Goal: Task Accomplishment & Management: Complete application form

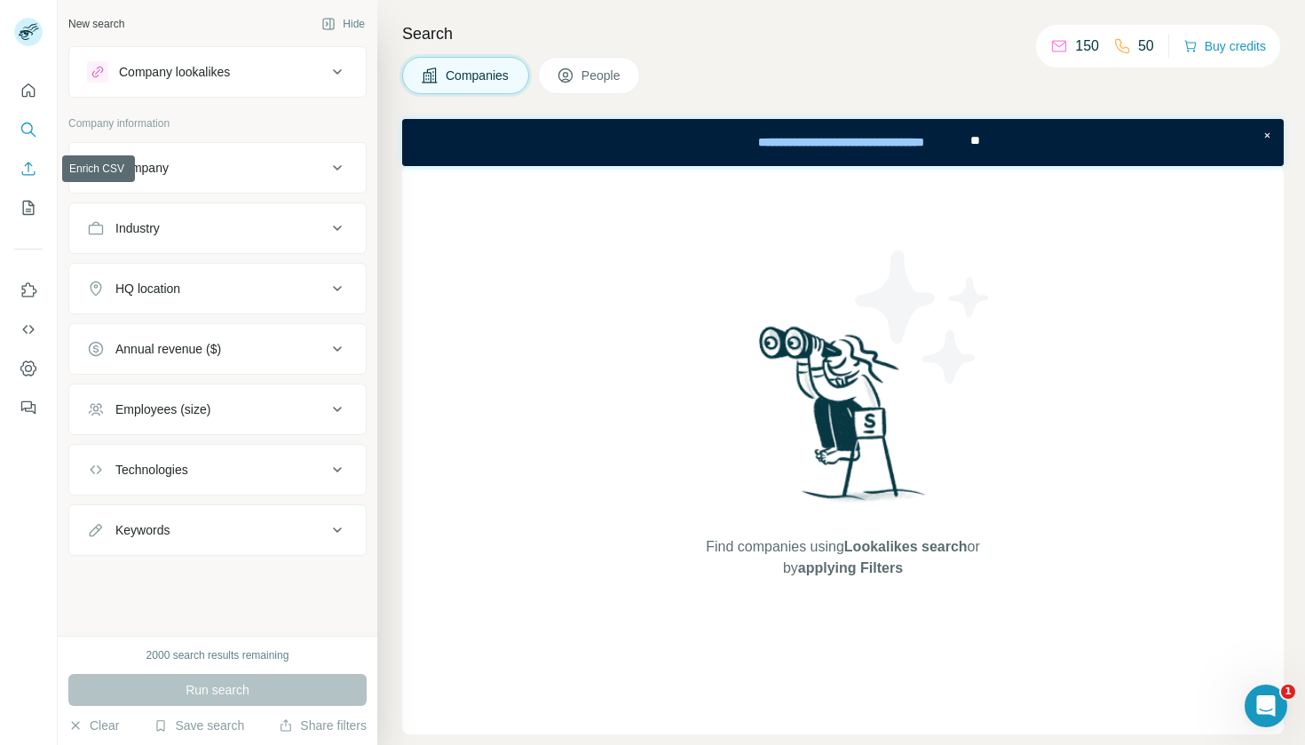
click at [31, 177] on icon "Enrich CSV" at bounding box center [29, 169] width 18 height 18
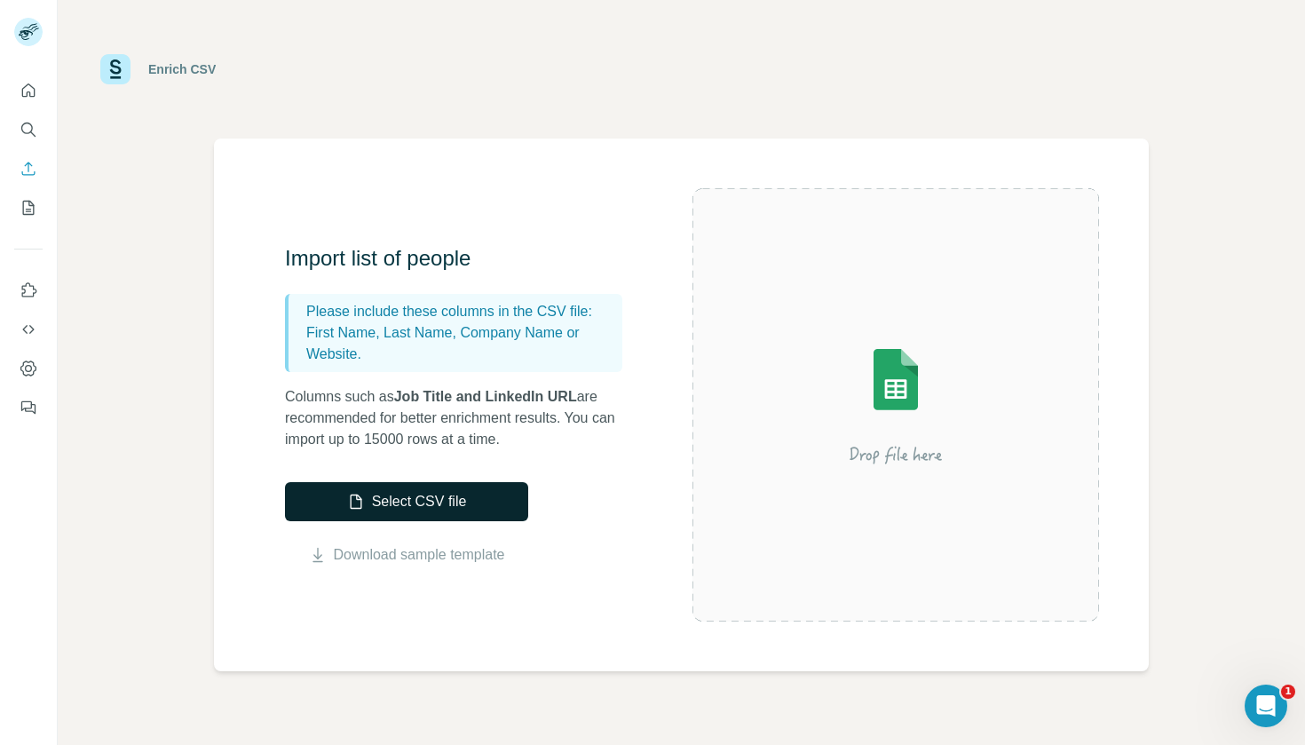
click at [416, 509] on button "Select CSV file" at bounding box center [406, 501] width 243 height 39
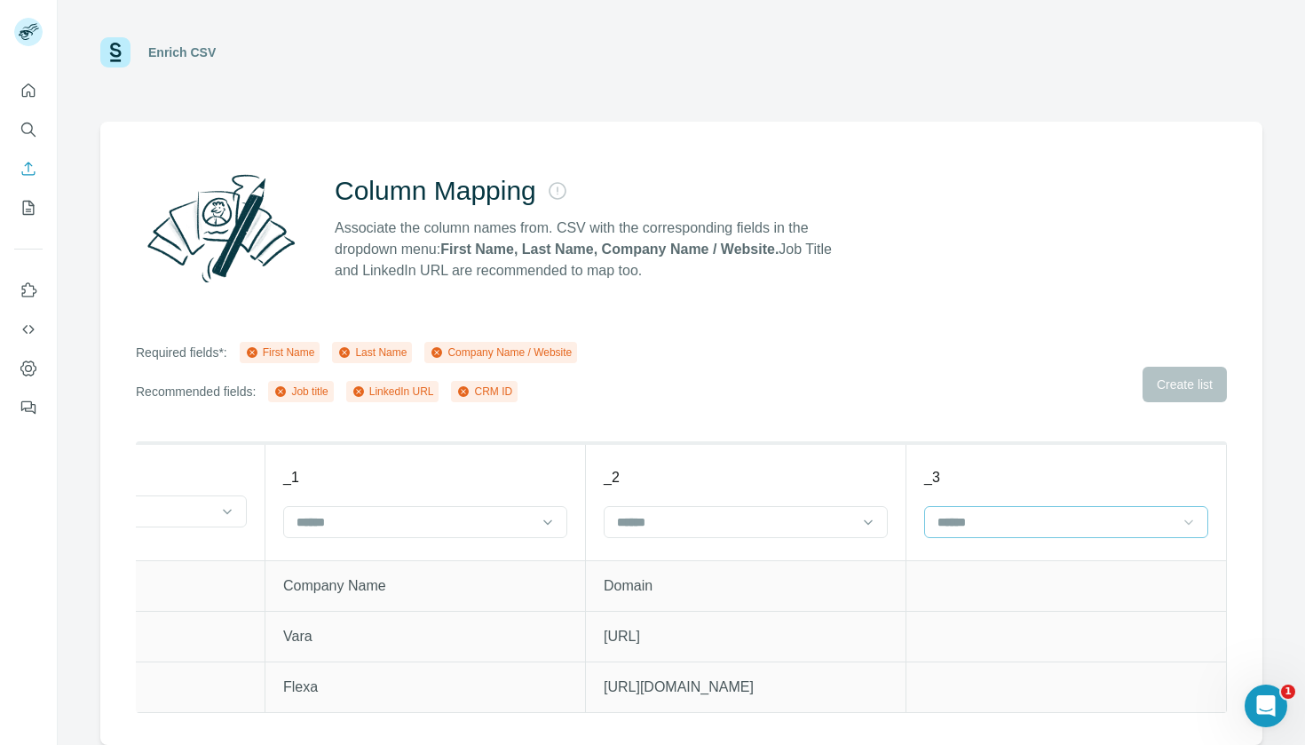
click at [1193, 524] on icon at bounding box center [1188, 522] width 18 height 18
click at [548, 517] on icon at bounding box center [548, 522] width 18 height 18
click at [388, 627] on p "Company Name" at bounding box center [343, 626] width 90 height 18
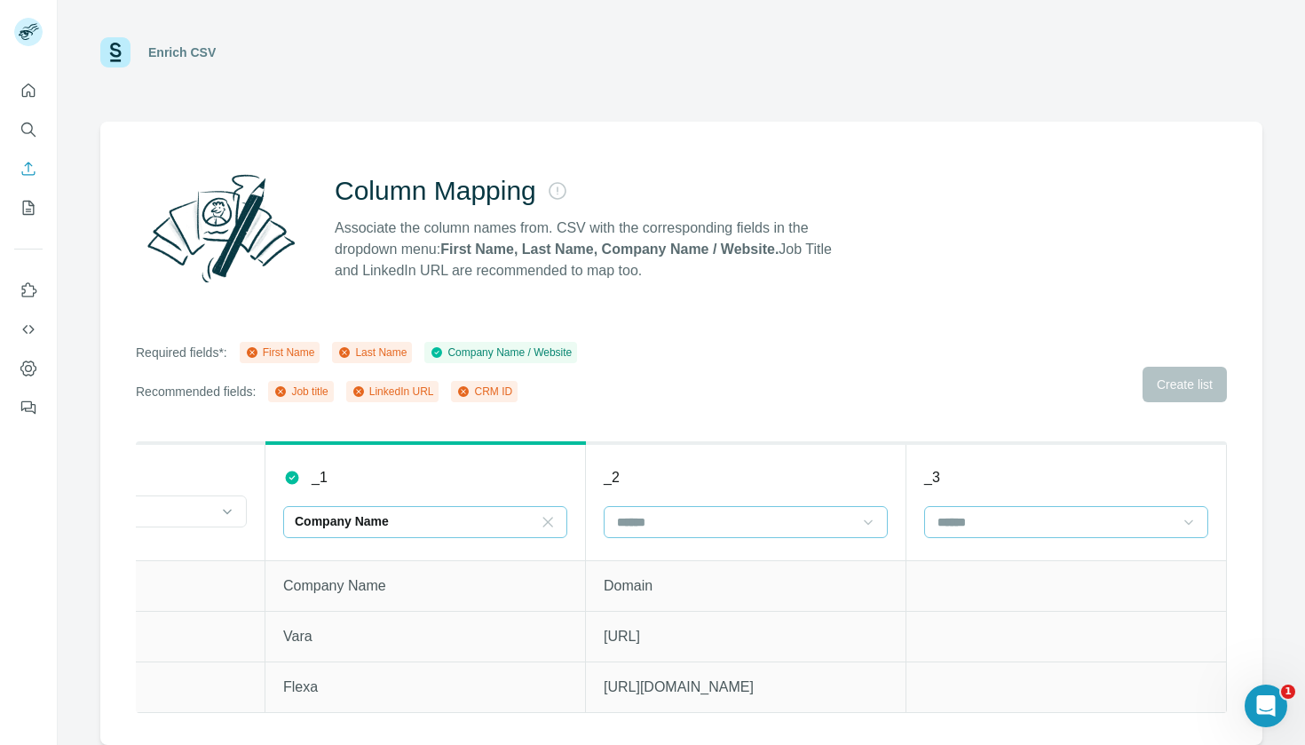
click at [867, 518] on icon at bounding box center [868, 522] width 18 height 18
click at [700, 627] on p "Company website" at bounding box center [668, 626] width 99 height 18
click at [1177, 392] on div "Required fields*: First Name Last Name Company Name / Website Recommended field…" at bounding box center [681, 372] width 1091 height 60
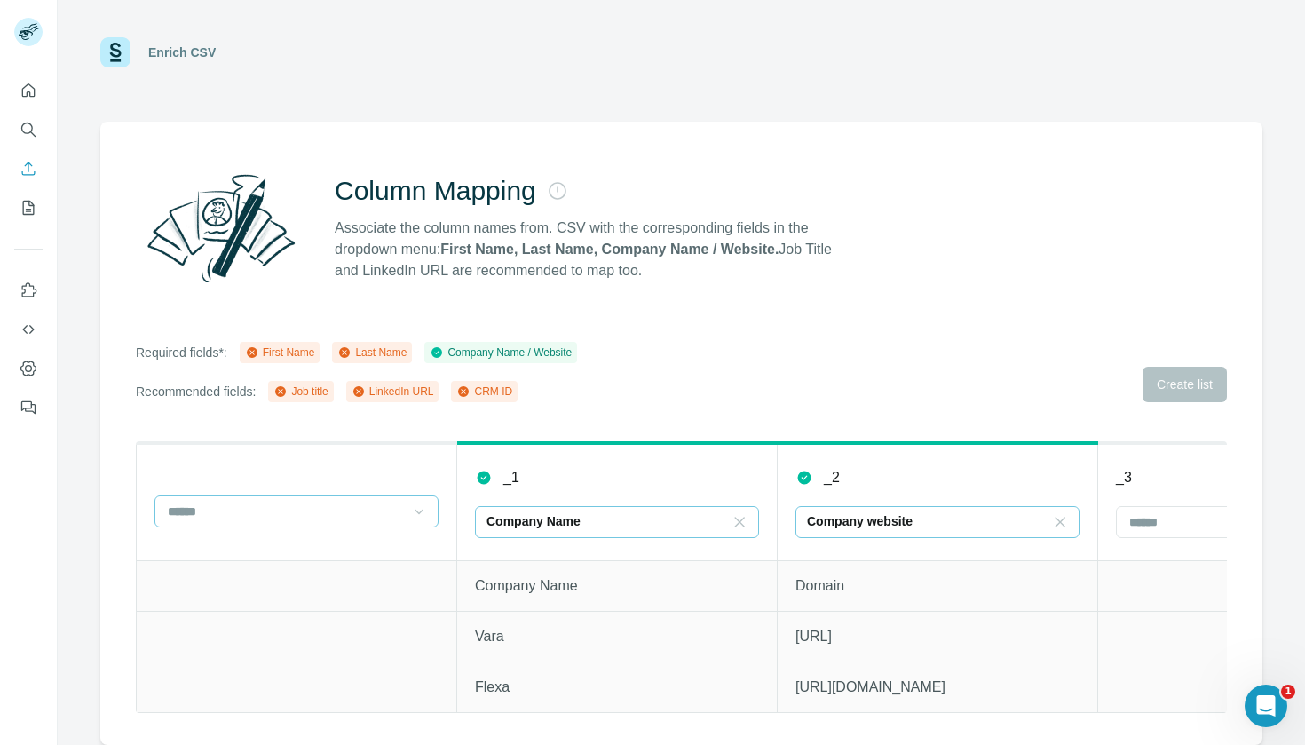
click at [416, 516] on icon at bounding box center [419, 511] width 18 height 18
click at [428, 474] on th at bounding box center [297, 501] width 320 height 117
click at [31, 170] on icon "Enrich CSV" at bounding box center [29, 169] width 18 height 18
click at [28, 135] on icon "Search" at bounding box center [29, 130] width 18 height 18
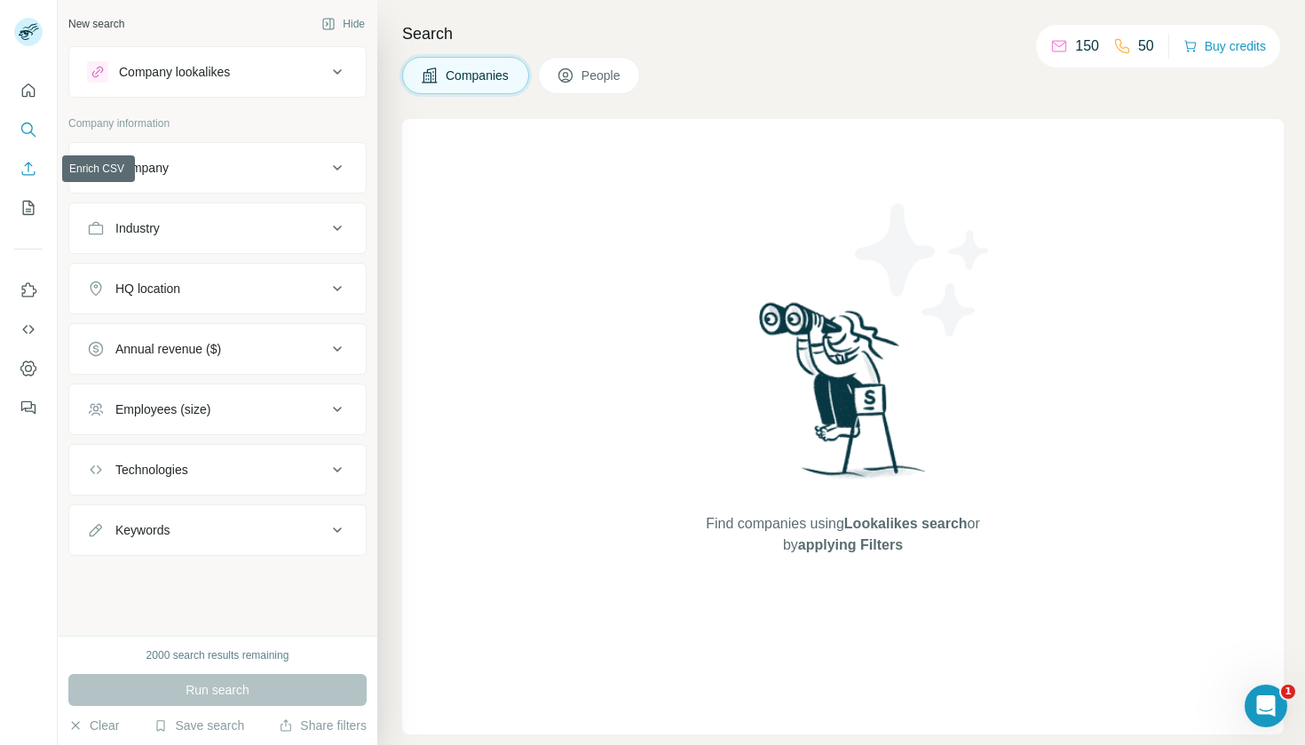
click at [32, 173] on icon "Enrich CSV" at bounding box center [29, 169] width 18 height 18
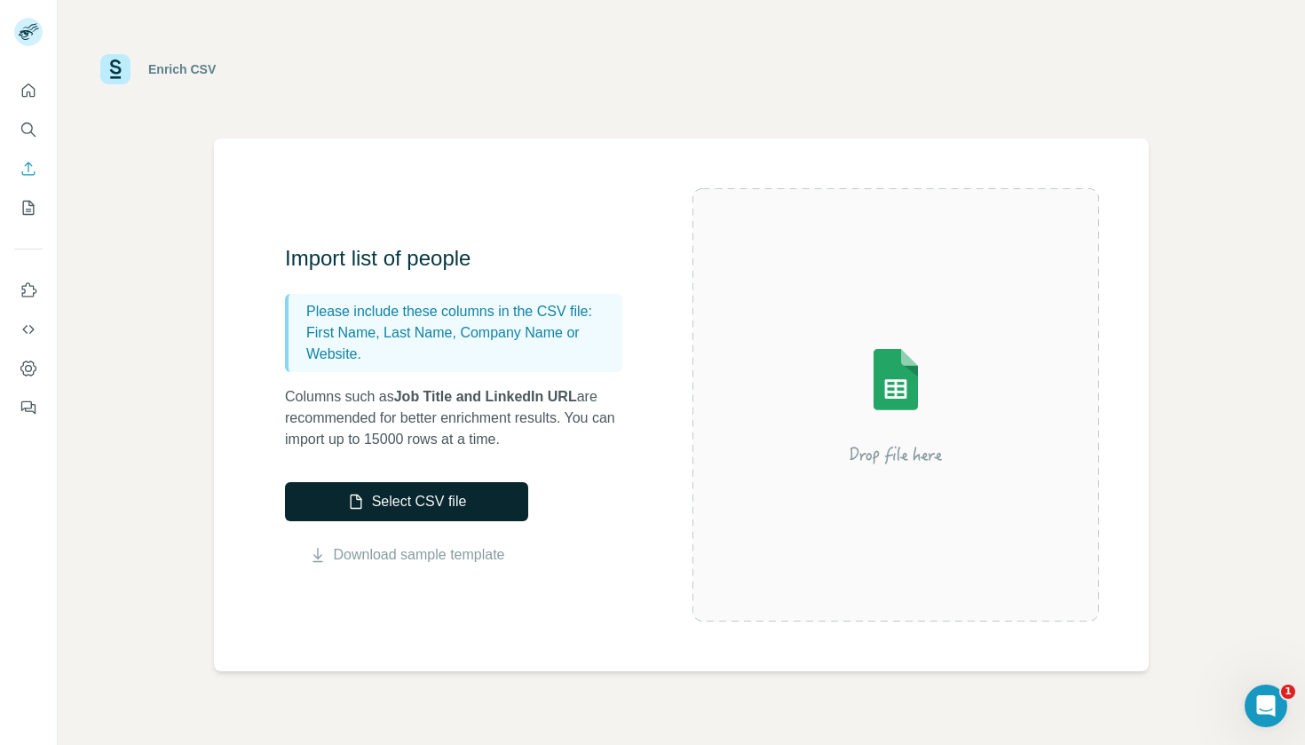
click at [422, 506] on button "Select CSV file" at bounding box center [406, 501] width 243 height 39
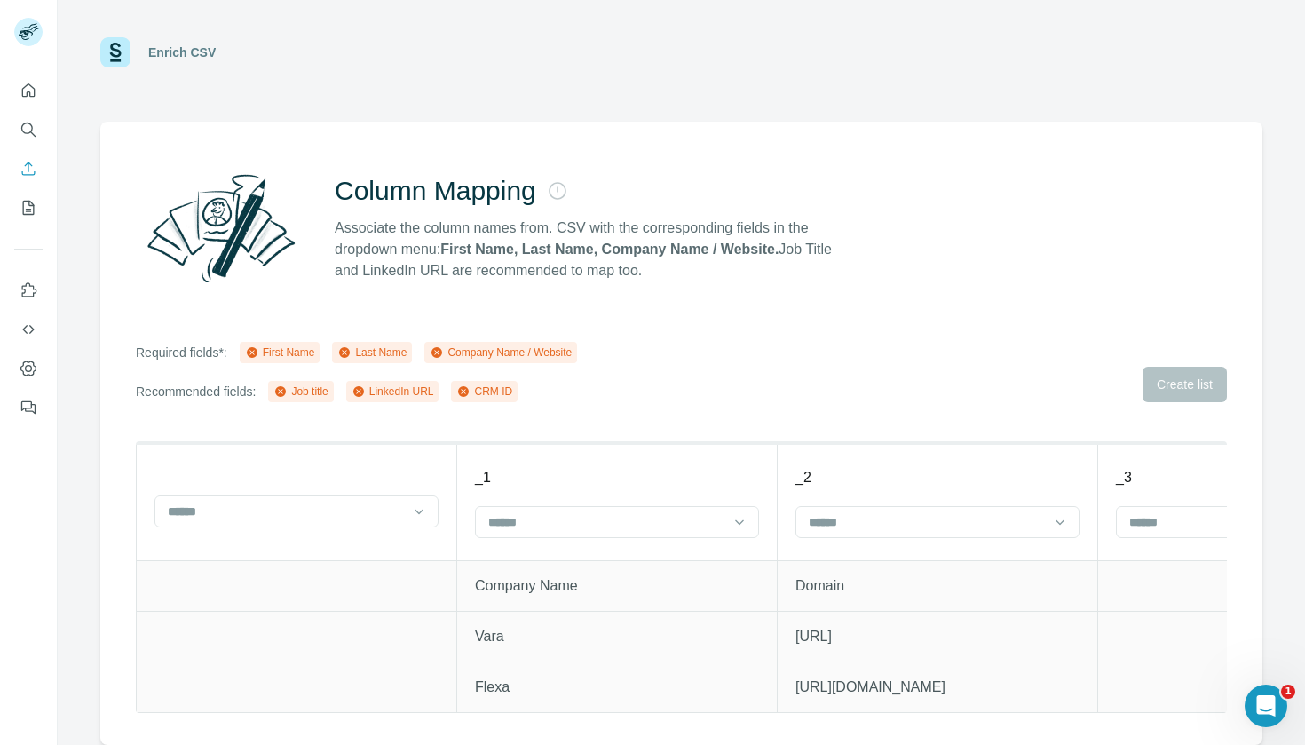
scroll to position [17, 0]
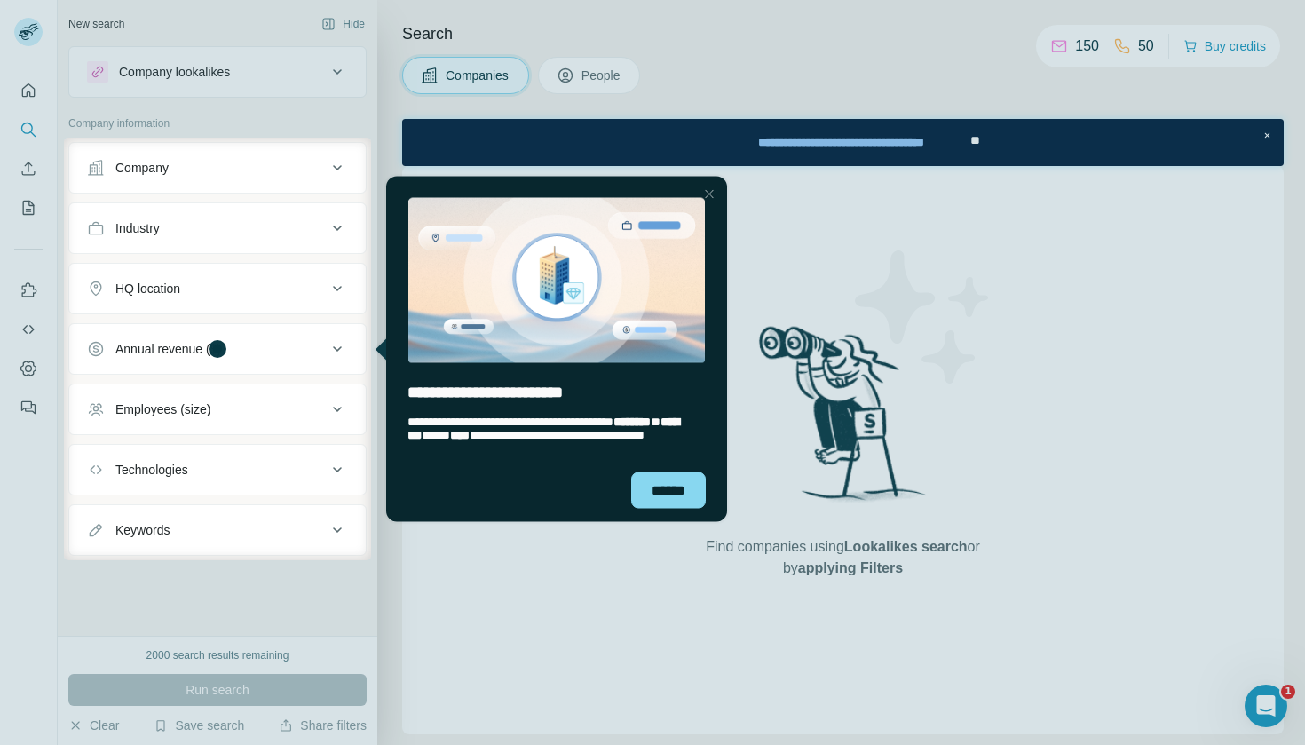
click at [29, 170] on div at bounding box center [32, 349] width 64 height 422
click at [682, 488] on div "******" at bounding box center [668, 489] width 75 height 36
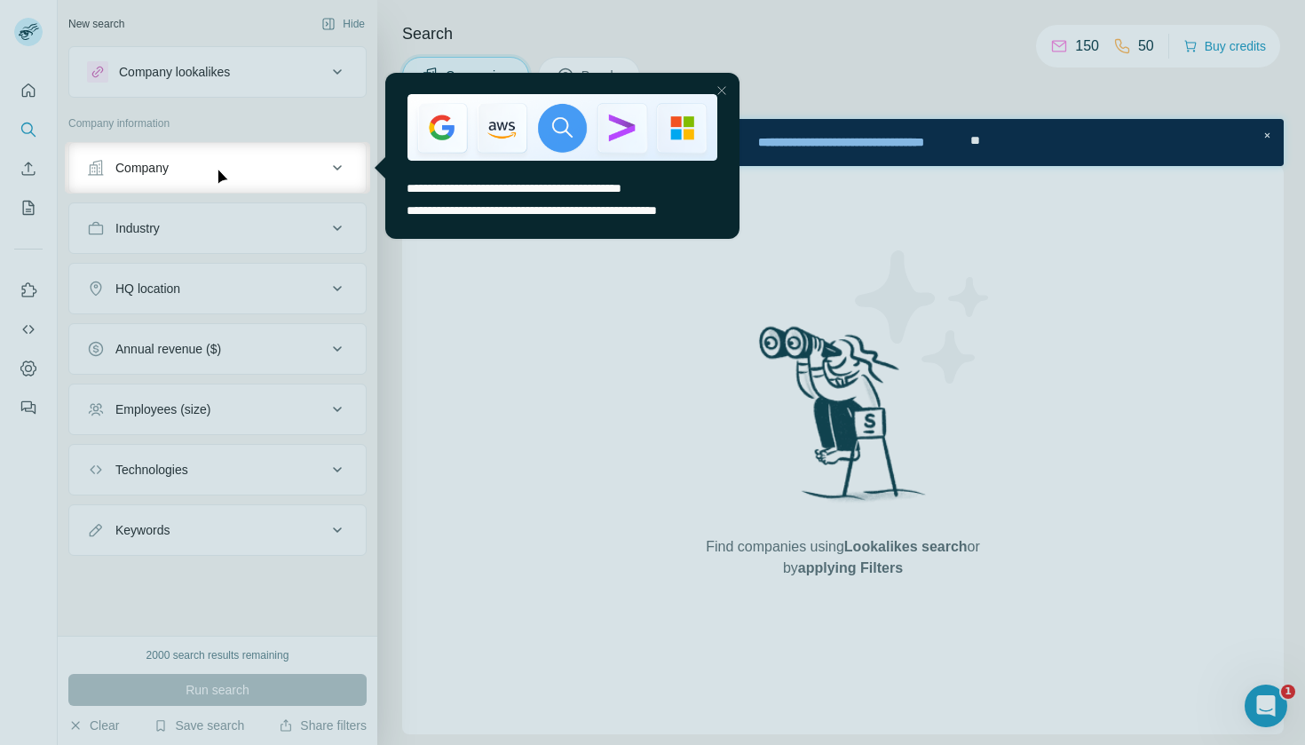
click at [26, 164] on div at bounding box center [32, 167] width 65 height 51
click at [724, 87] on div "Close Step" at bounding box center [721, 90] width 21 height 21
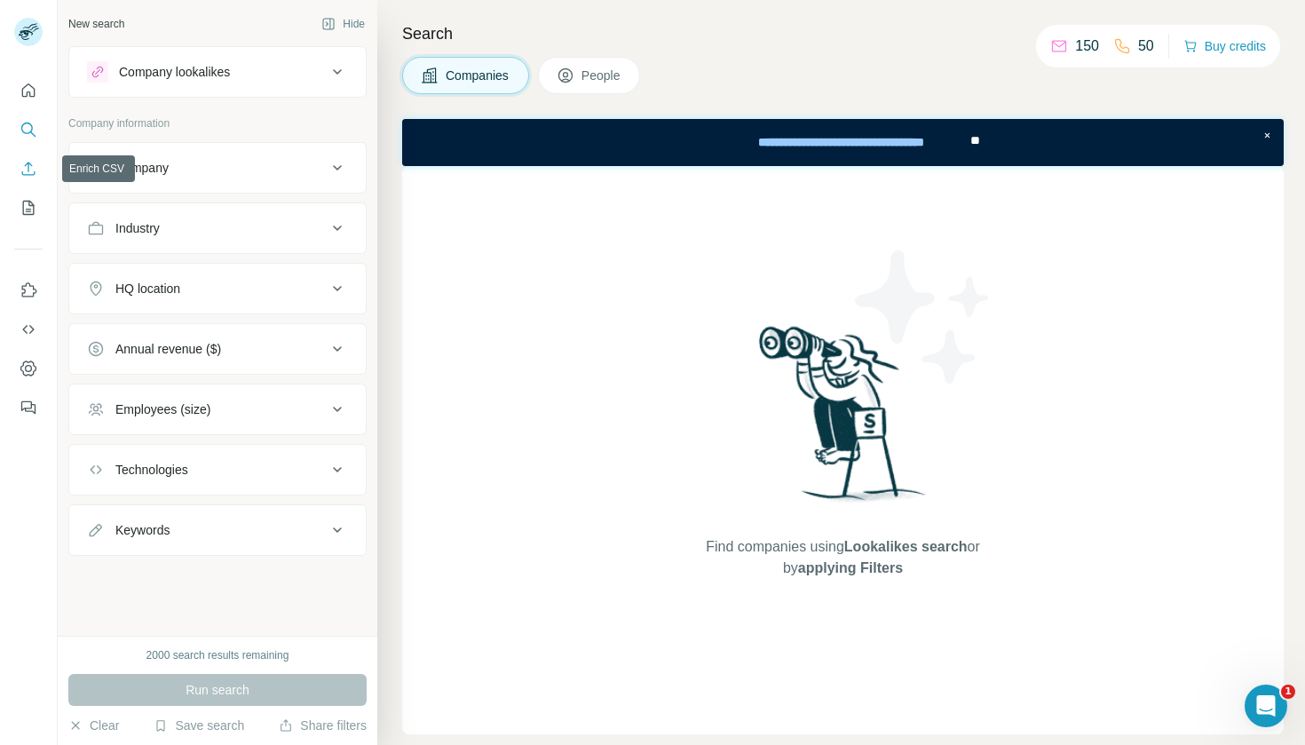
click at [33, 162] on icon "Enrich CSV" at bounding box center [29, 169] width 18 height 18
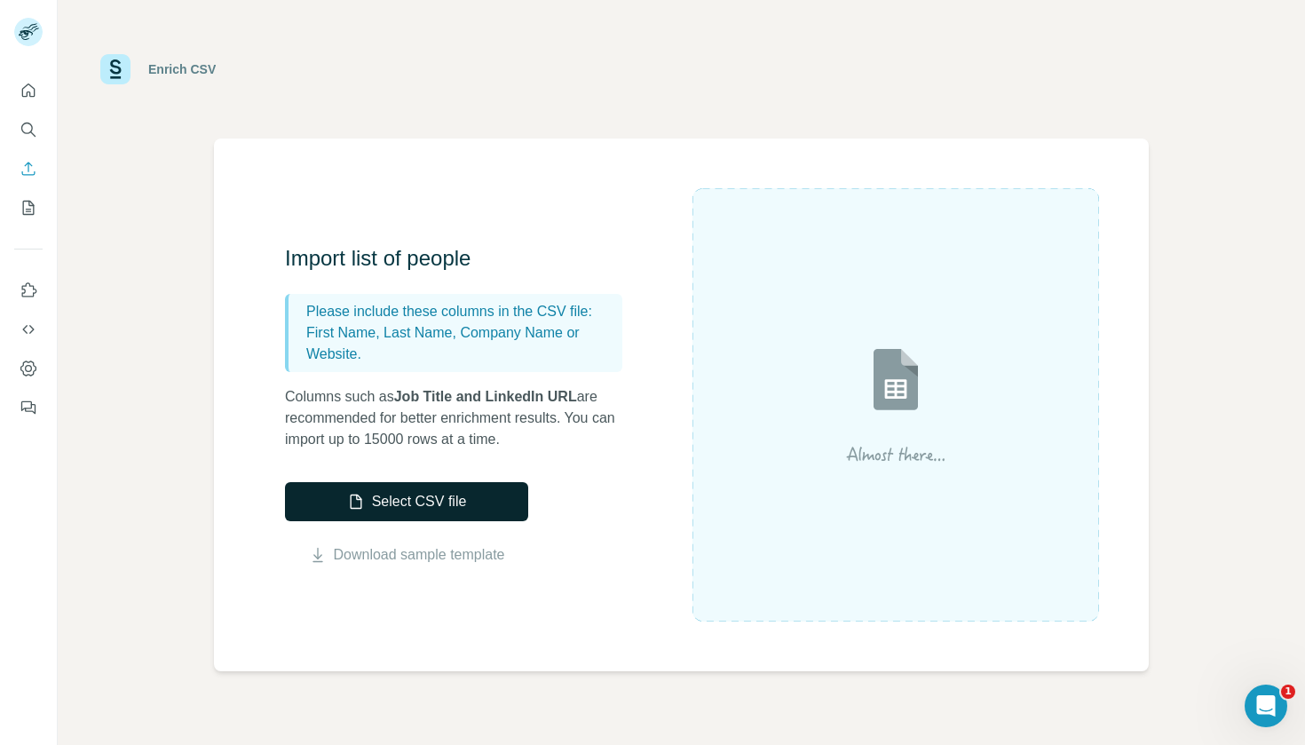
click at [387, 499] on button "Select CSV file" at bounding box center [406, 501] width 243 height 39
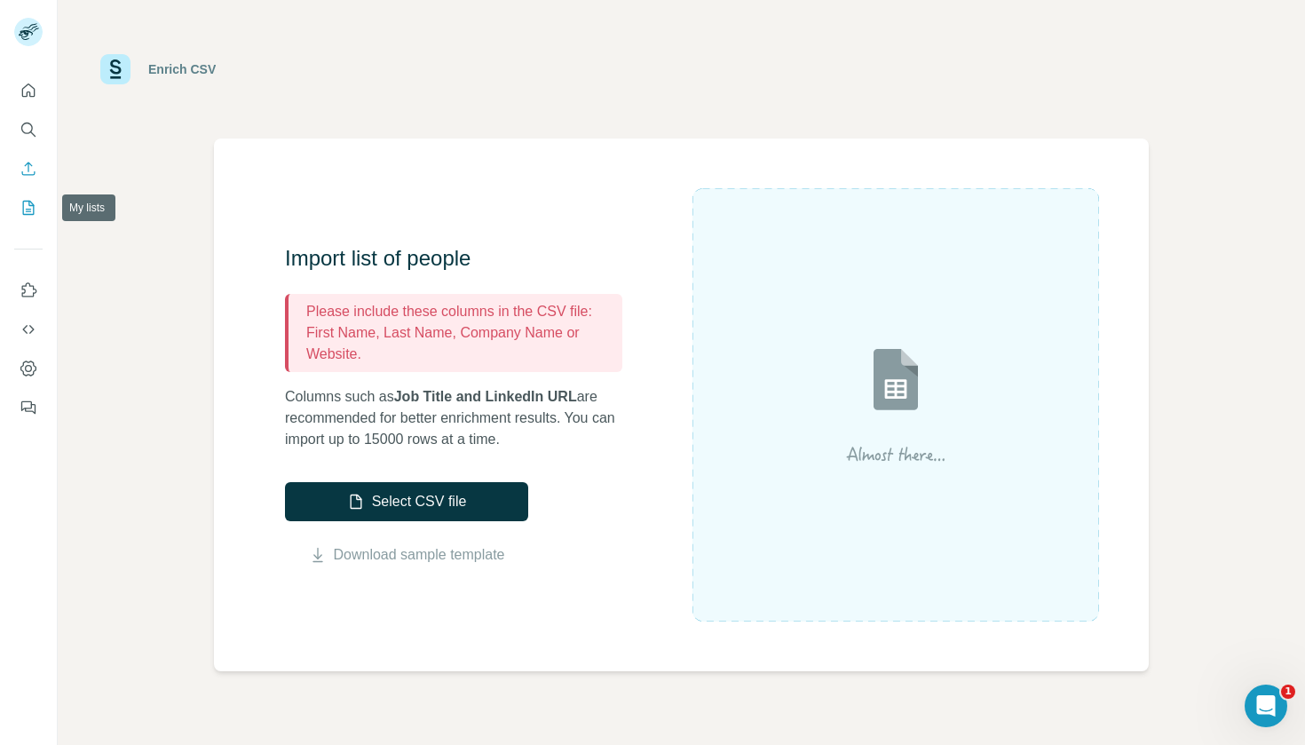
click at [32, 204] on icon "My lists" at bounding box center [29, 208] width 12 height 14
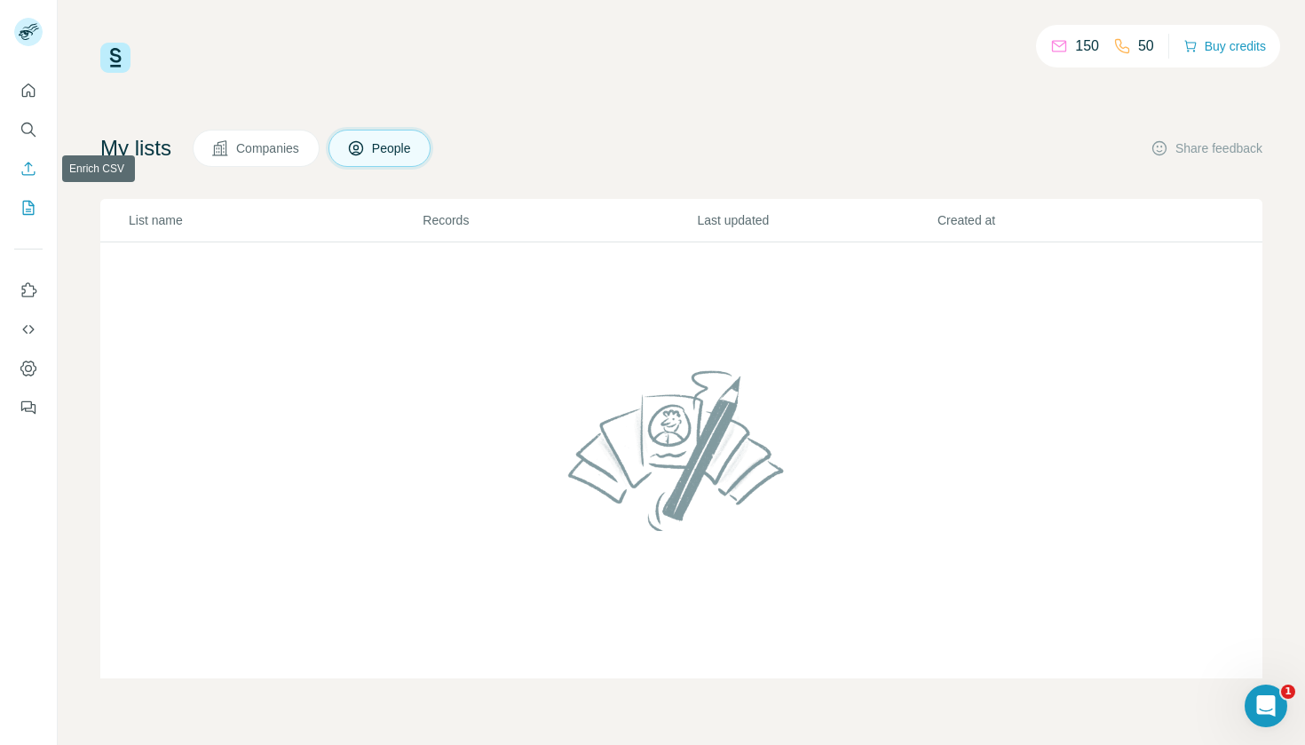
click at [32, 166] on icon "Enrich CSV" at bounding box center [28, 168] width 13 height 13
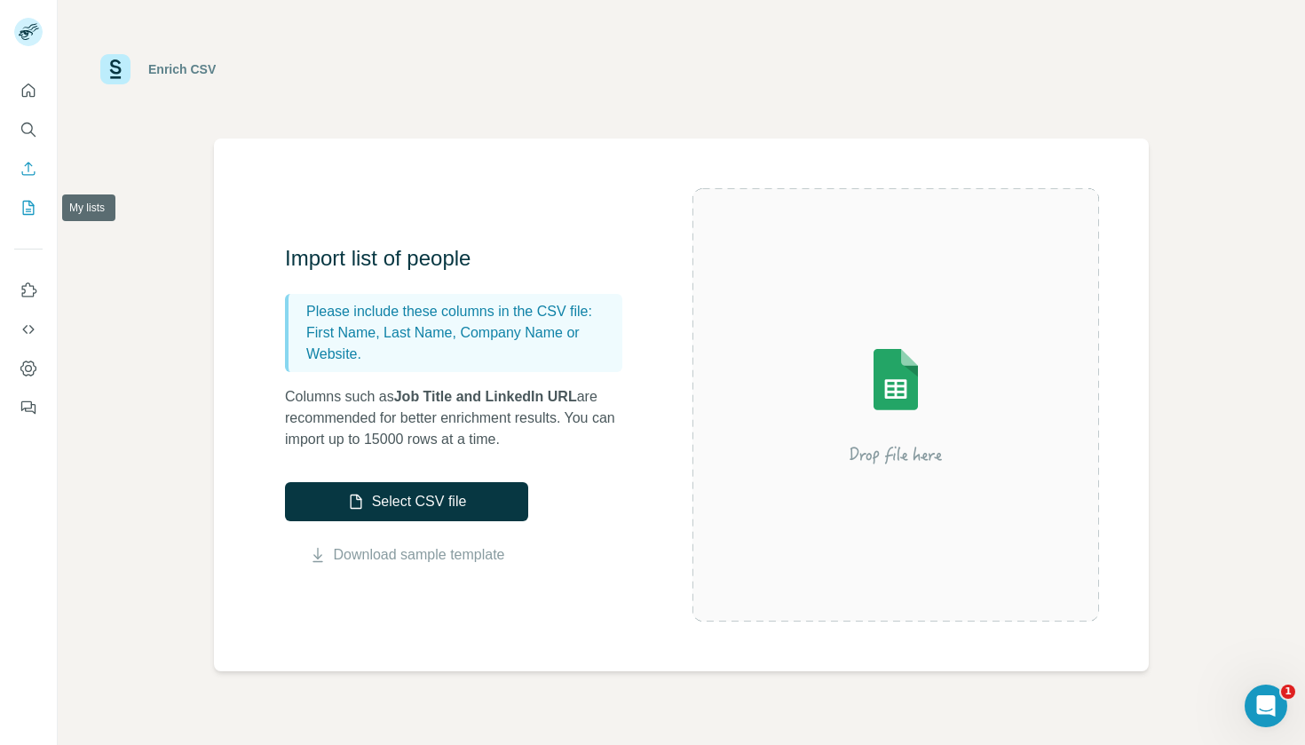
click at [31, 213] on icon "My lists" at bounding box center [29, 208] width 18 height 18
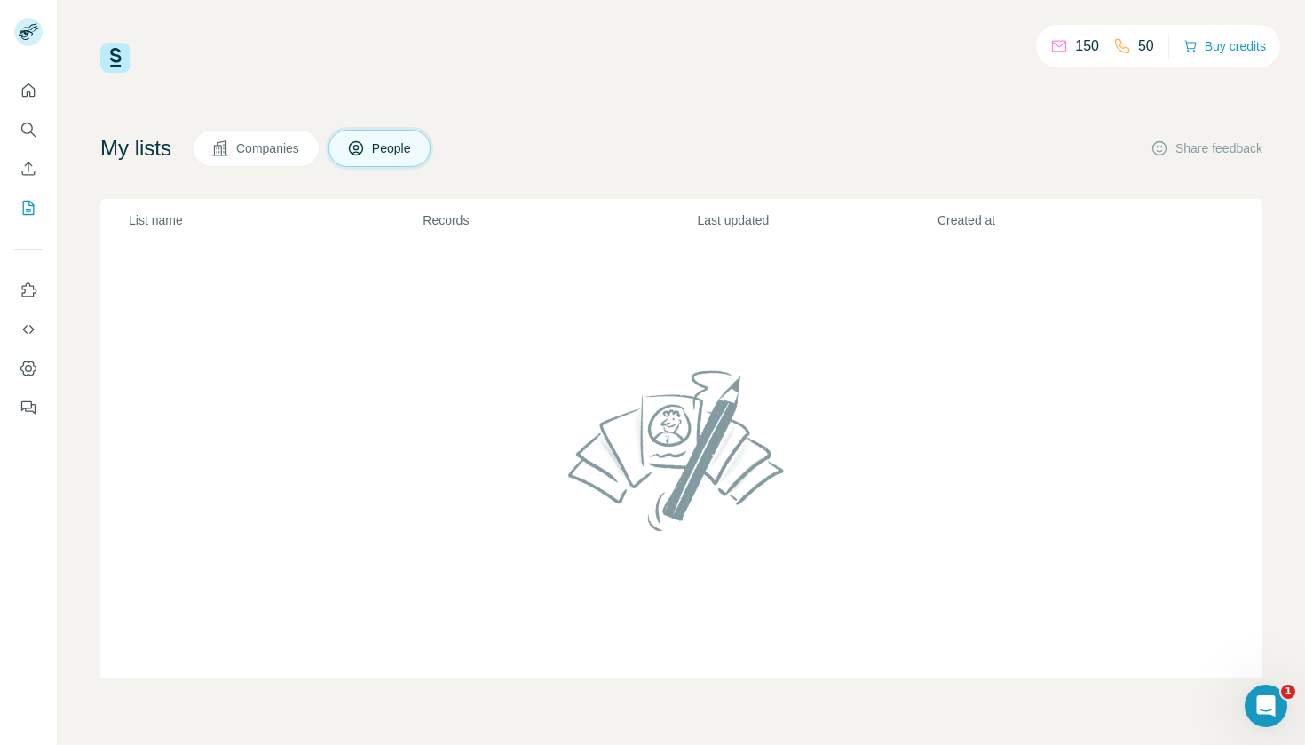
click at [251, 151] on span "Companies" at bounding box center [268, 148] width 65 height 18
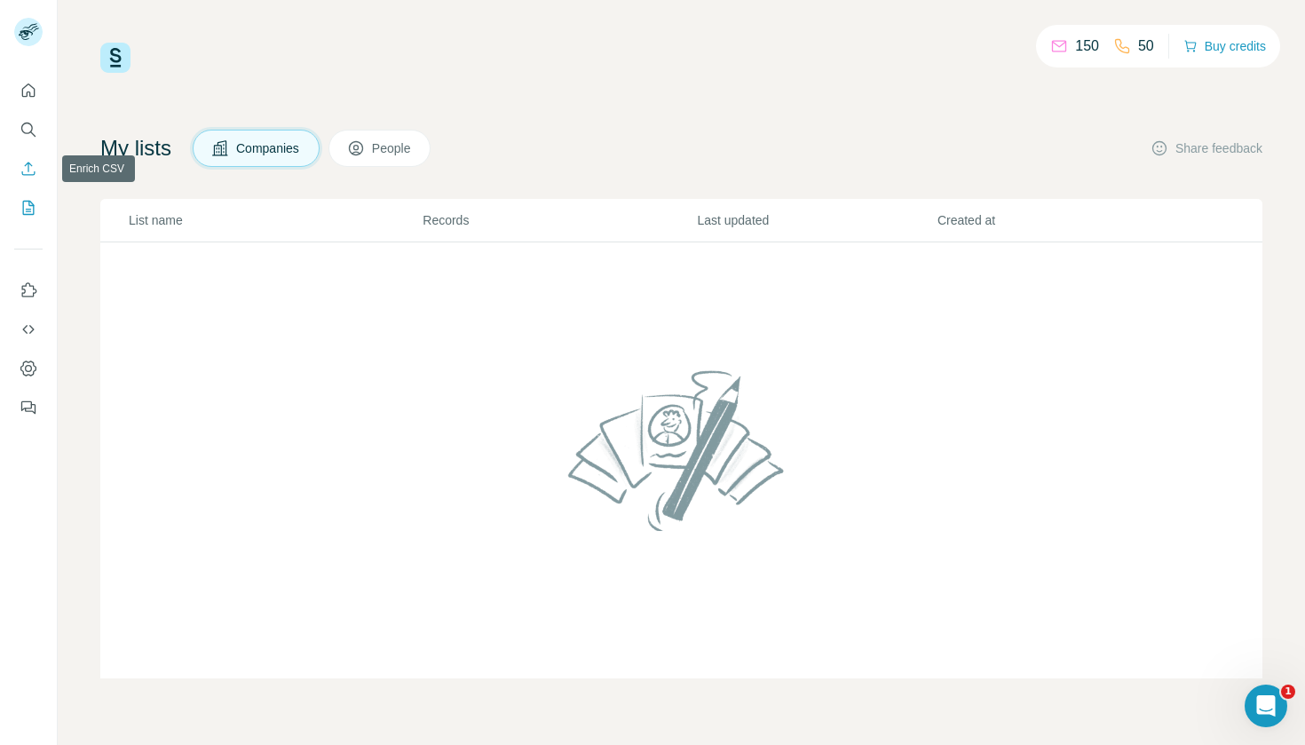
click at [30, 171] on icon "Enrich CSV" at bounding box center [29, 169] width 18 height 18
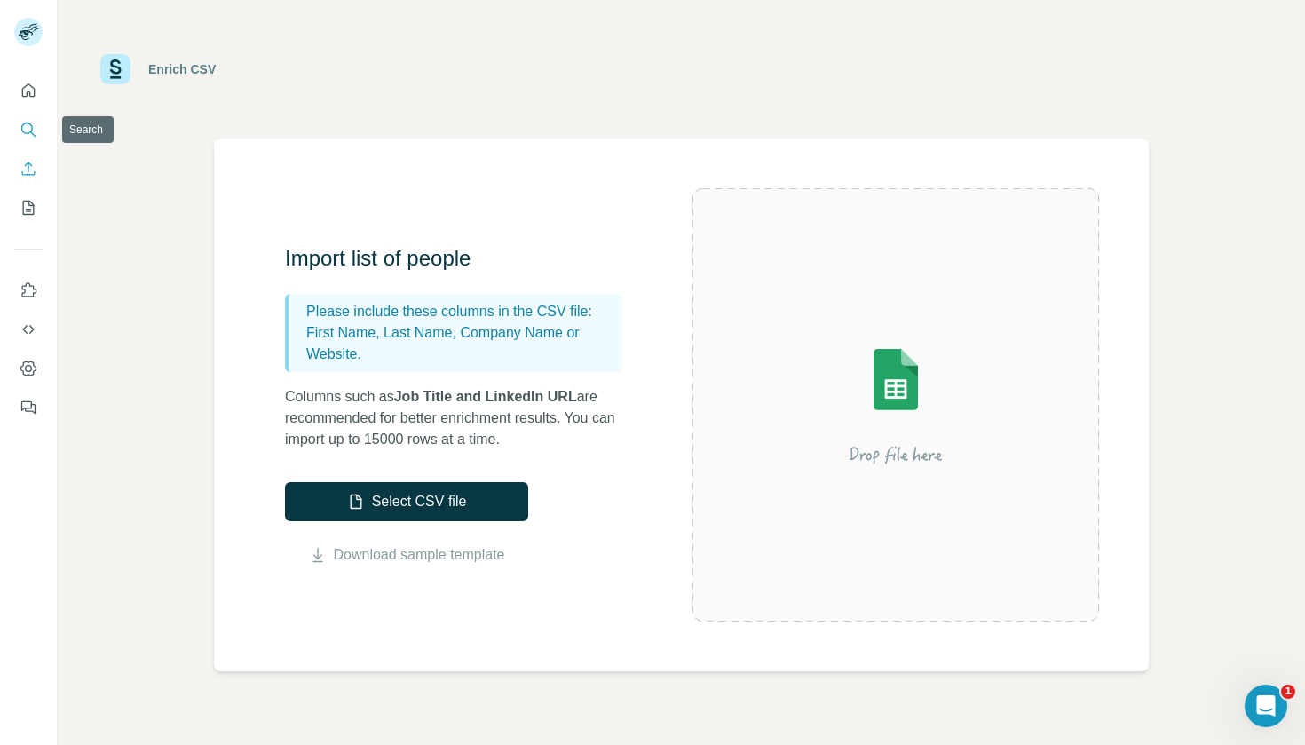
click at [25, 133] on icon "Search" at bounding box center [27, 128] width 12 height 12
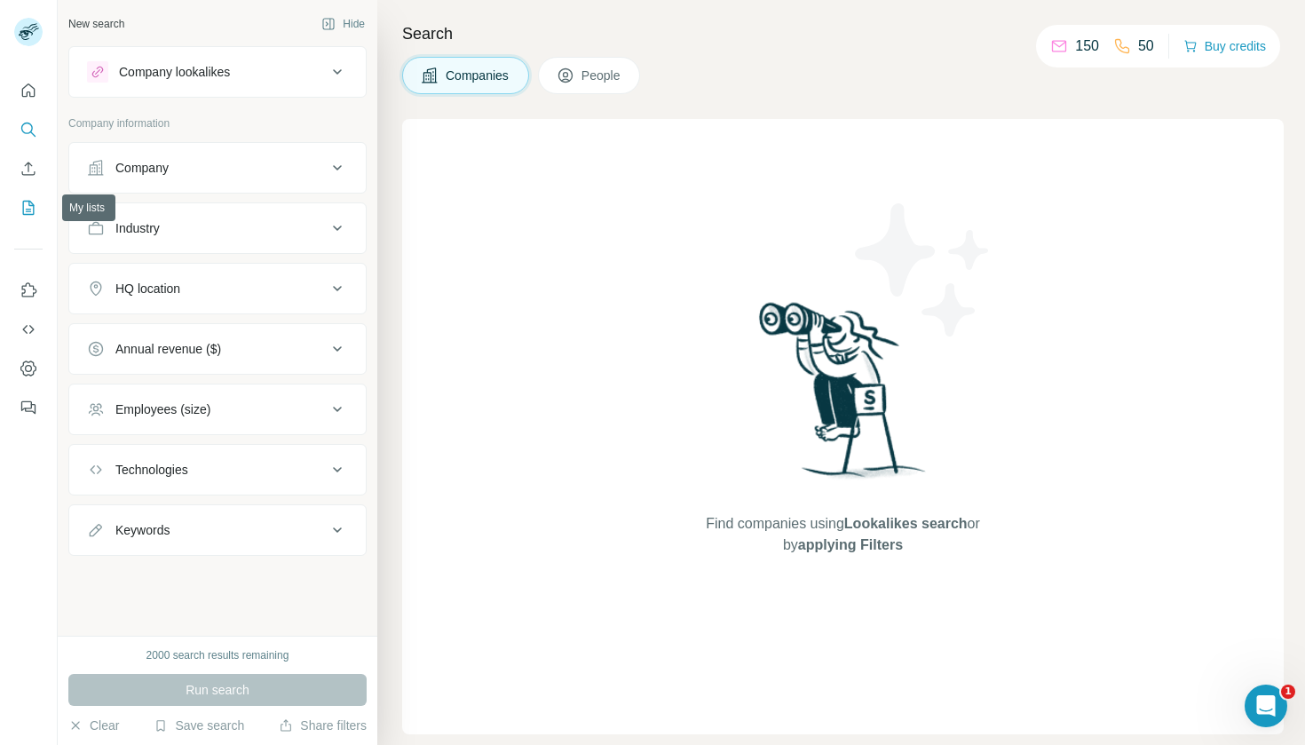
click at [30, 206] on icon "My lists" at bounding box center [30, 207] width 9 height 12
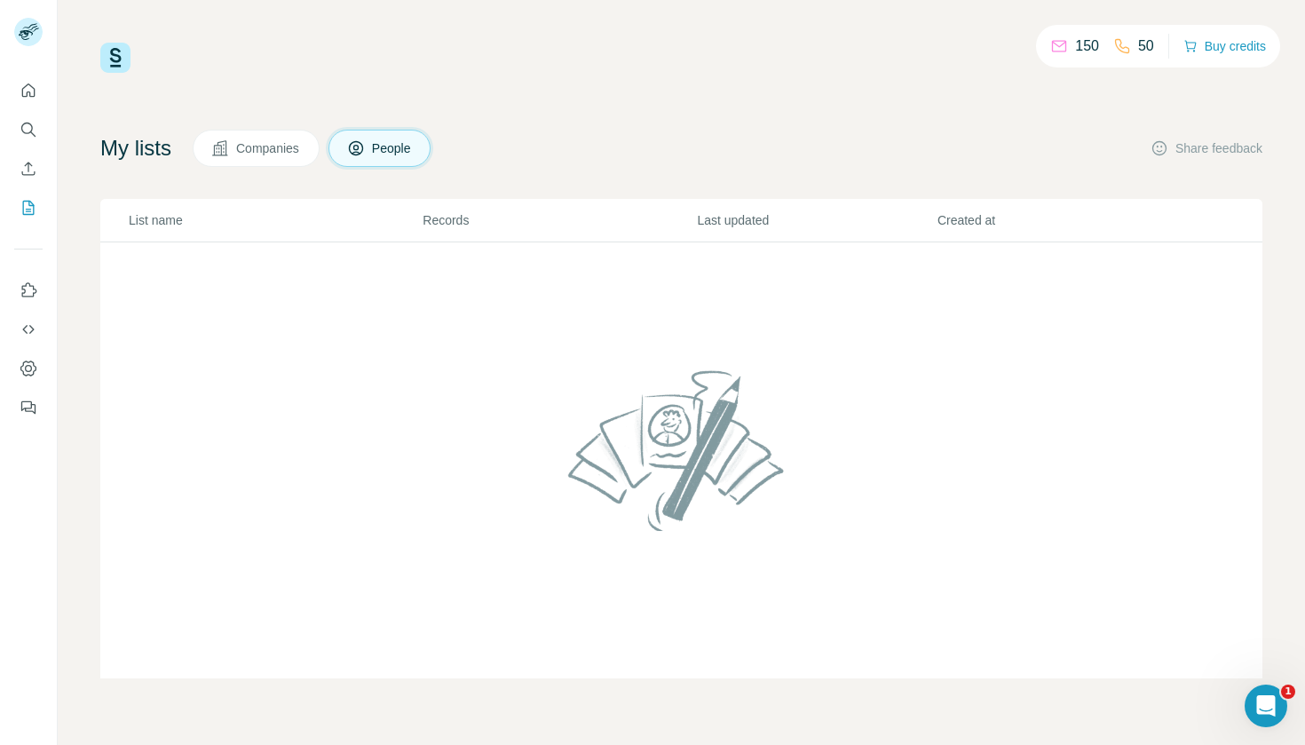
click at [292, 150] on span "Companies" at bounding box center [268, 148] width 65 height 18
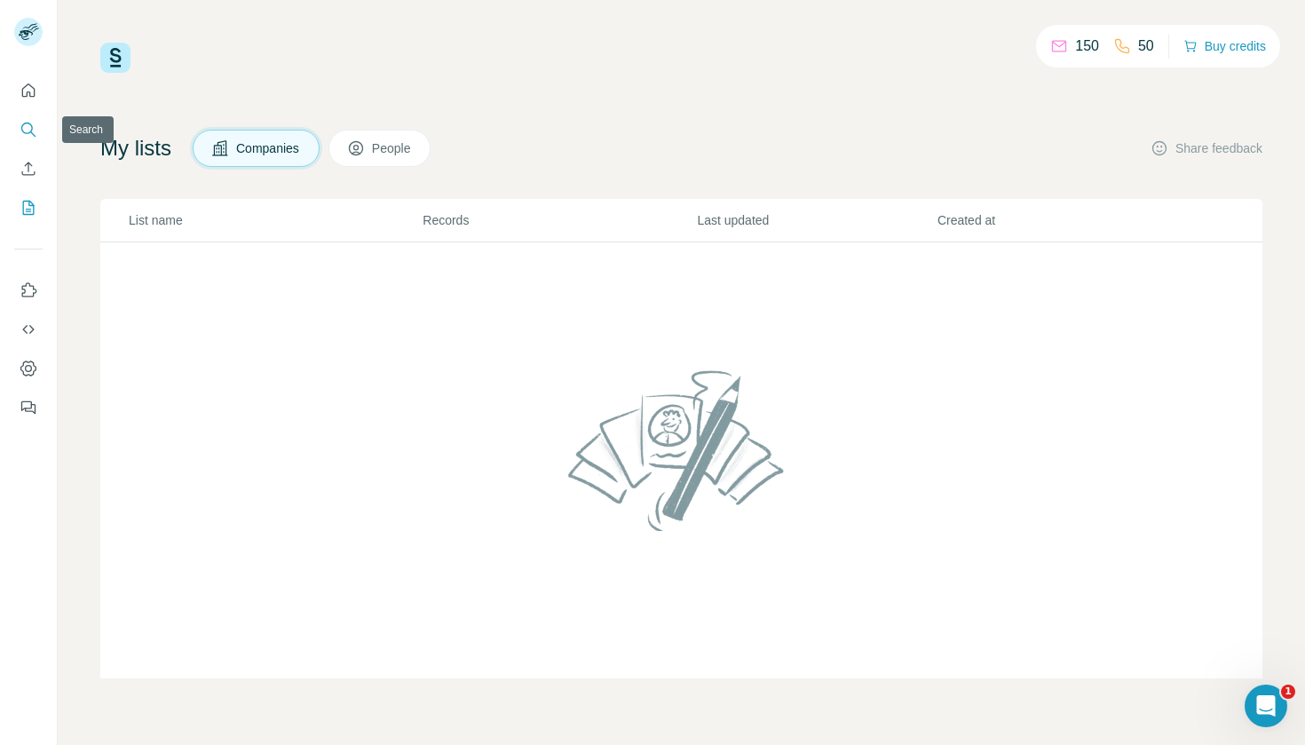
click at [28, 130] on icon "Search" at bounding box center [29, 130] width 18 height 18
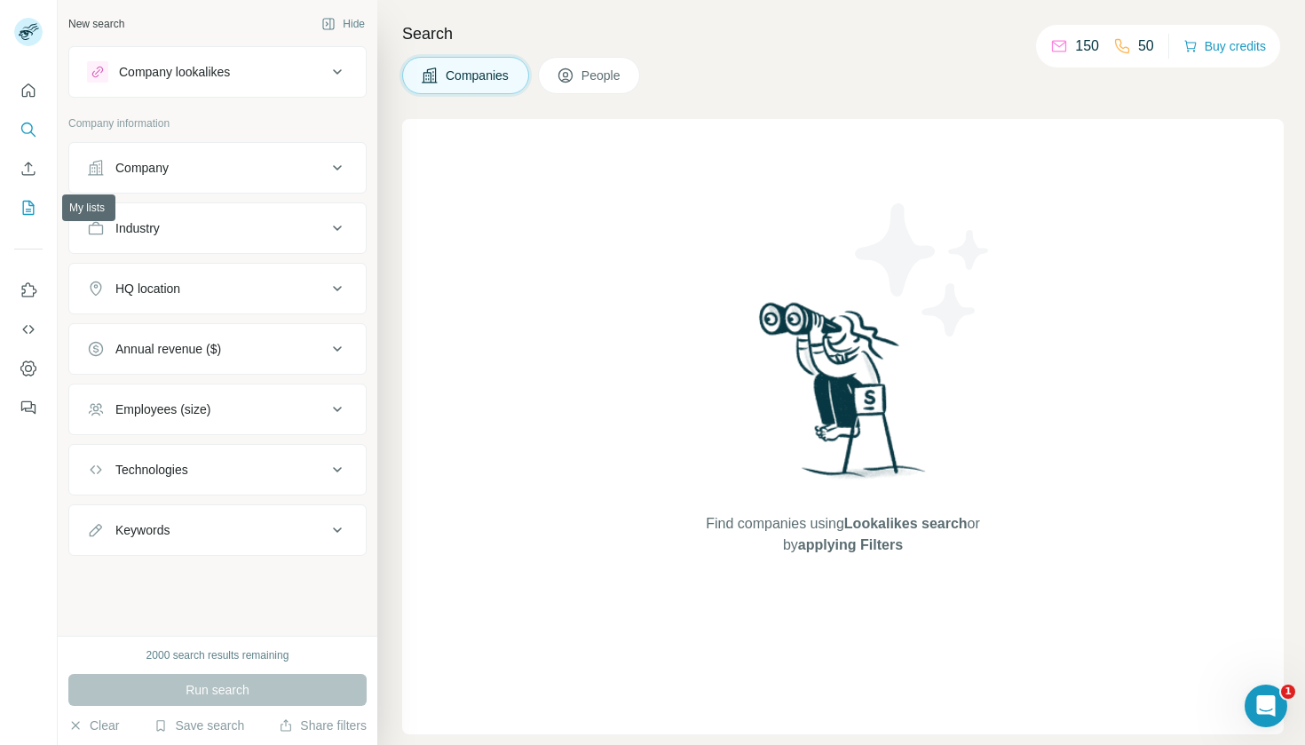
click at [31, 206] on icon "My lists" at bounding box center [30, 207] width 9 height 12
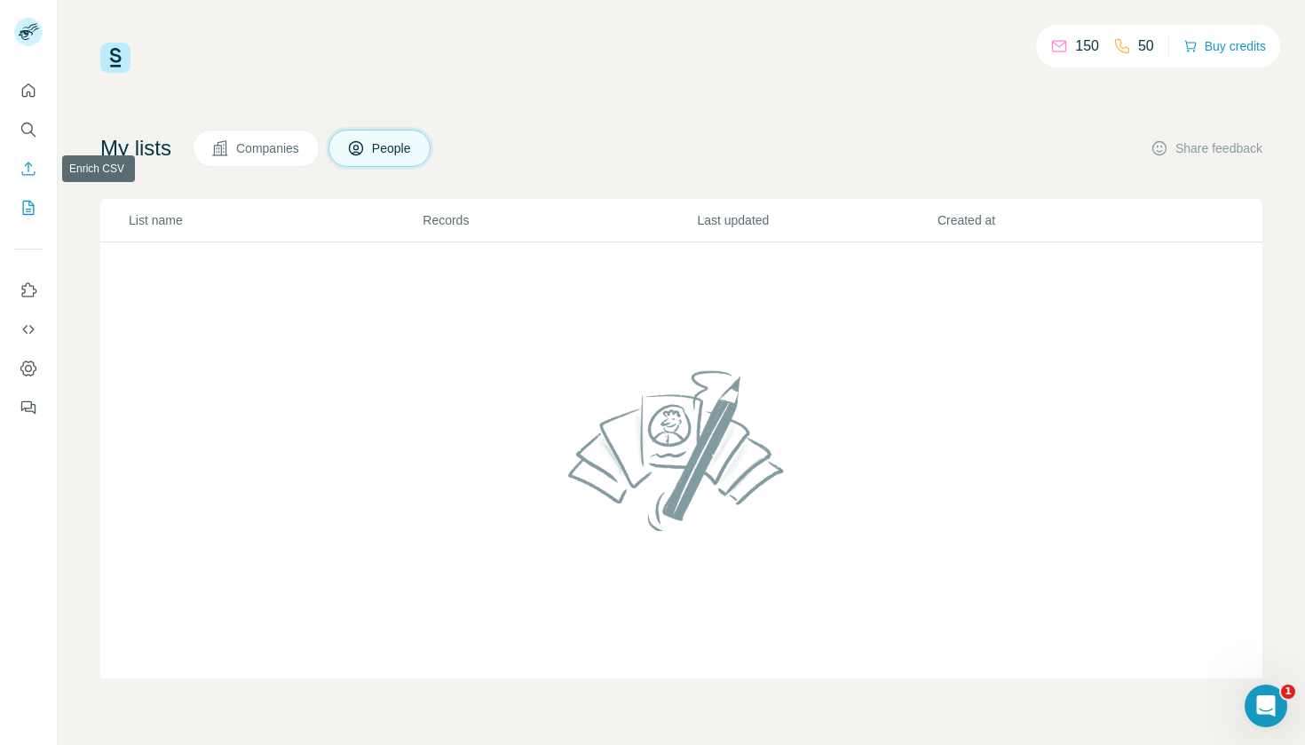
click at [31, 171] on icon "Enrich CSV" at bounding box center [29, 169] width 18 height 18
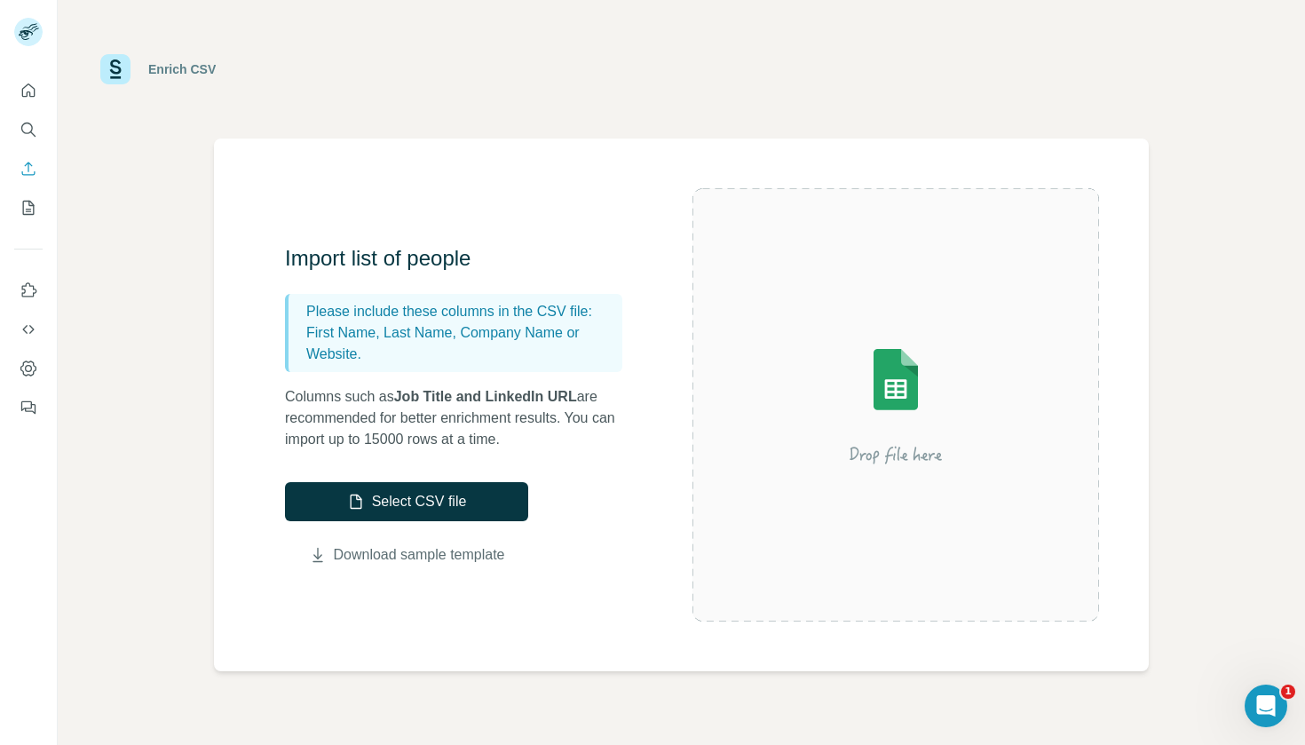
click at [424, 562] on link "Download sample template" at bounding box center [419, 554] width 171 height 21
click at [641, 208] on div "Import list of people Please include these columns in the CSV file: First Name,…" at bounding box center [681, 404] width 934 height 532
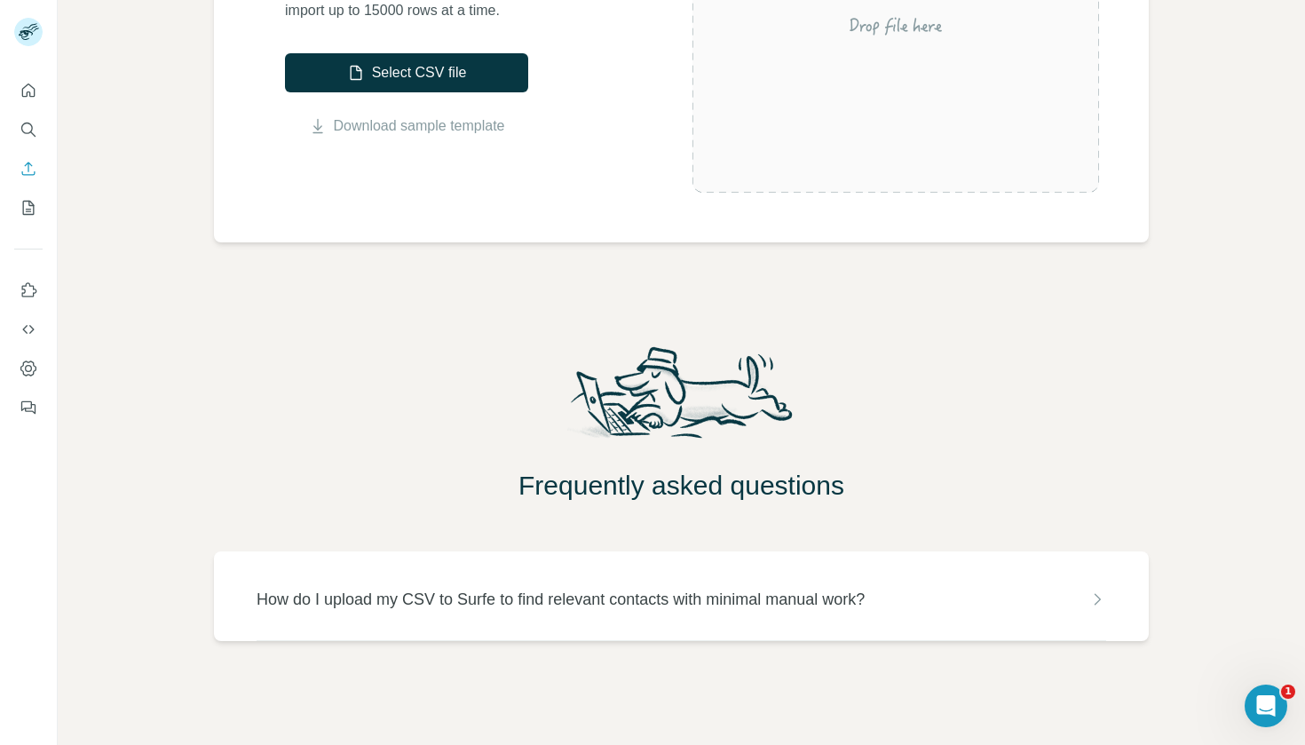
click at [953, 588] on div "How do I upload my CSV to Surfe to find relevant contacts with minimal manual w…" at bounding box center [680, 599] width 849 height 25
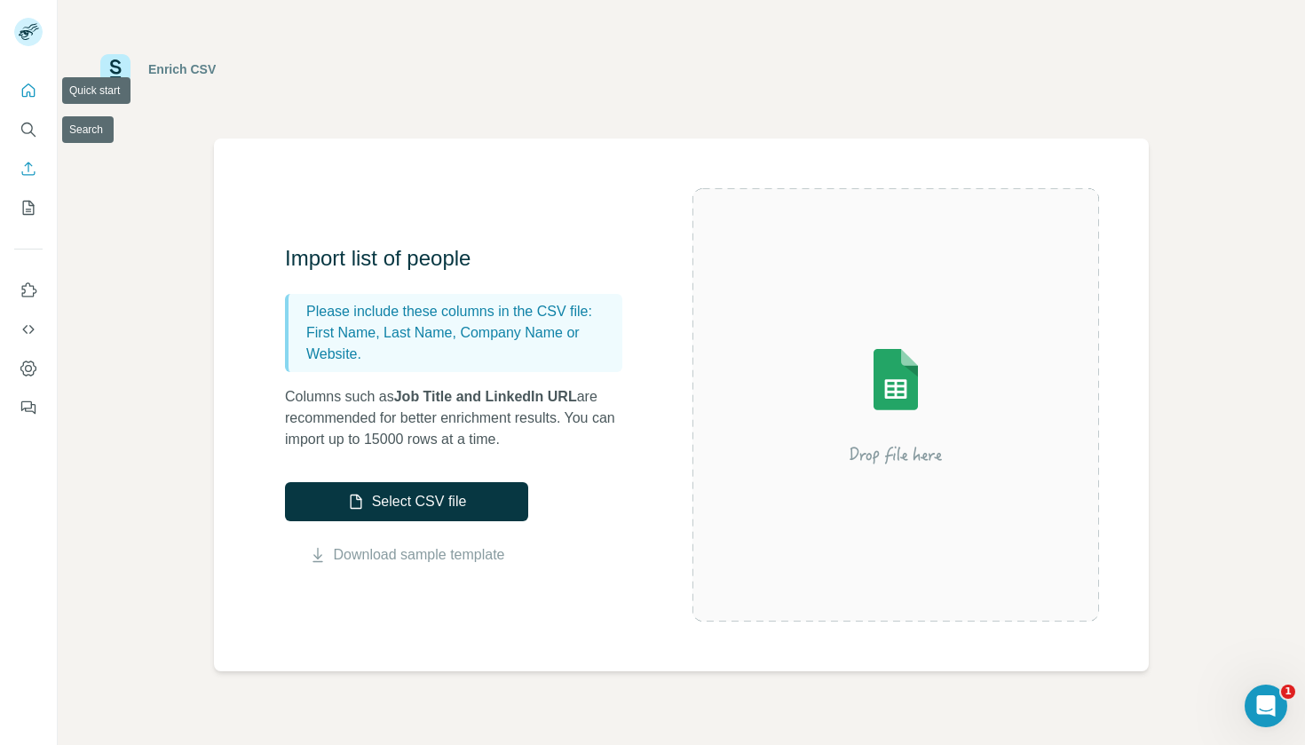
click at [28, 100] on button "Quick start" at bounding box center [28, 91] width 28 height 32
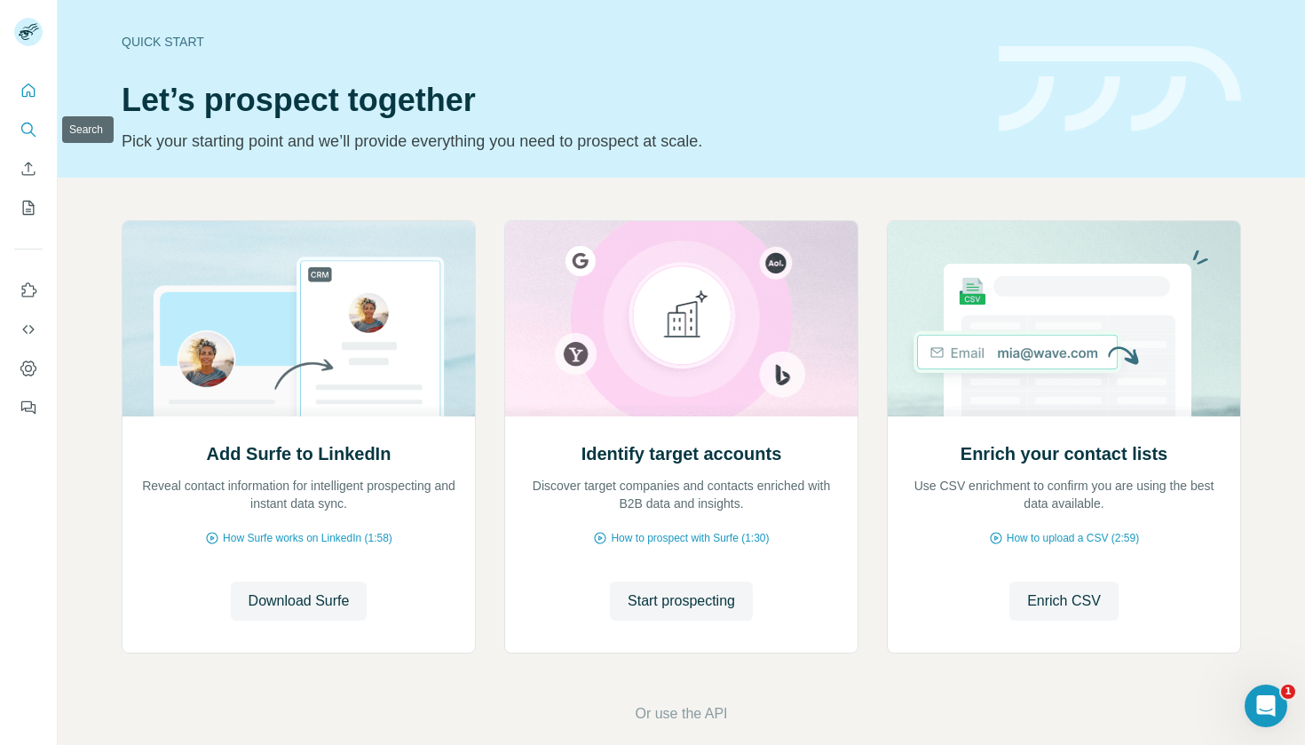
click at [33, 123] on icon "Search" at bounding box center [29, 130] width 18 height 18
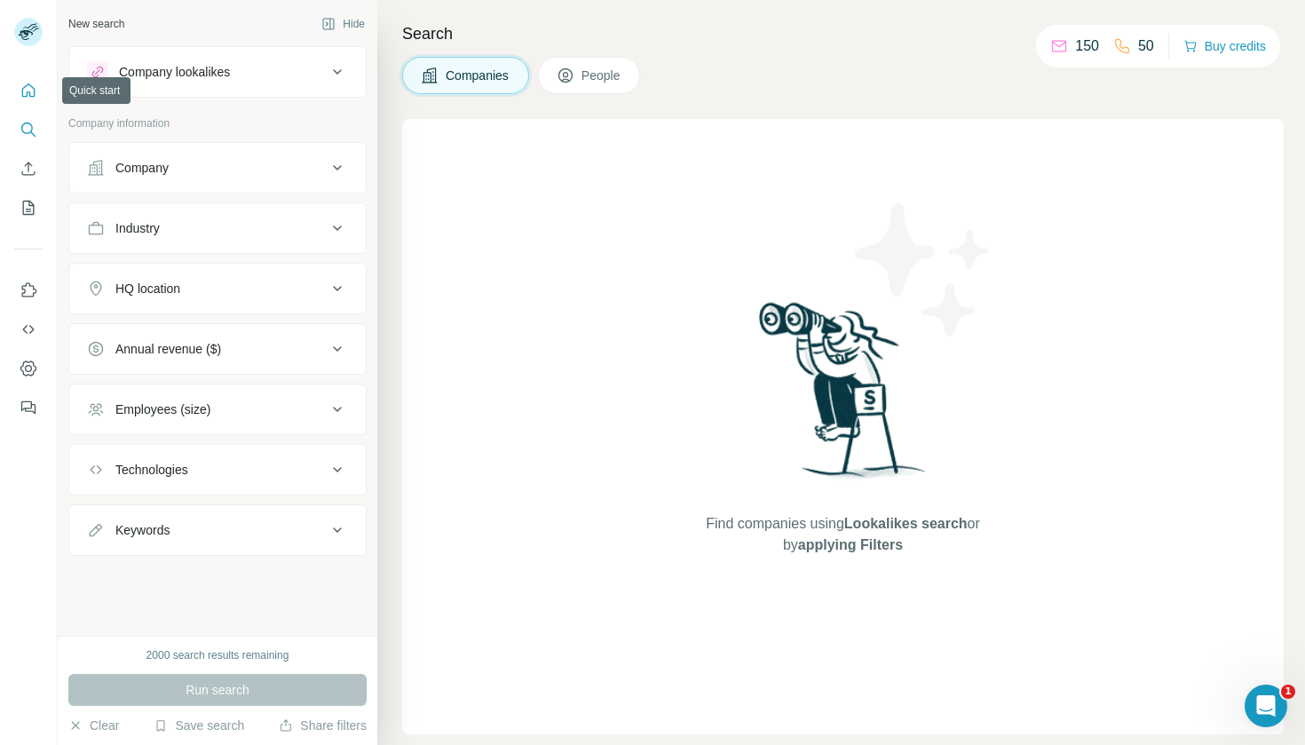
click at [32, 89] on icon "Quick start" at bounding box center [29, 91] width 18 height 18
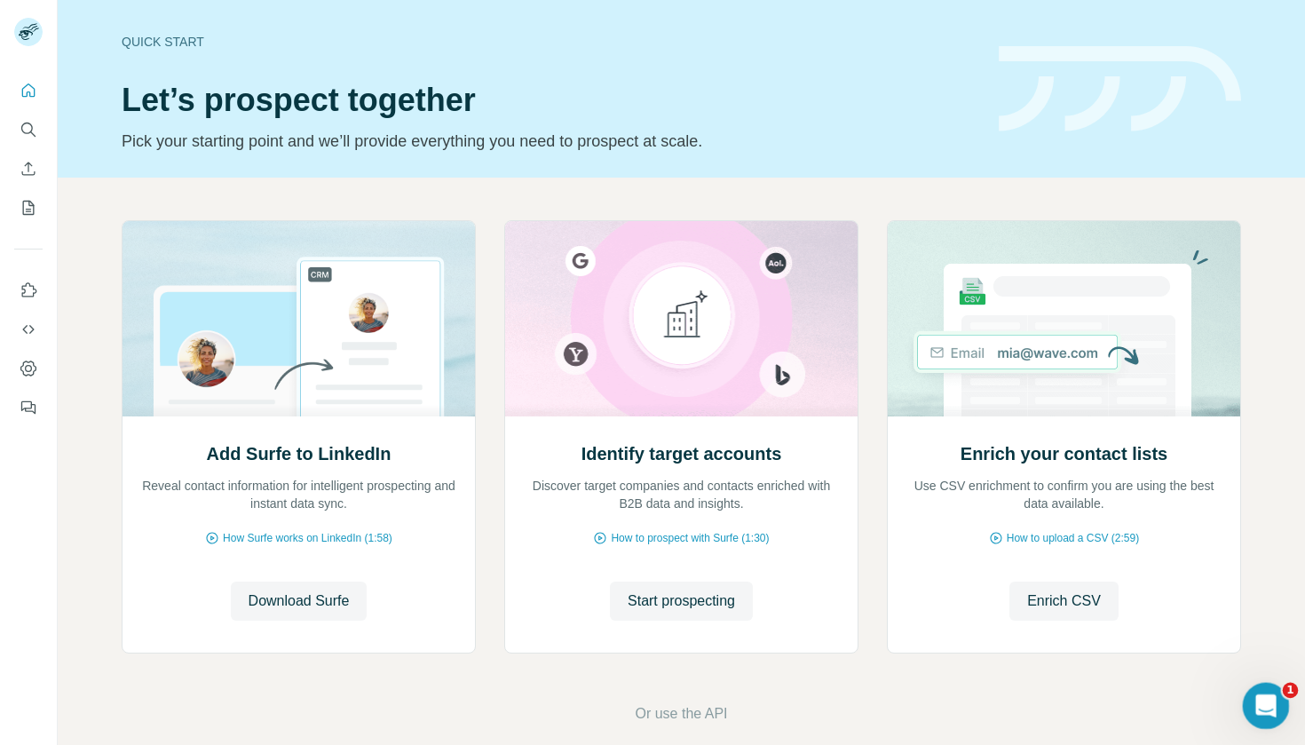
click at [1261, 689] on div "Open Intercom Messenger" at bounding box center [1263, 703] width 59 height 59
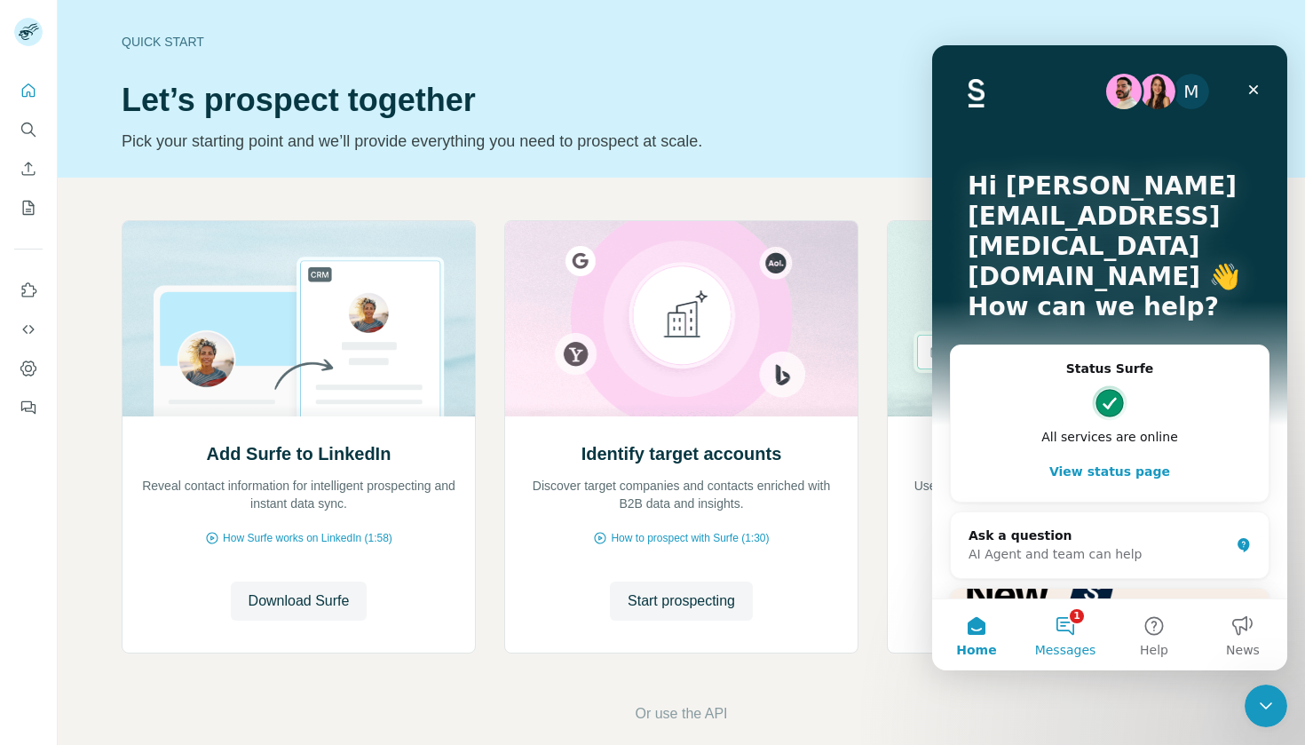
click at [1076, 621] on button "1 Messages" at bounding box center [1065, 634] width 89 height 71
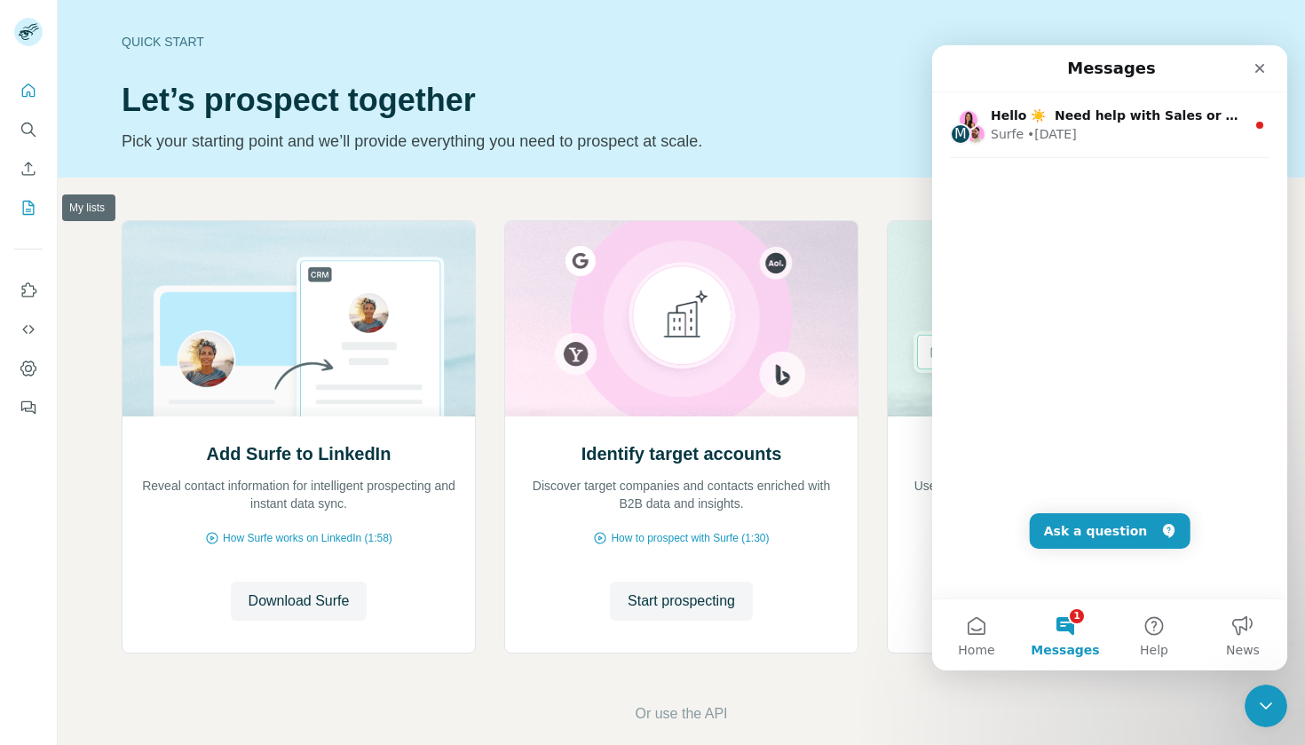
click at [31, 208] on icon "My lists" at bounding box center [29, 208] width 18 height 18
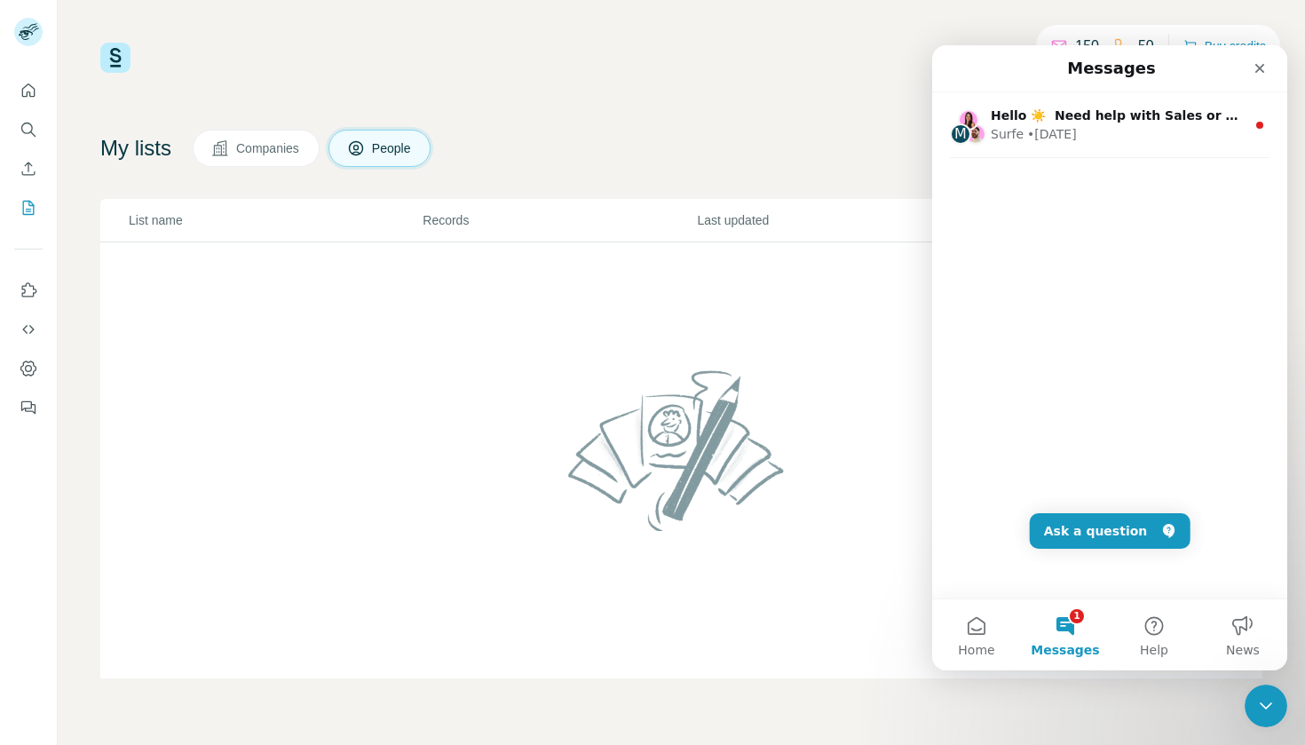
click at [322, 167] on div "My lists Companies People Share feedback List name Records Last updated Created…" at bounding box center [681, 404] width 1162 height 548
click at [296, 161] on button "Companies" at bounding box center [256, 148] width 127 height 37
click at [1088, 530] on button "Ask a question" at bounding box center [1109, 530] width 161 height 35
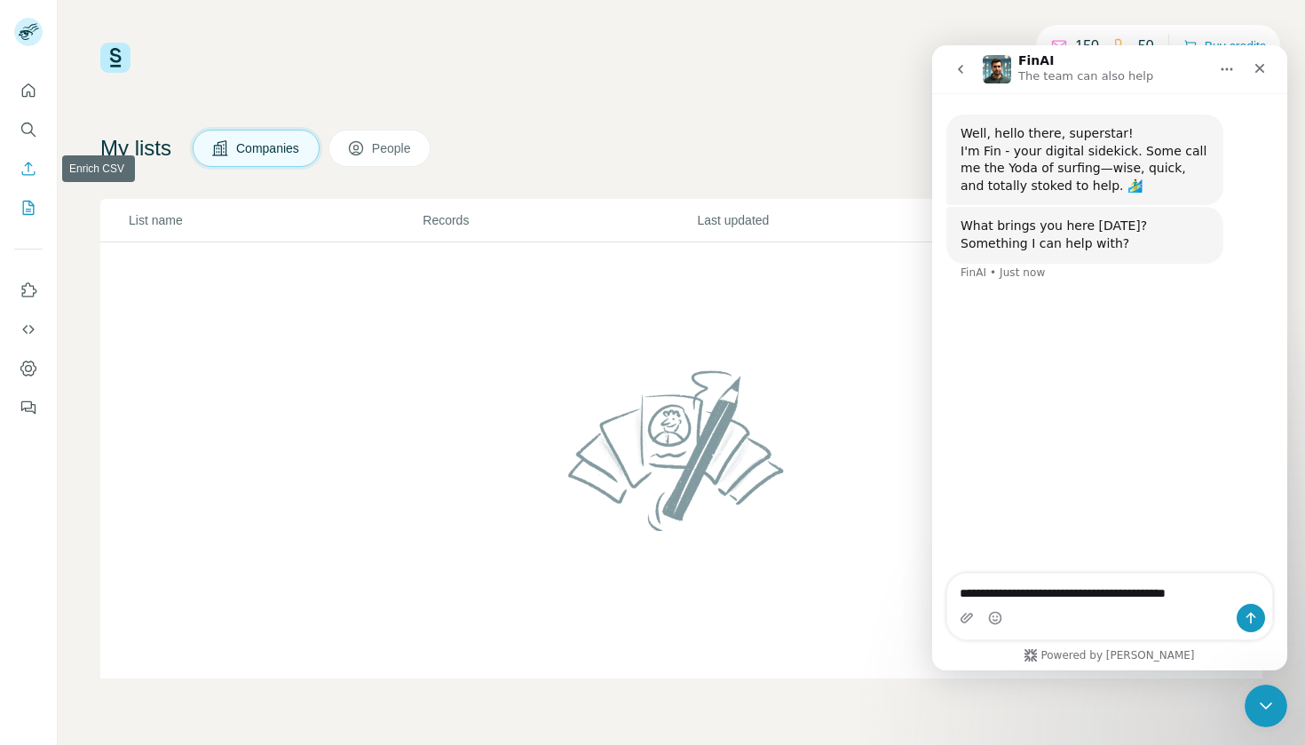
click at [21, 183] on button "Enrich CSV" at bounding box center [28, 169] width 28 height 32
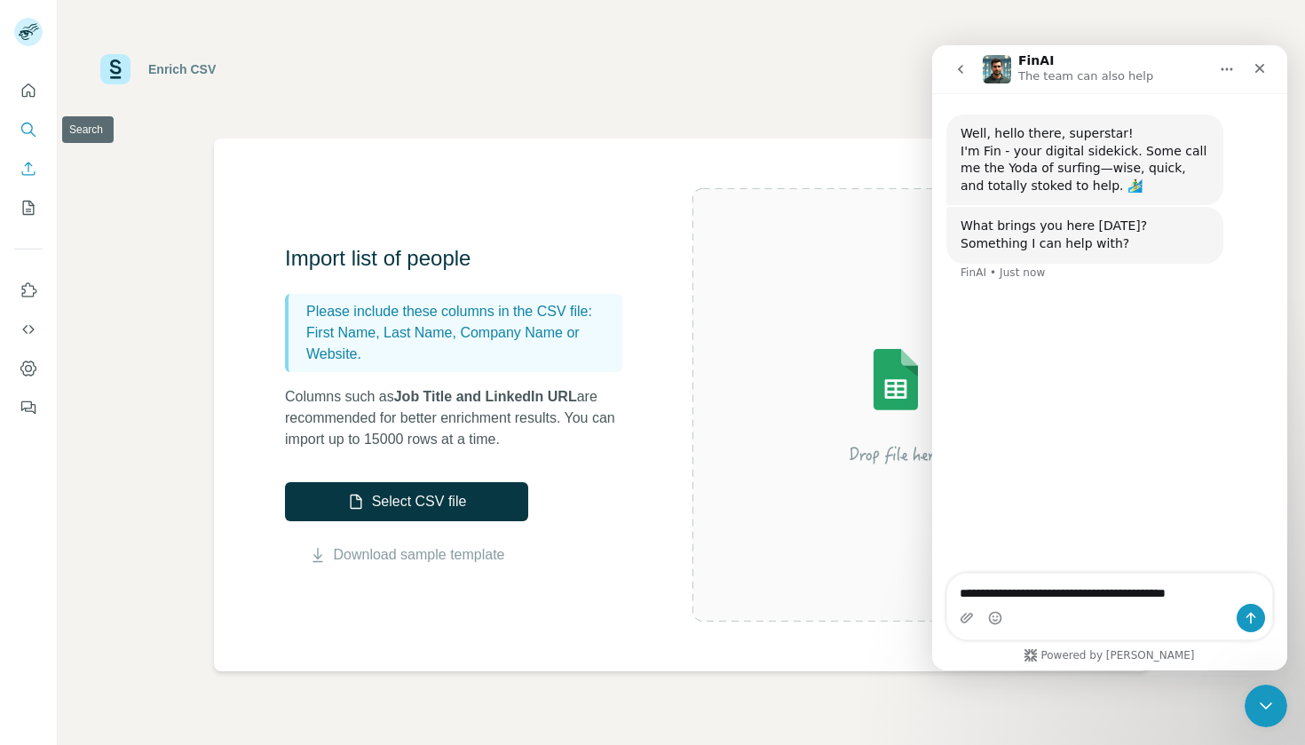
click at [28, 131] on icon "Search" at bounding box center [29, 130] width 18 height 18
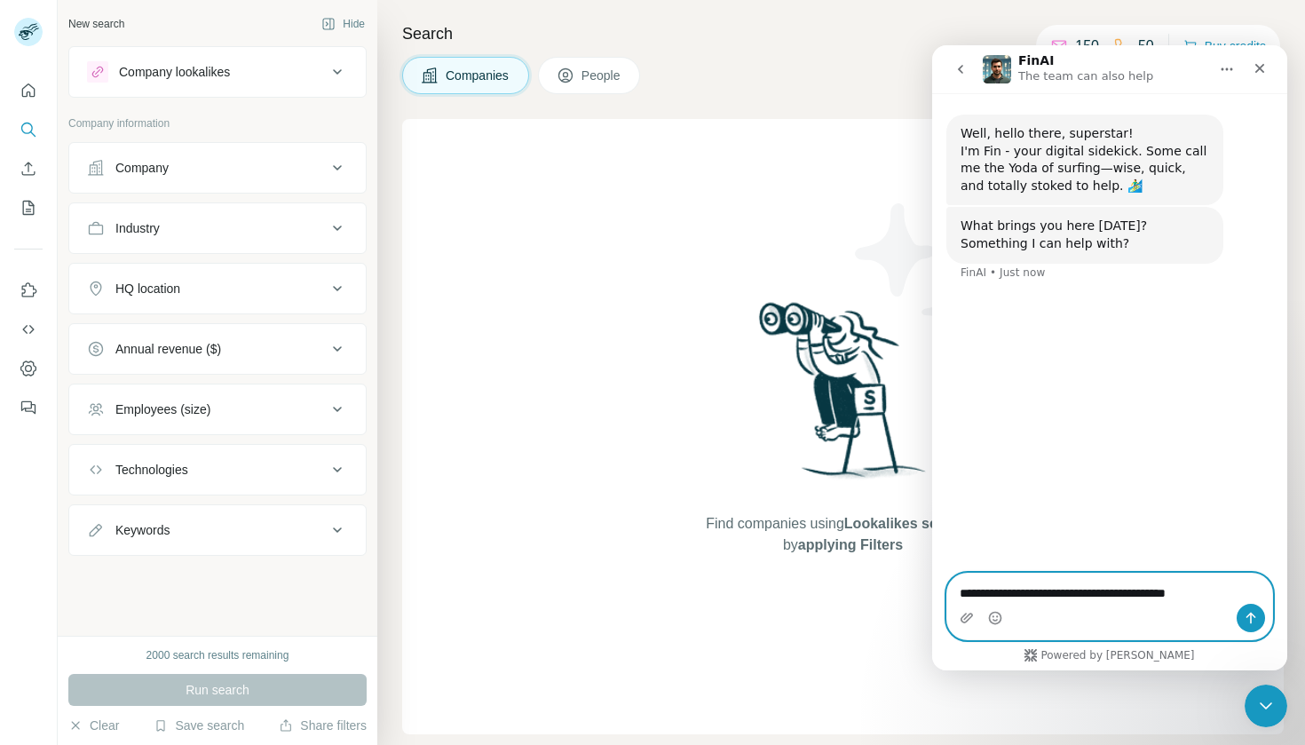
click at [1230, 598] on textarea "**********" at bounding box center [1109, 588] width 325 height 30
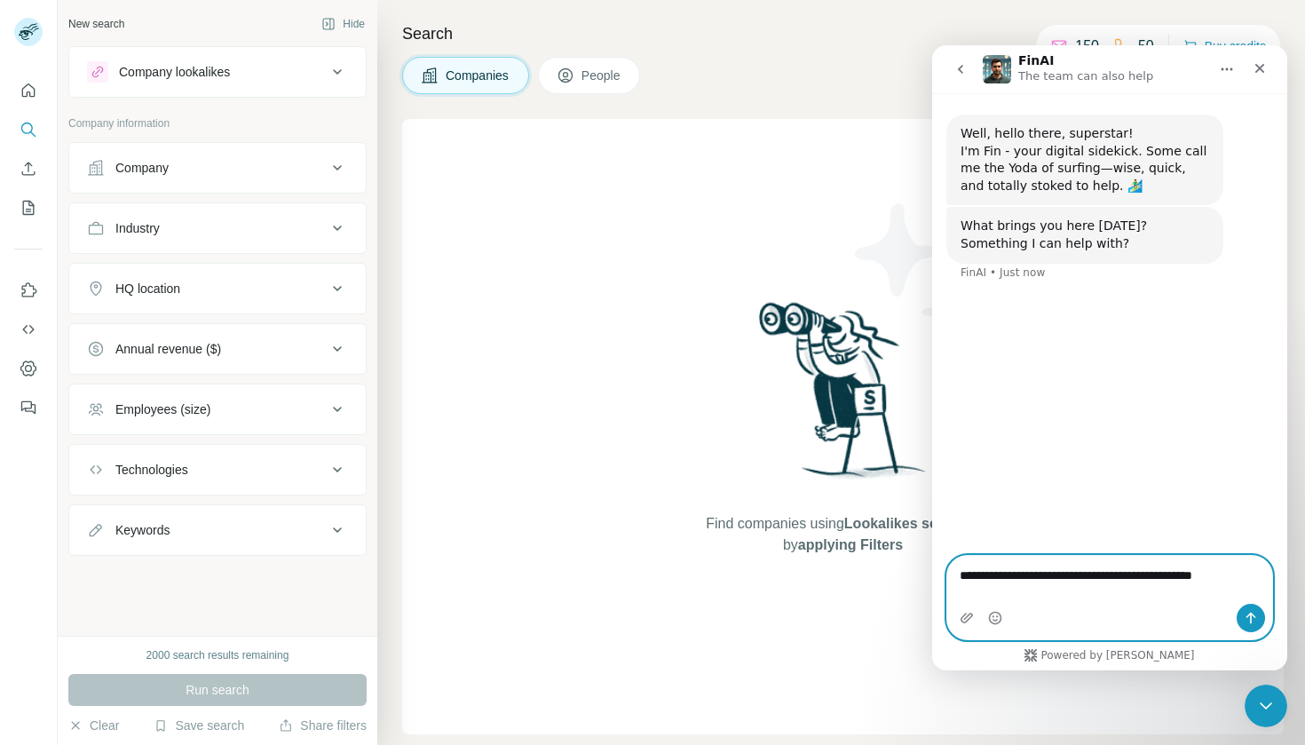
type textarea "**********"
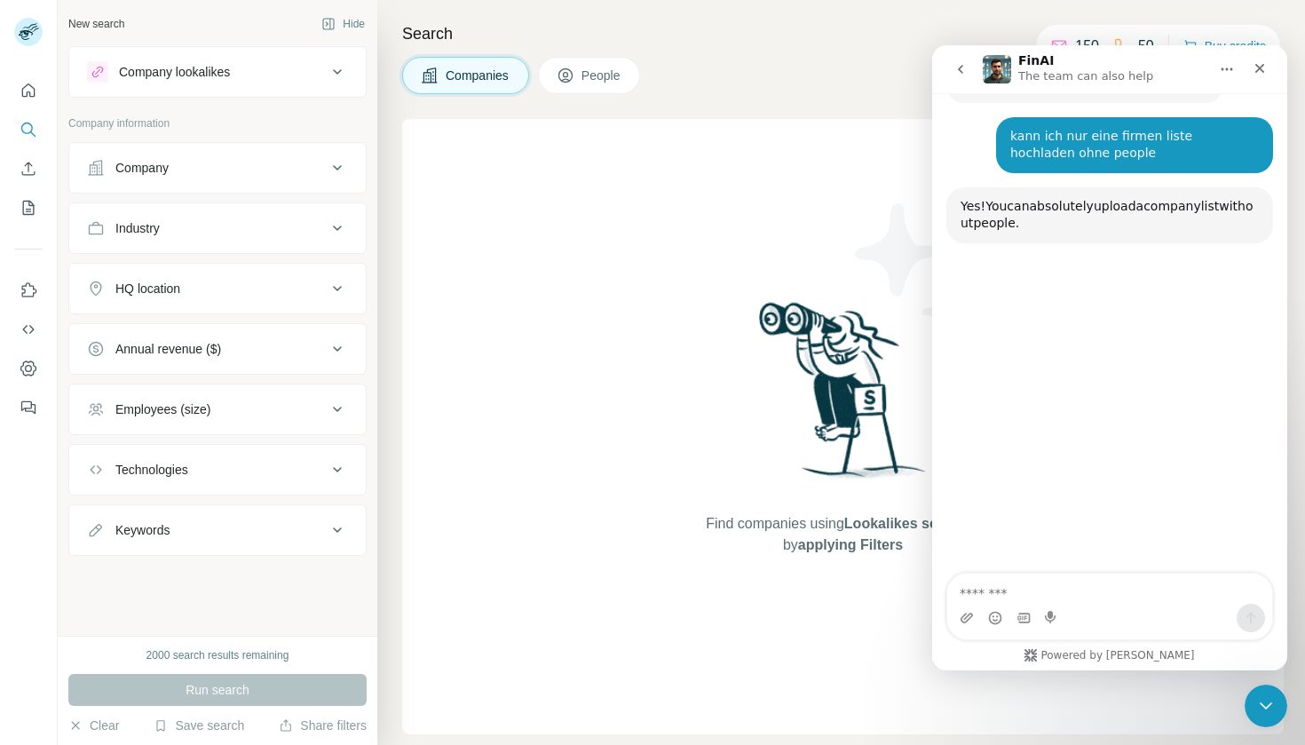
scroll to position [185, 0]
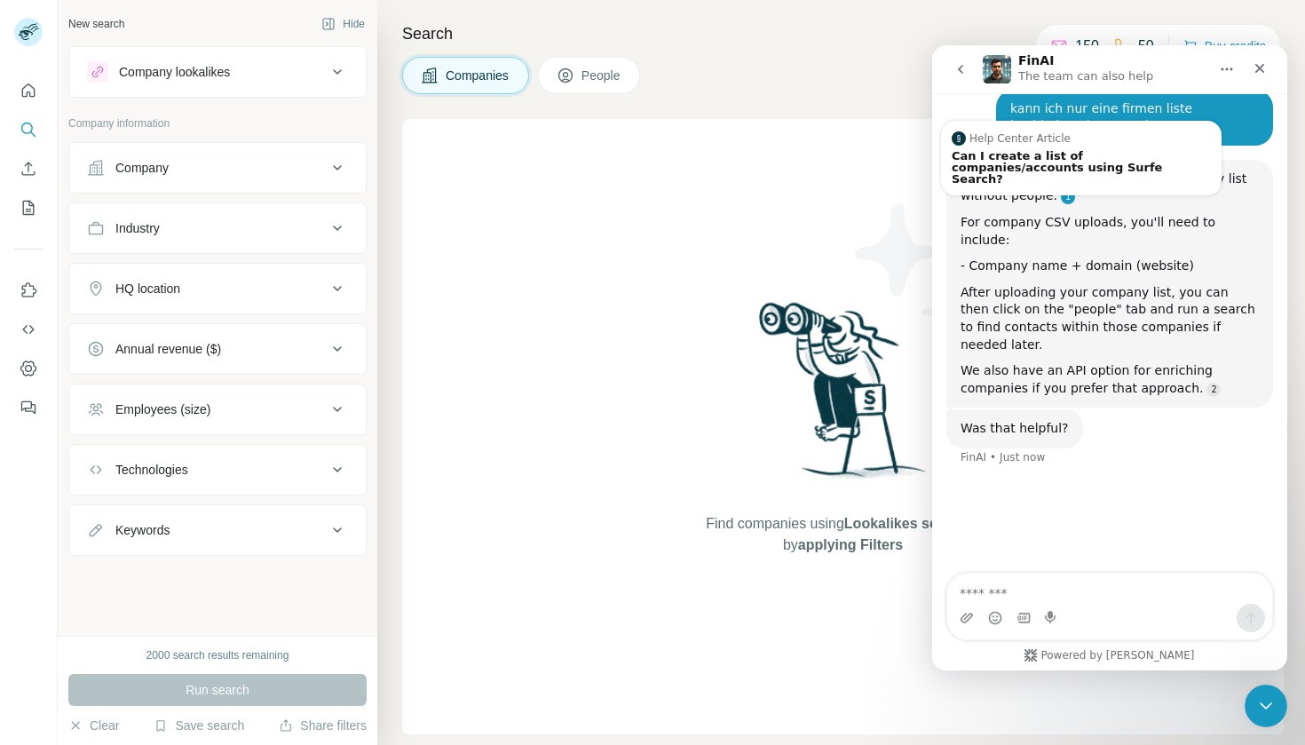
click at [1060, 190] on link "Source reference 10774613:" at bounding box center [1067, 197] width 14 height 14
click at [1040, 153] on div "Can I create a list of companies/accounts using Surfe Search?" at bounding box center [1080, 167] width 259 height 35
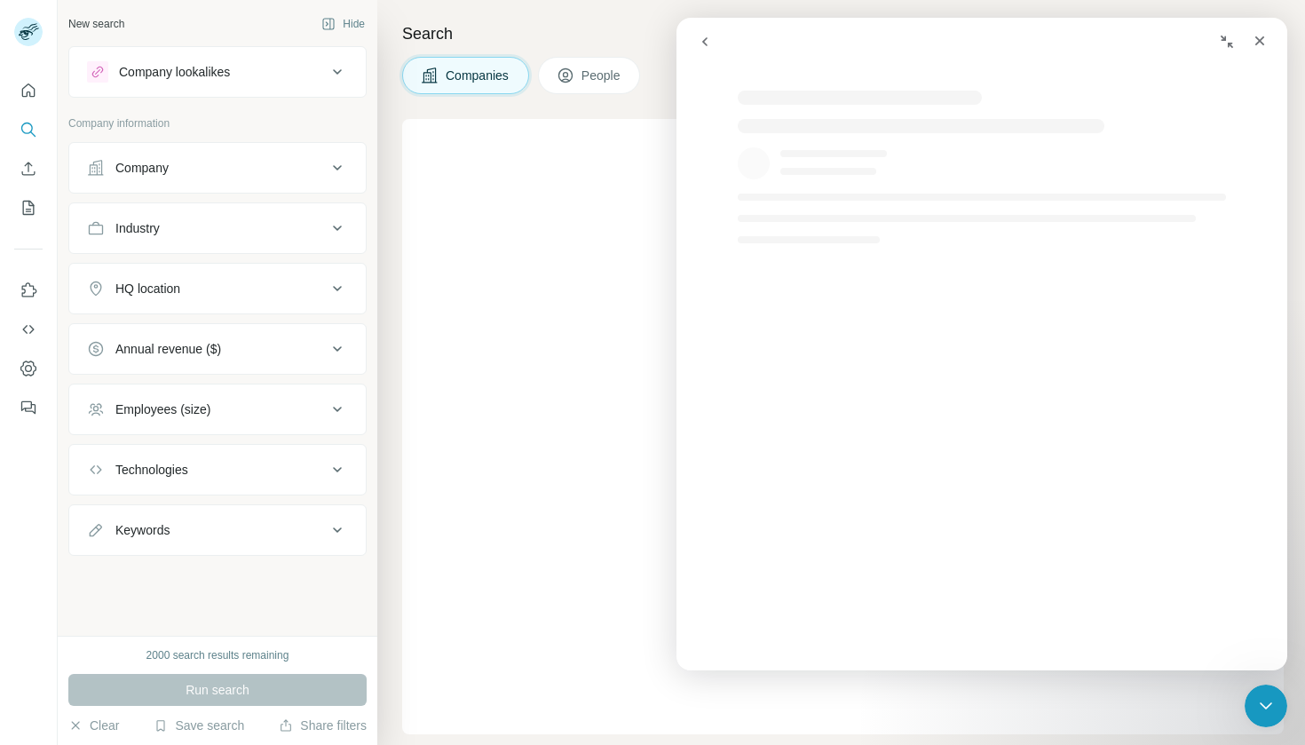
scroll to position [0, 0]
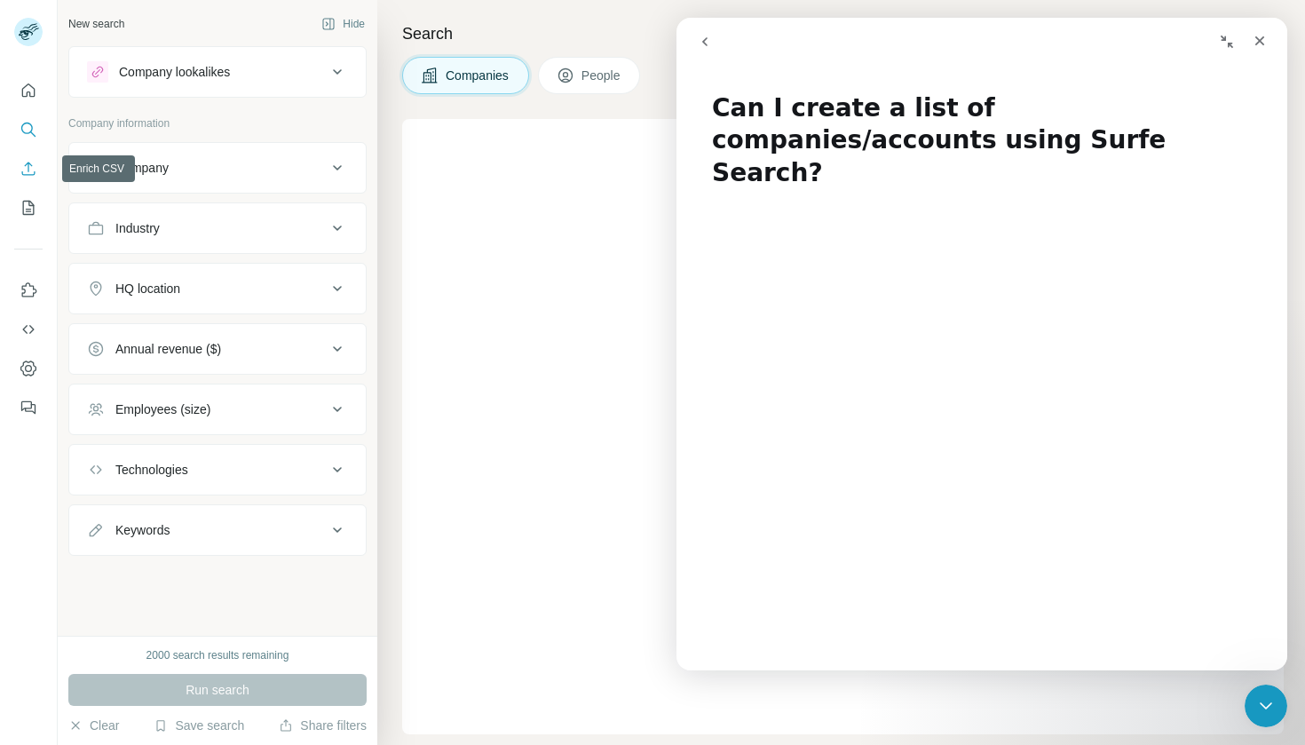
click at [30, 170] on icon "Enrich CSV" at bounding box center [29, 169] width 18 height 18
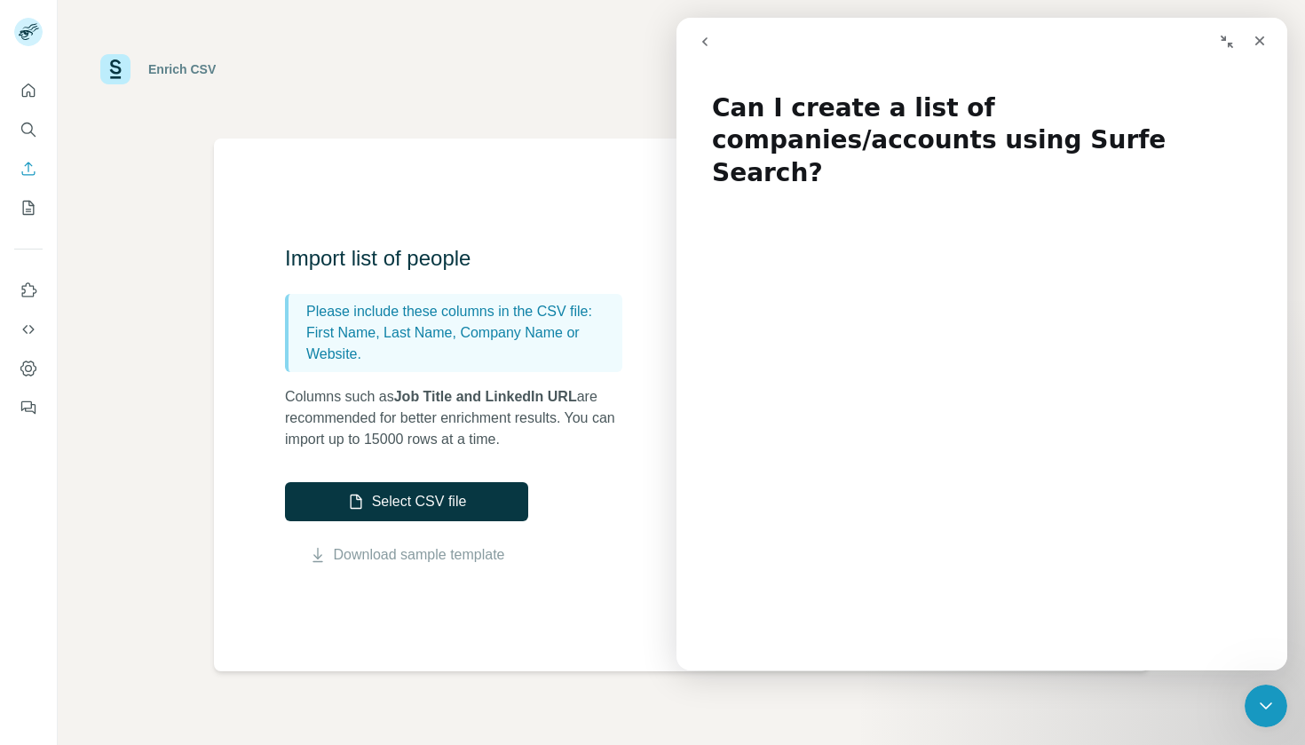
scroll to position [2, 0]
click at [31, 210] on icon "My lists" at bounding box center [29, 208] width 18 height 18
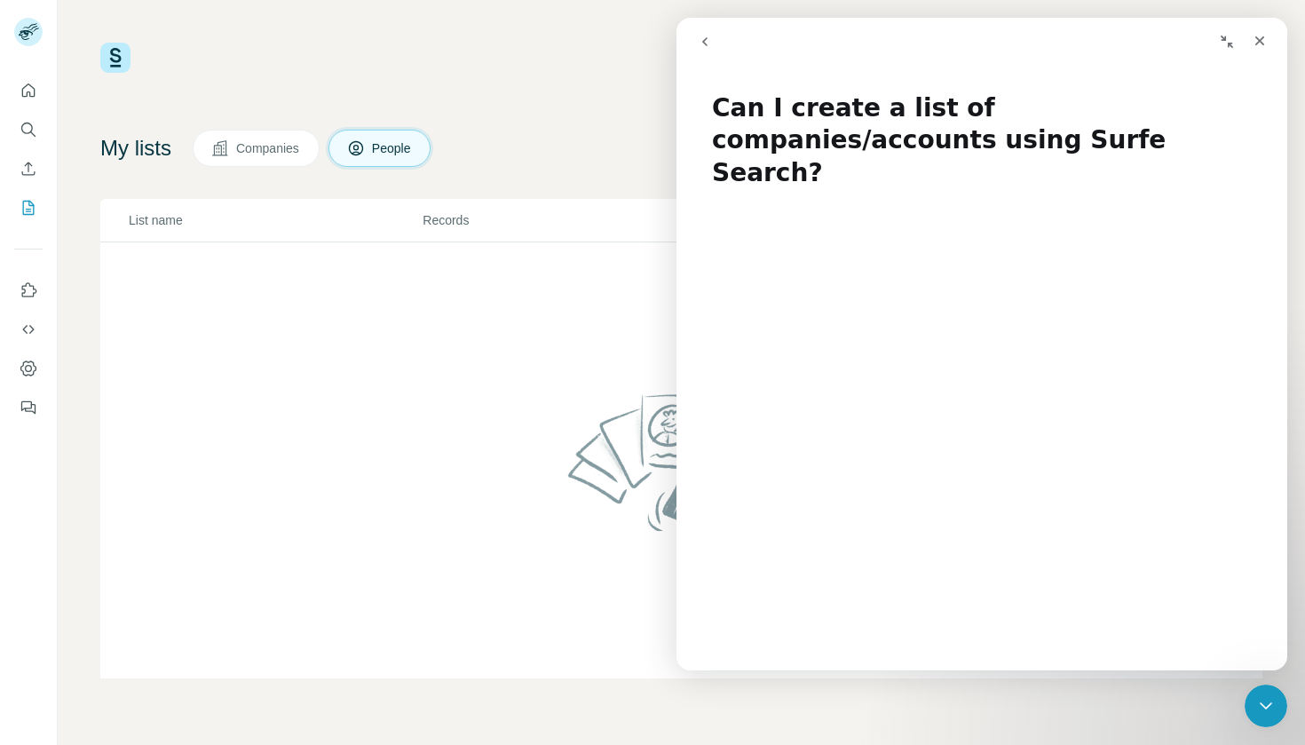
click at [705, 41] on icon "go back" at bounding box center [704, 41] width 5 height 9
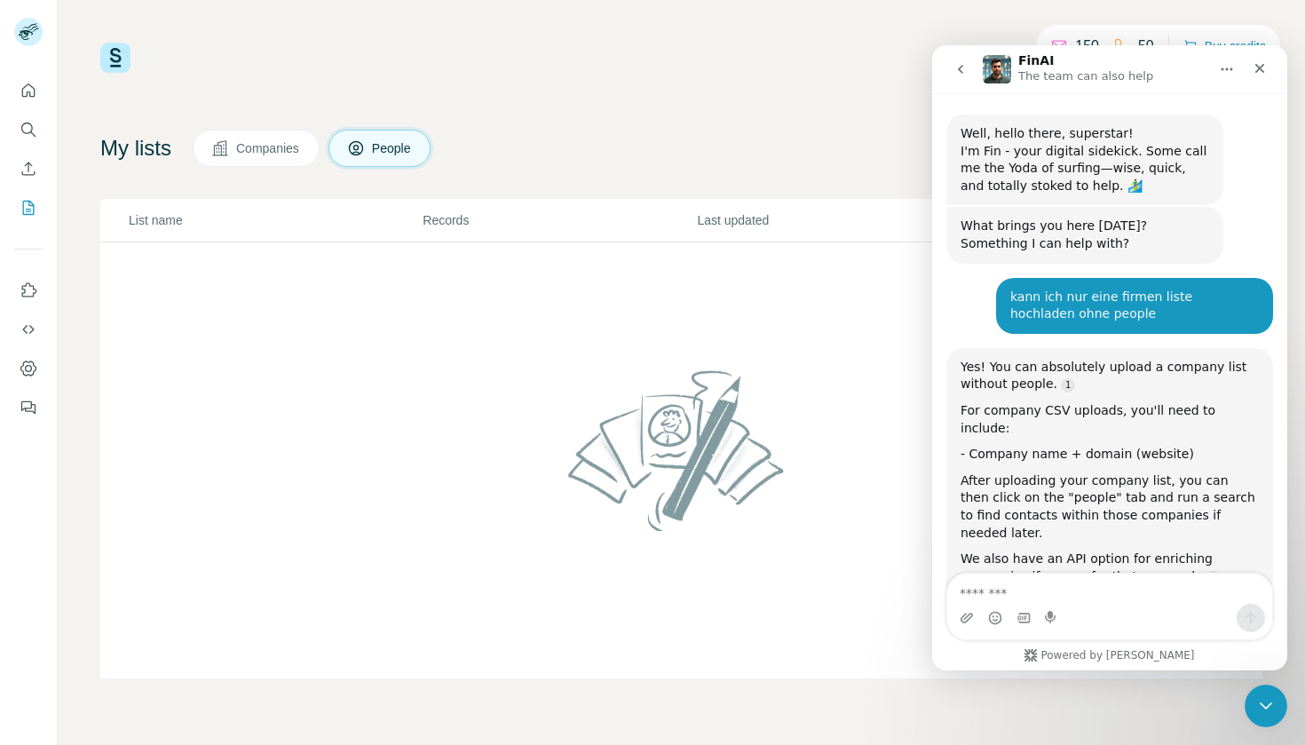
scroll to position [56, 0]
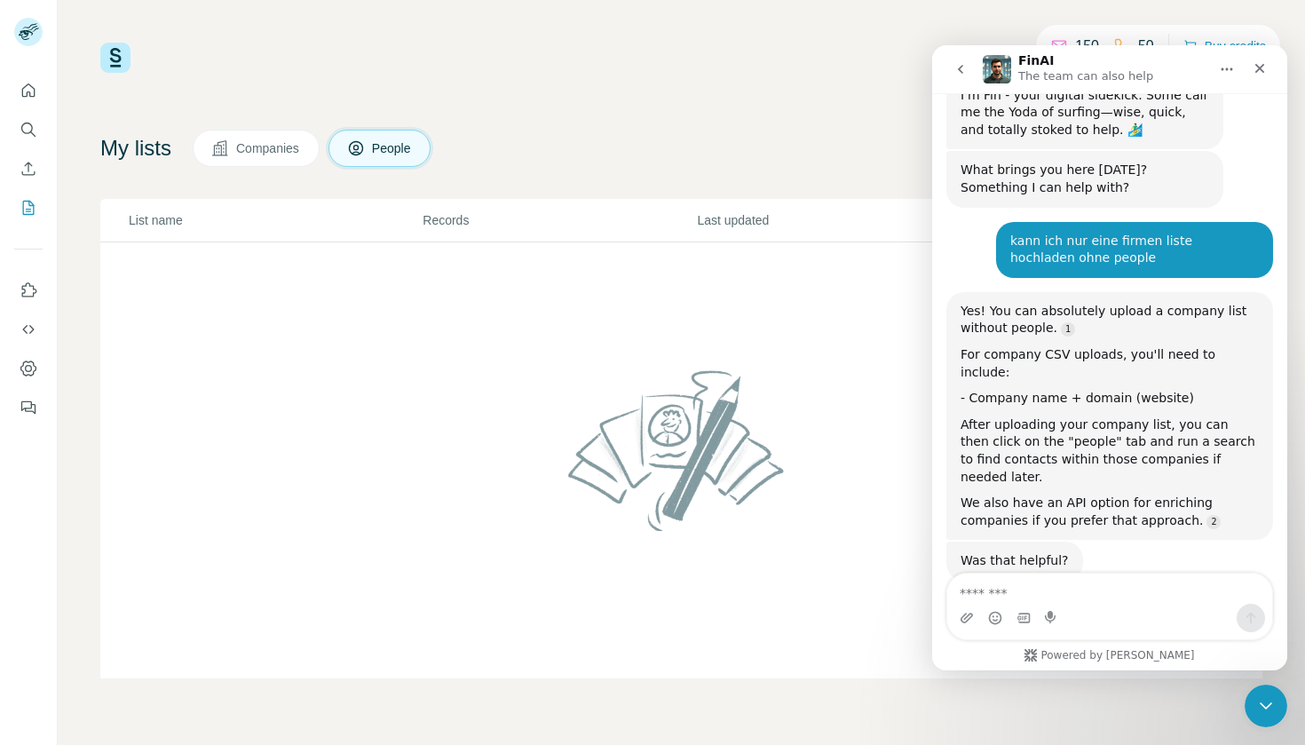
click at [272, 153] on span "Companies" at bounding box center [268, 148] width 65 height 18
click at [1264, 67] on icon "Close" at bounding box center [1259, 68] width 14 height 14
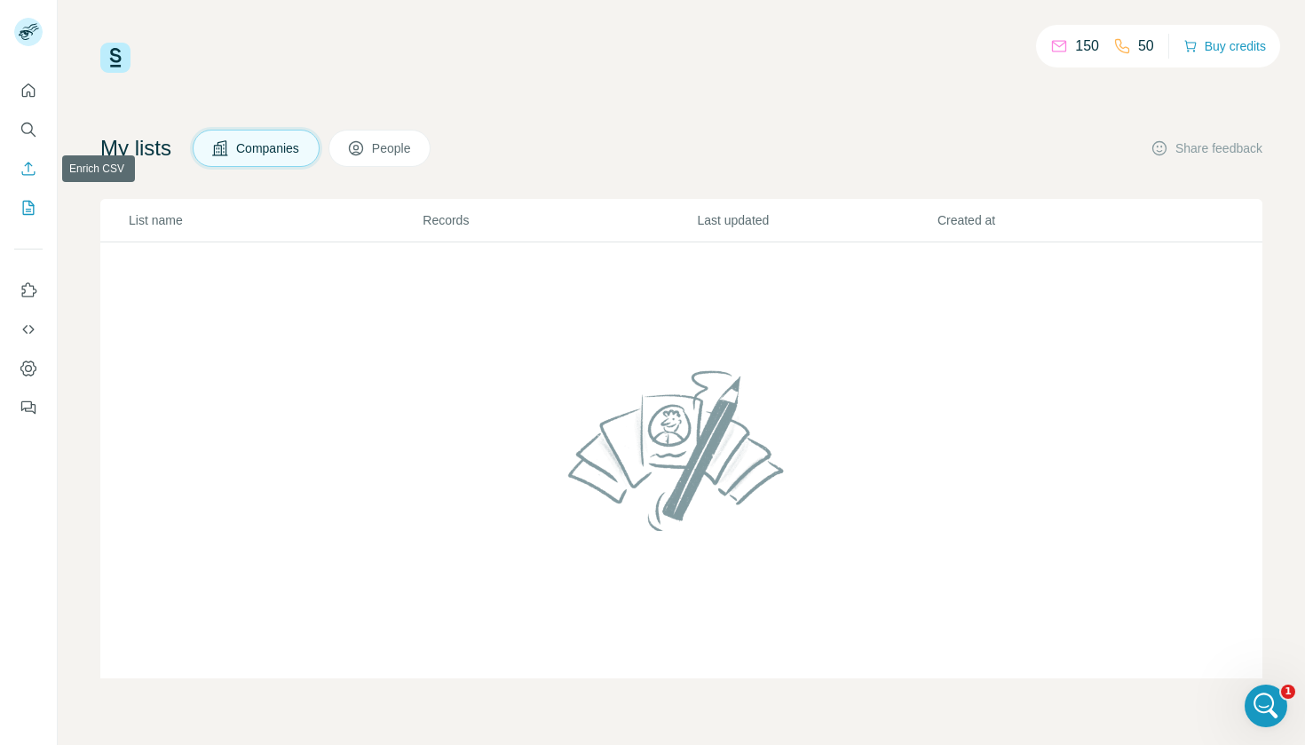
click at [37, 170] on button "Enrich CSV" at bounding box center [28, 169] width 28 height 32
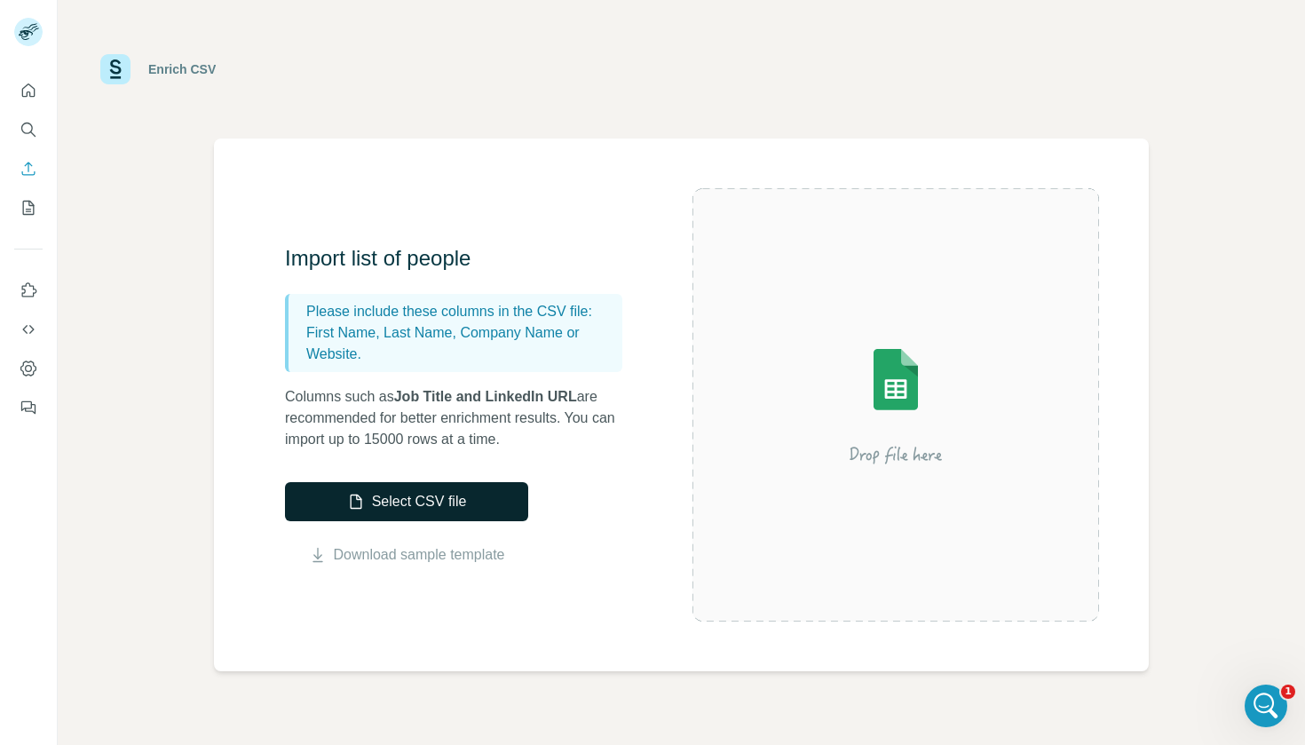
click at [431, 505] on button "Select CSV file" at bounding box center [406, 501] width 243 height 39
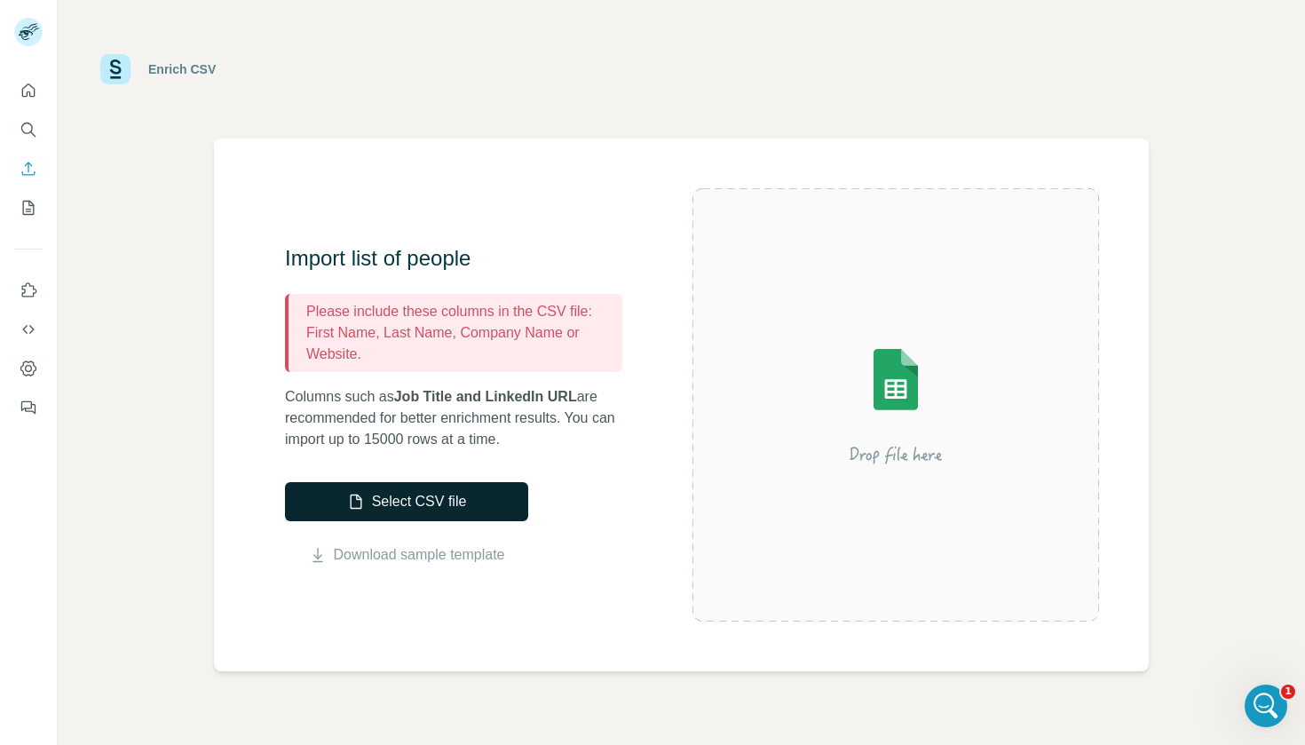
click at [409, 510] on button "Select CSV file" at bounding box center [406, 501] width 243 height 39
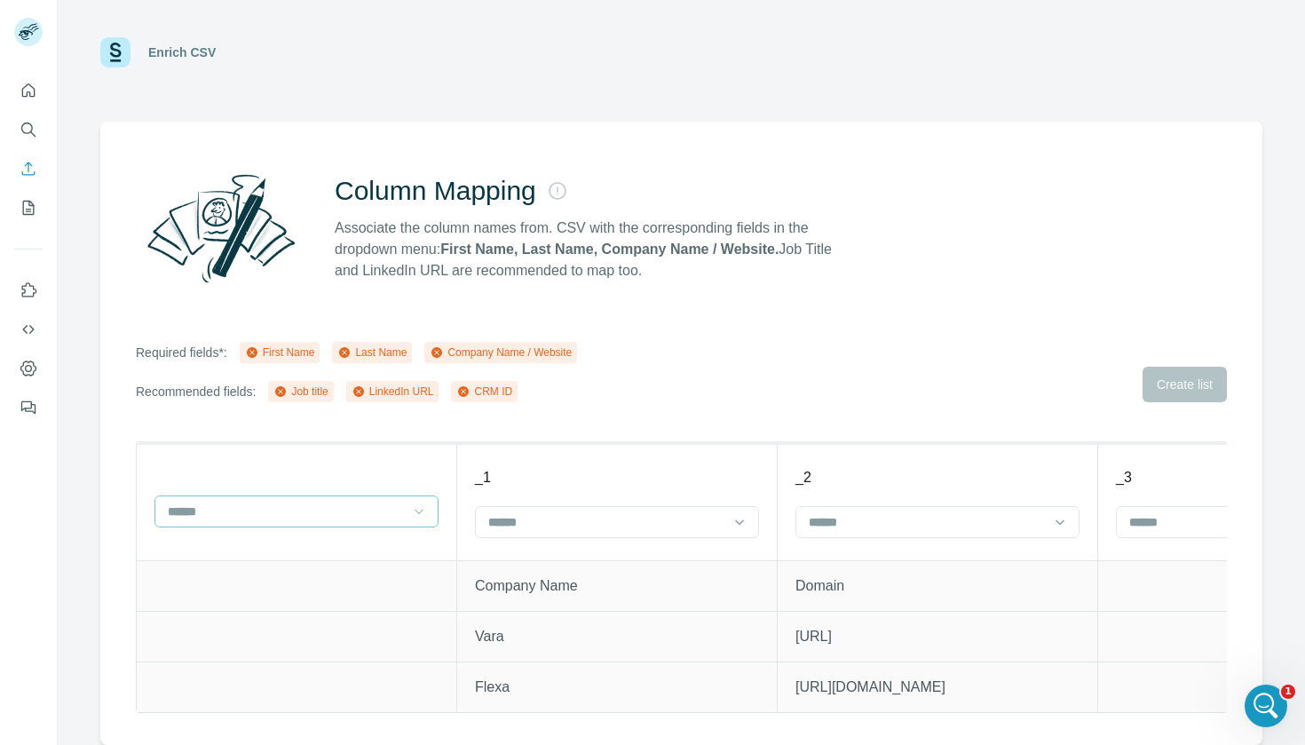
click at [412, 514] on icon at bounding box center [419, 511] width 18 height 18
click at [274, 556] on div "First Name" at bounding box center [297, 551] width 254 height 18
click at [693, 524] on input at bounding box center [606, 522] width 240 height 20
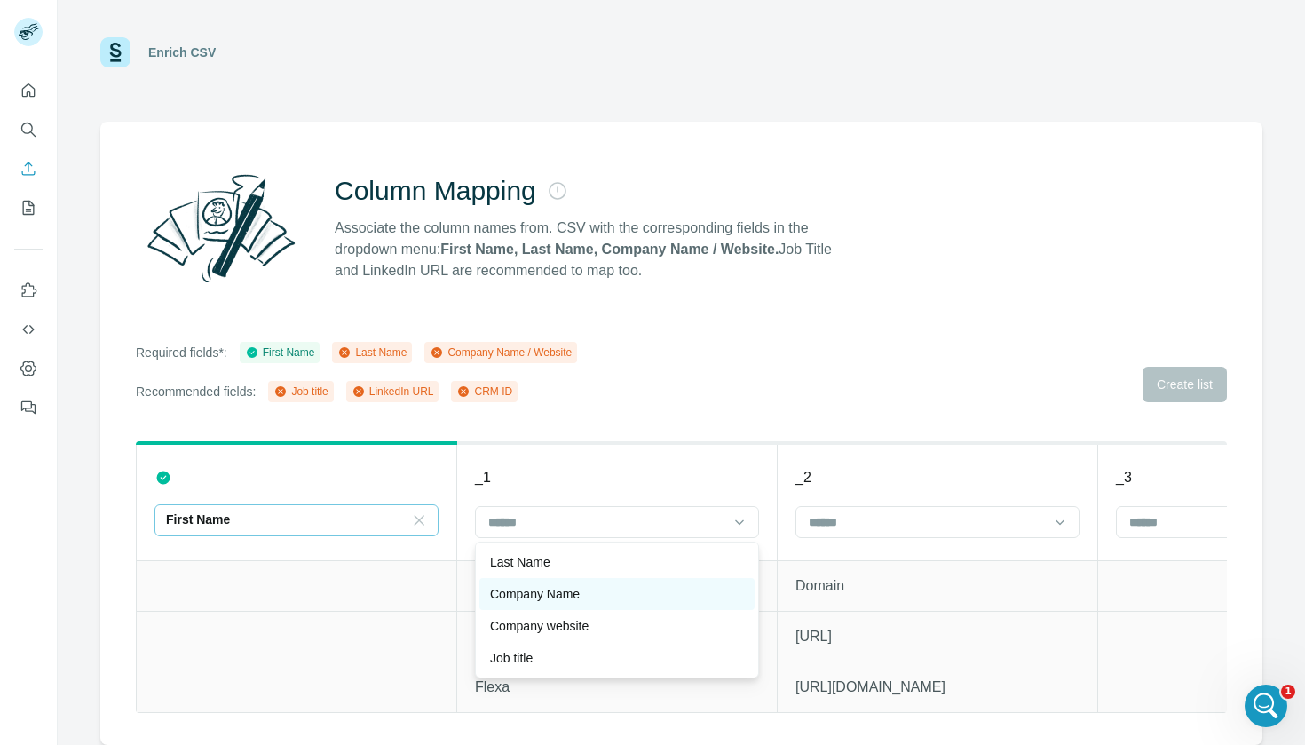
click at [582, 591] on div "Company Name" at bounding box center [617, 594] width 254 height 18
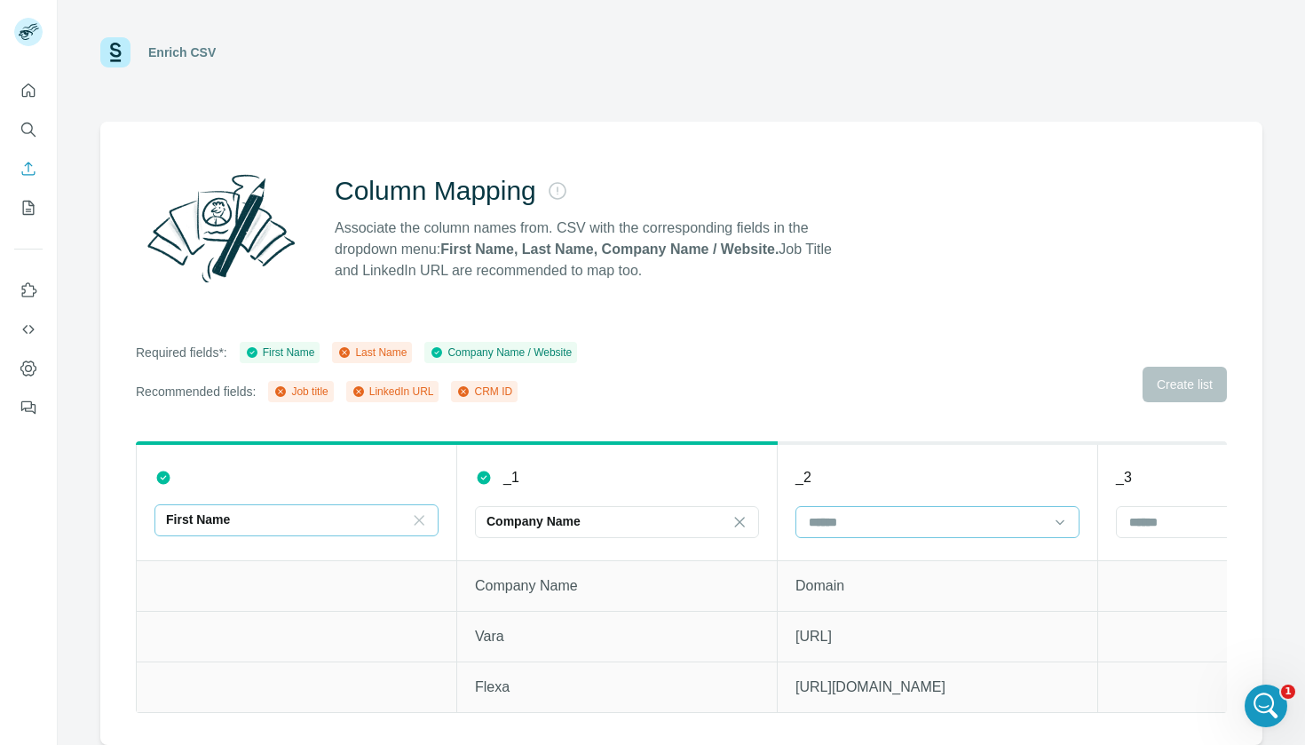
click at [927, 529] on input at bounding box center [927, 522] width 240 height 20
click at [892, 601] on p "Company website" at bounding box center [859, 594] width 99 height 18
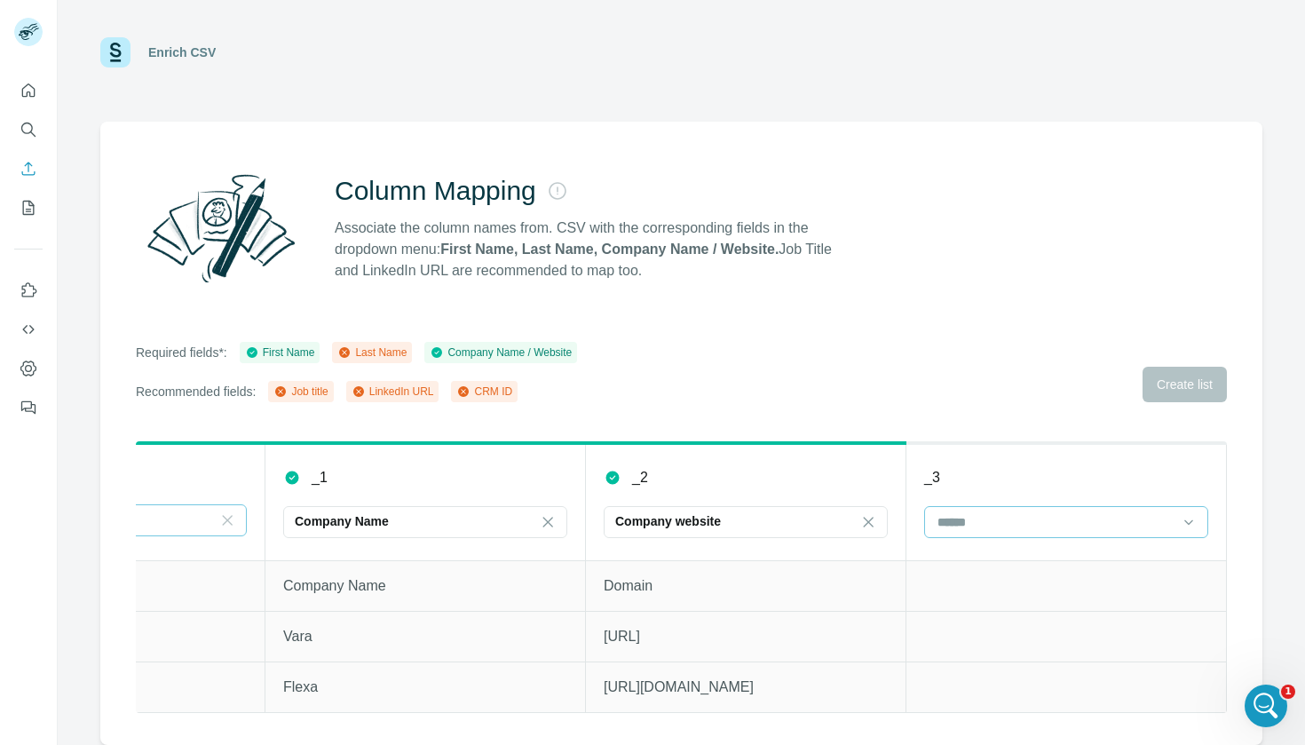
click at [1051, 515] on input at bounding box center [1055, 522] width 240 height 20
click at [1000, 572] on div "Last Name" at bounding box center [1065, 562] width 275 height 32
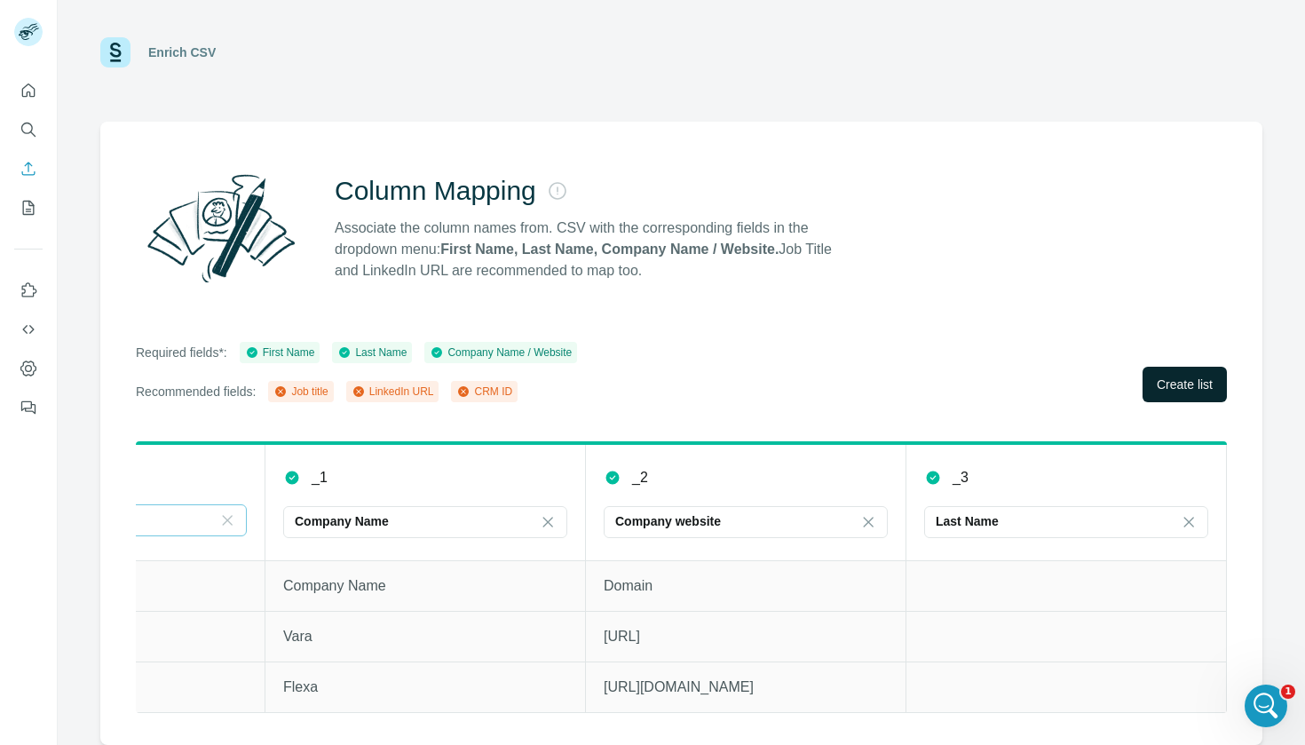
click at [1156, 388] on span "Create list" at bounding box center [1184, 384] width 56 height 18
click at [283, 390] on icon at bounding box center [281, 391] width 4 height 4
click at [1193, 390] on span "Create list" at bounding box center [1184, 384] width 56 height 18
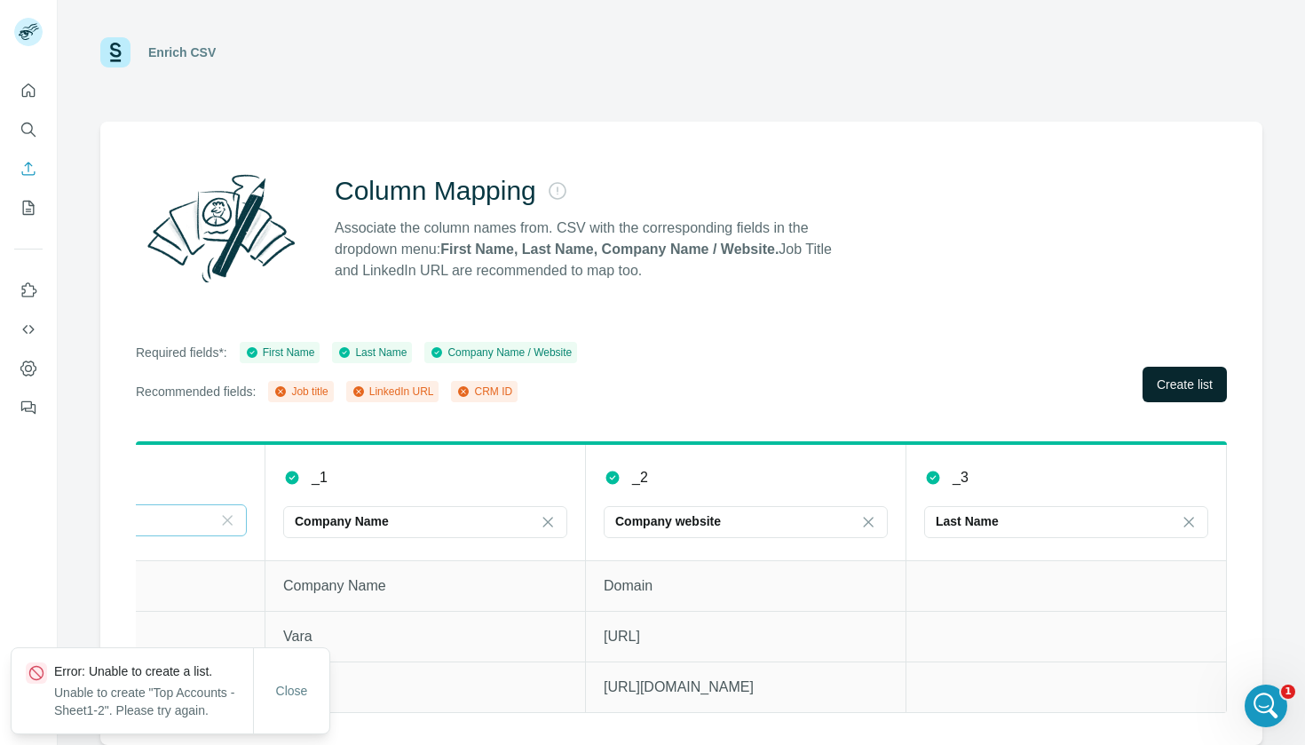
click at [1193, 390] on span "Create list" at bounding box center [1184, 384] width 56 height 18
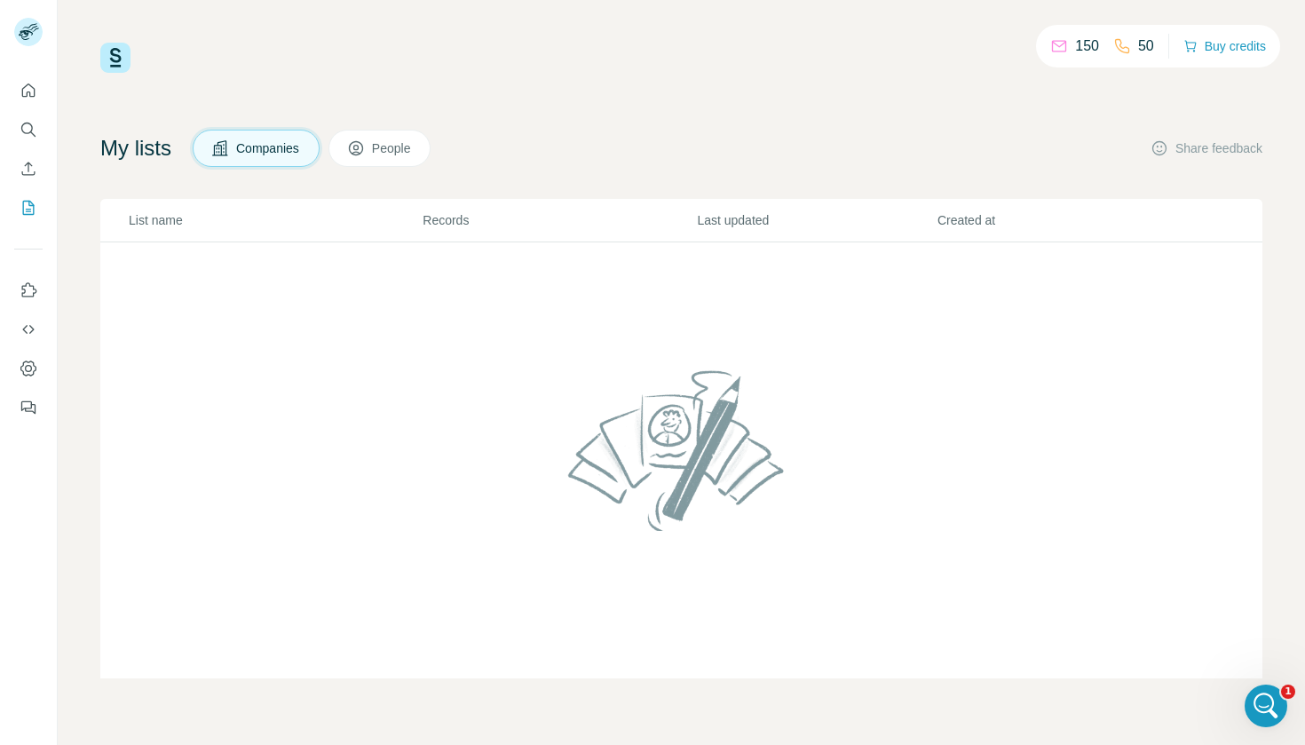
click at [5, 166] on div at bounding box center [28, 243] width 57 height 359
click at [28, 167] on icon "Enrich CSV" at bounding box center [29, 169] width 18 height 18
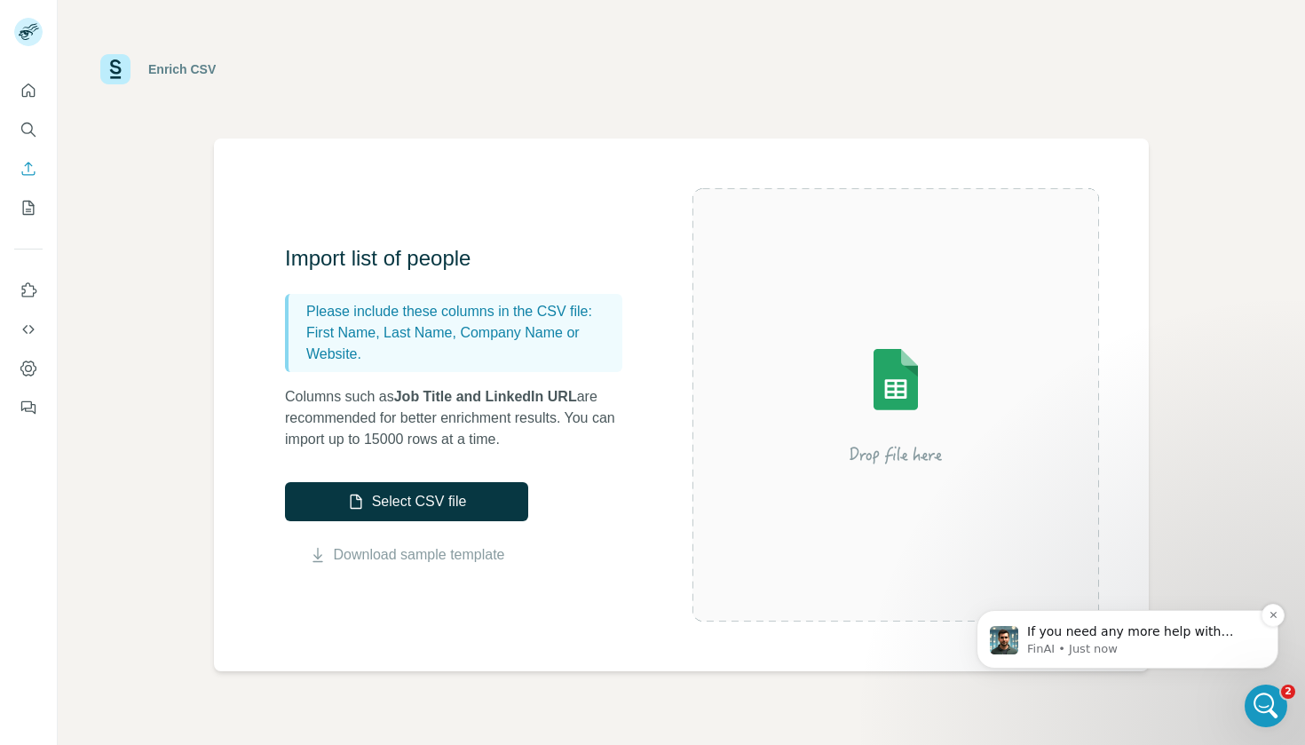
click at [1179, 643] on p "FinAI • Just now" at bounding box center [1141, 649] width 229 height 16
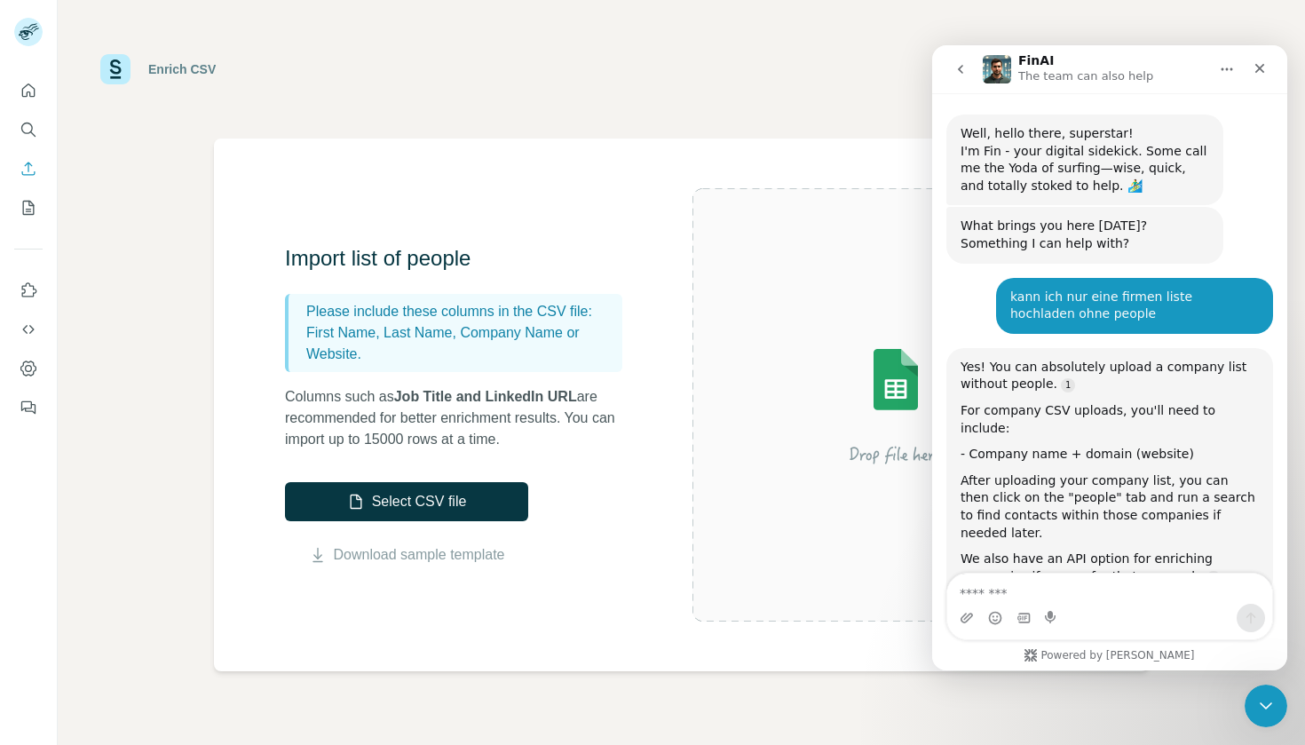
scroll to position [3, 0]
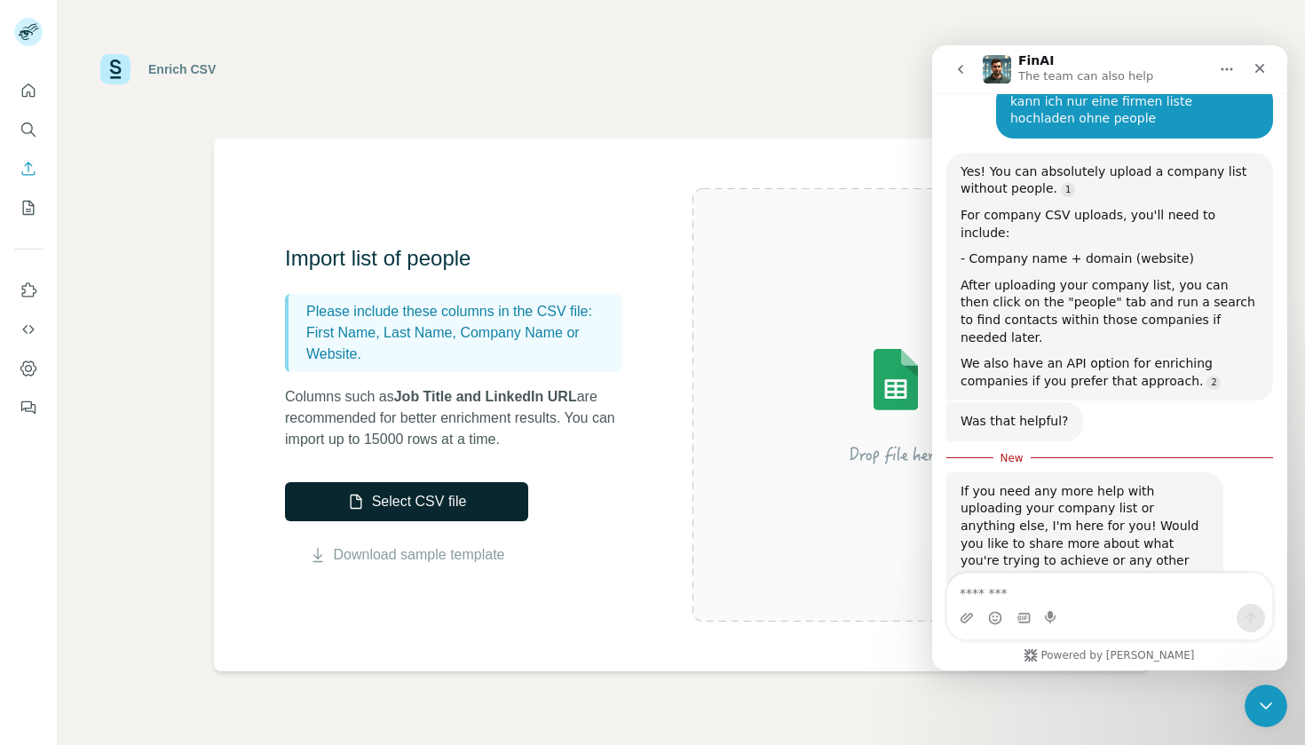
click at [457, 504] on button "Select CSV file" at bounding box center [406, 501] width 243 height 39
click at [436, 507] on button "Select CSV file" at bounding box center [406, 501] width 243 height 39
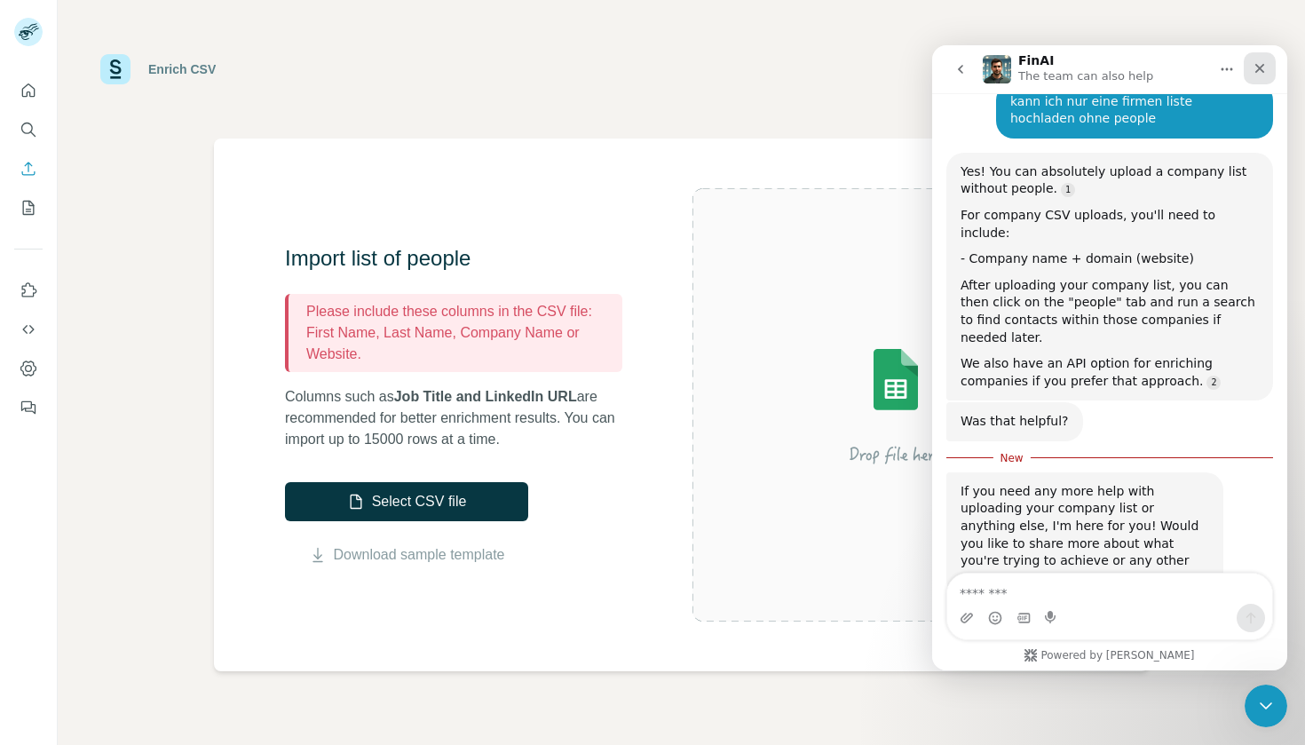
click at [1268, 66] on div "Close" at bounding box center [1259, 68] width 32 height 32
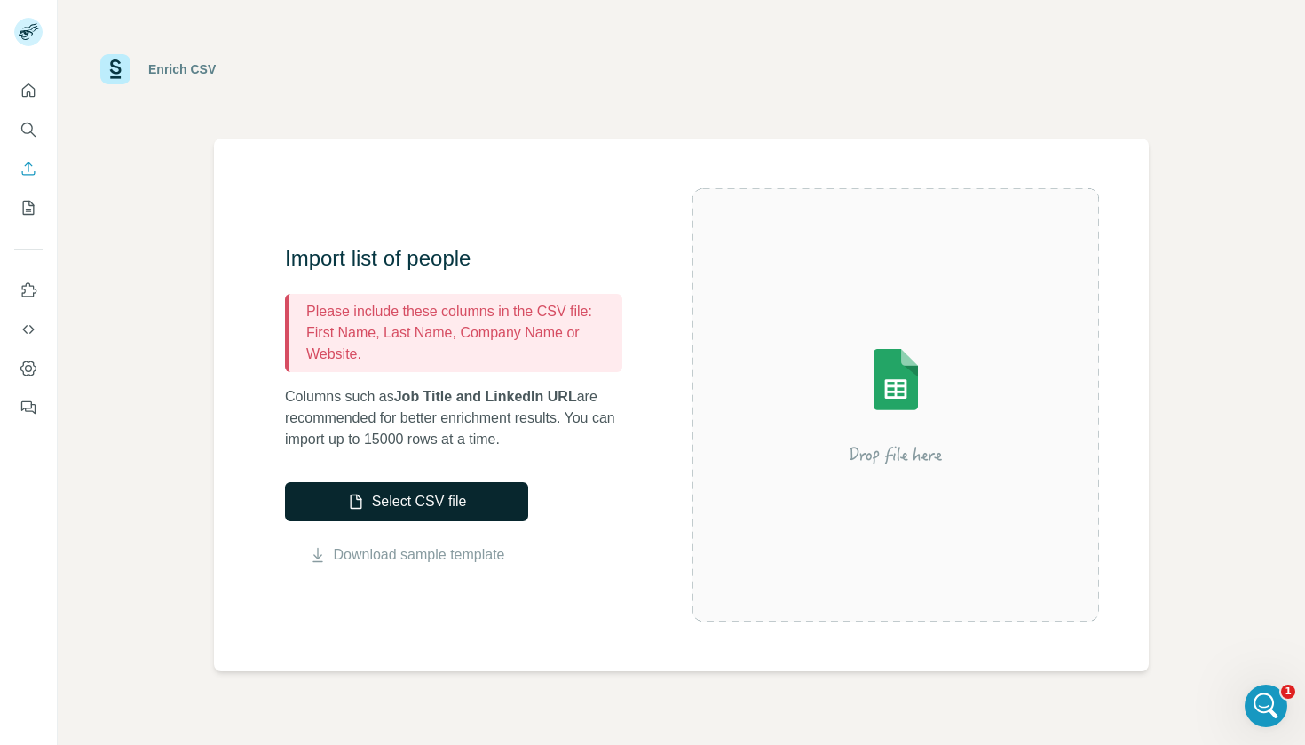
click at [403, 502] on button "Select CSV file" at bounding box center [406, 501] width 243 height 39
click at [433, 503] on button "Select CSV file" at bounding box center [406, 501] width 243 height 39
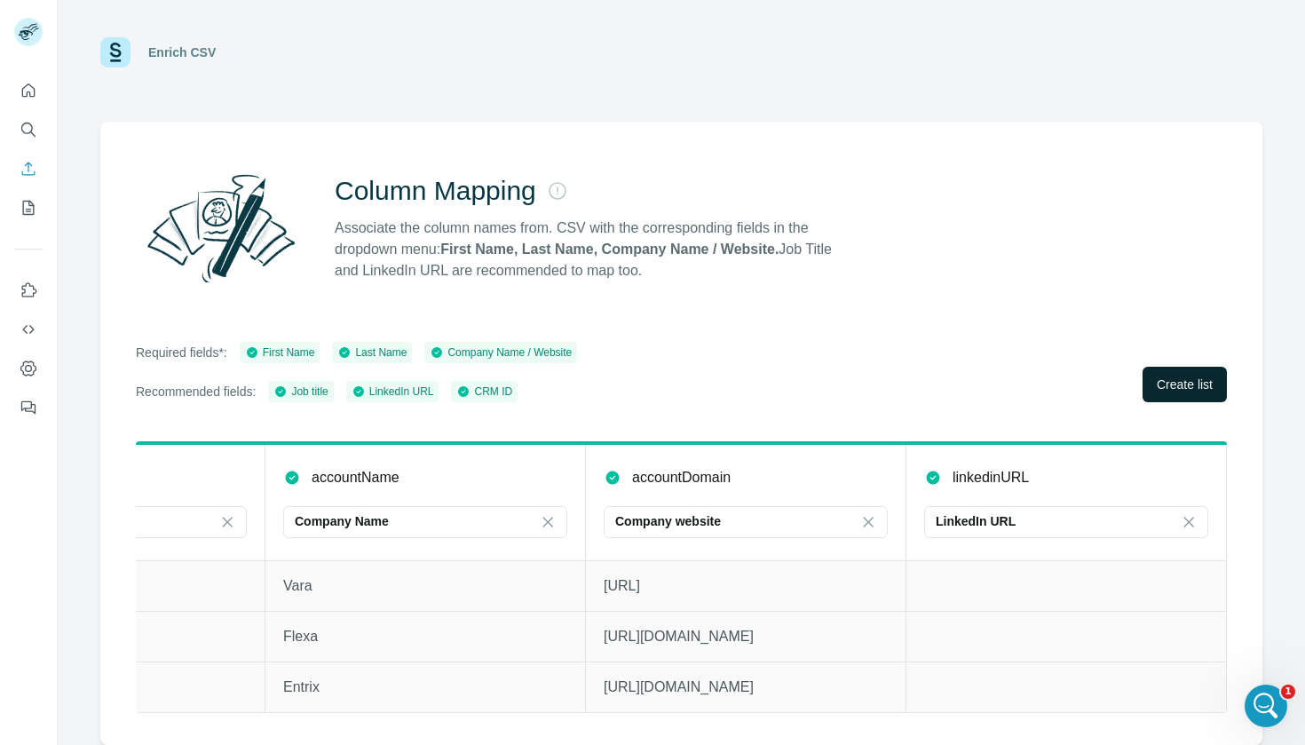
scroll to position [0, 1153]
click at [1194, 393] on button "Create list" at bounding box center [1184, 384] width 84 height 35
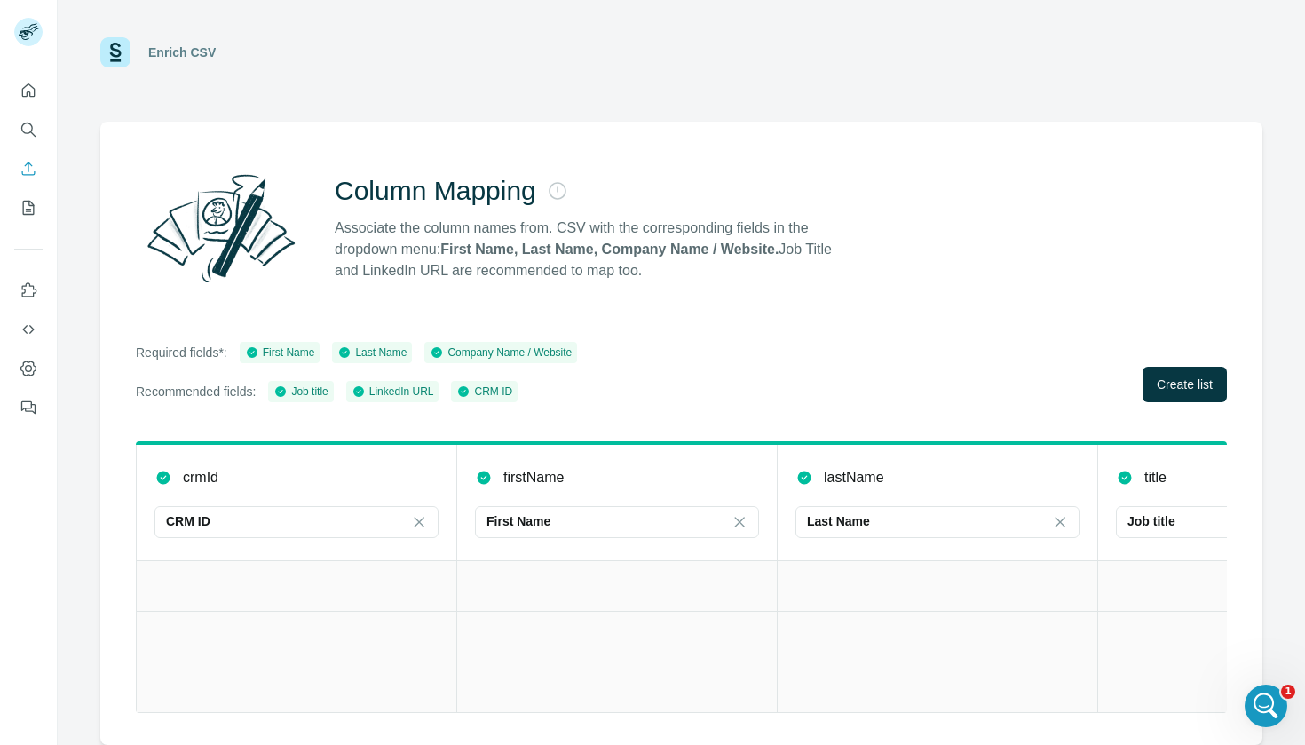
scroll to position [0, 0]
click at [1202, 379] on span "Create list" at bounding box center [1184, 384] width 56 height 18
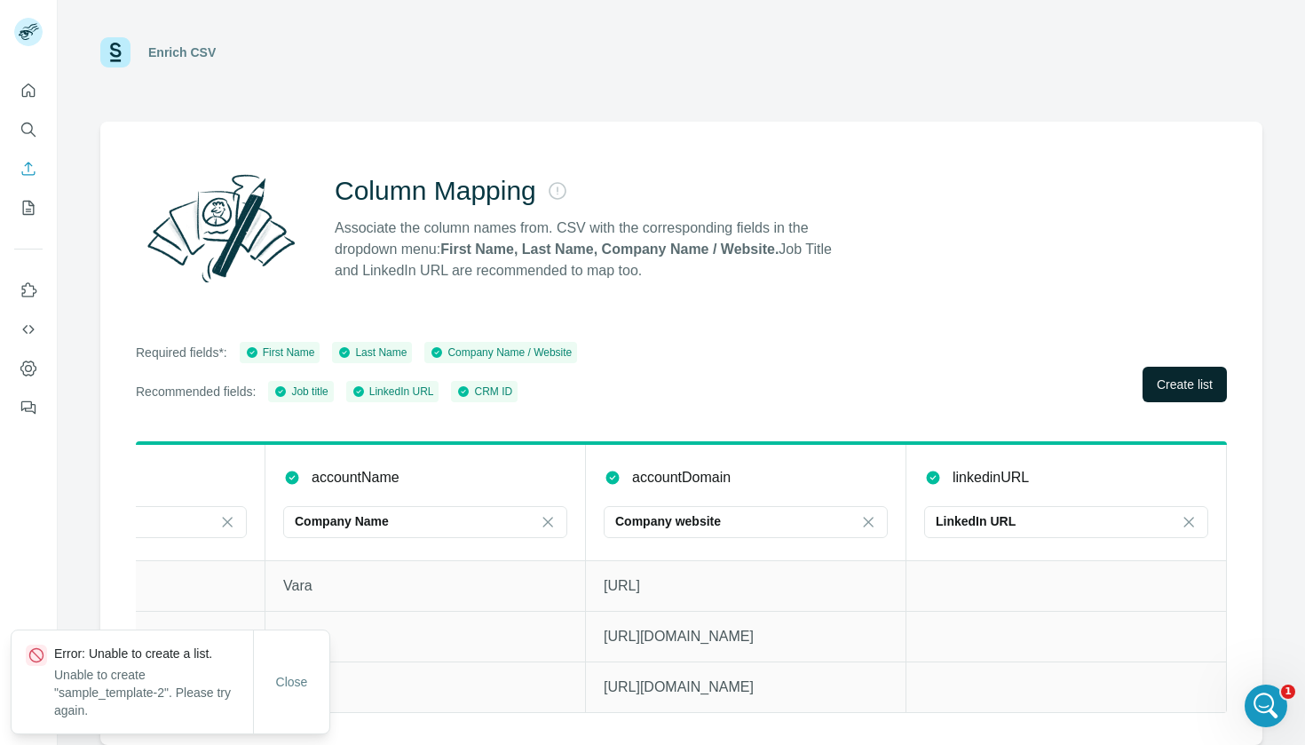
scroll to position [0, 1153]
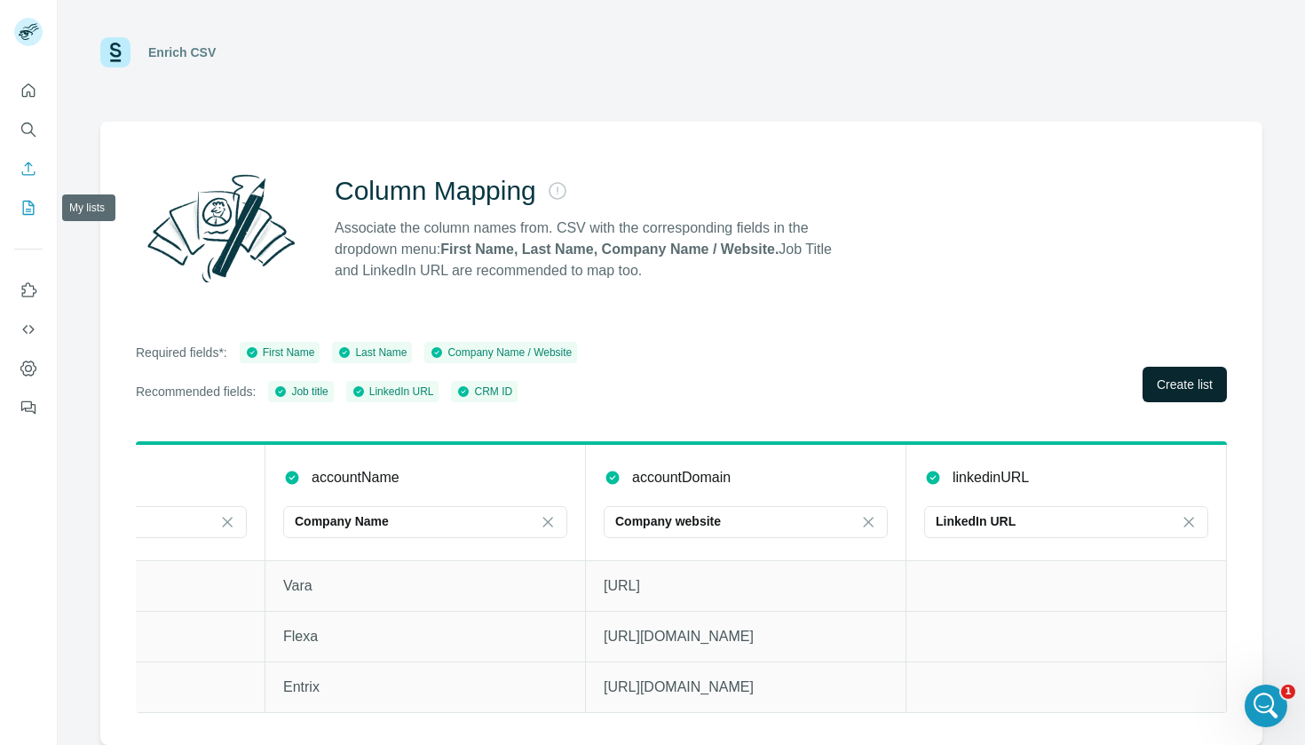
click at [30, 204] on icon "My lists" at bounding box center [29, 208] width 18 height 18
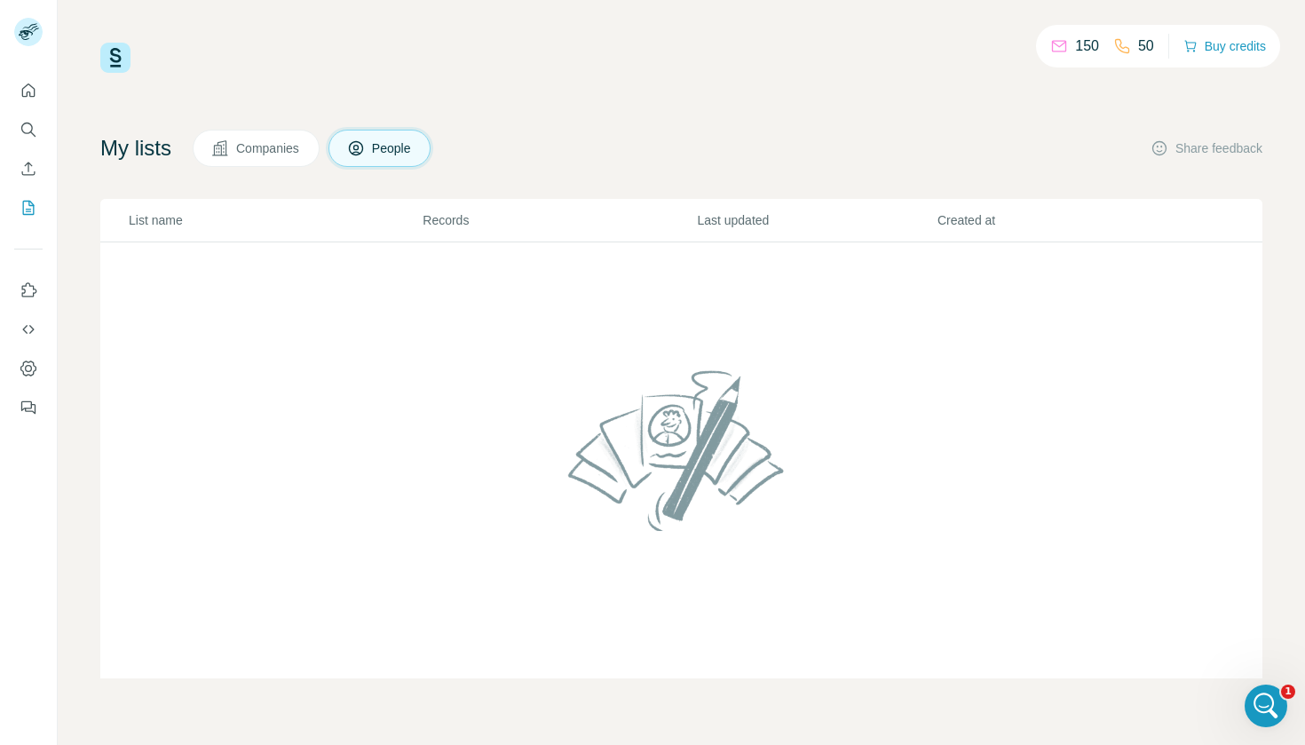
click at [301, 150] on span "Companies" at bounding box center [268, 148] width 65 height 18
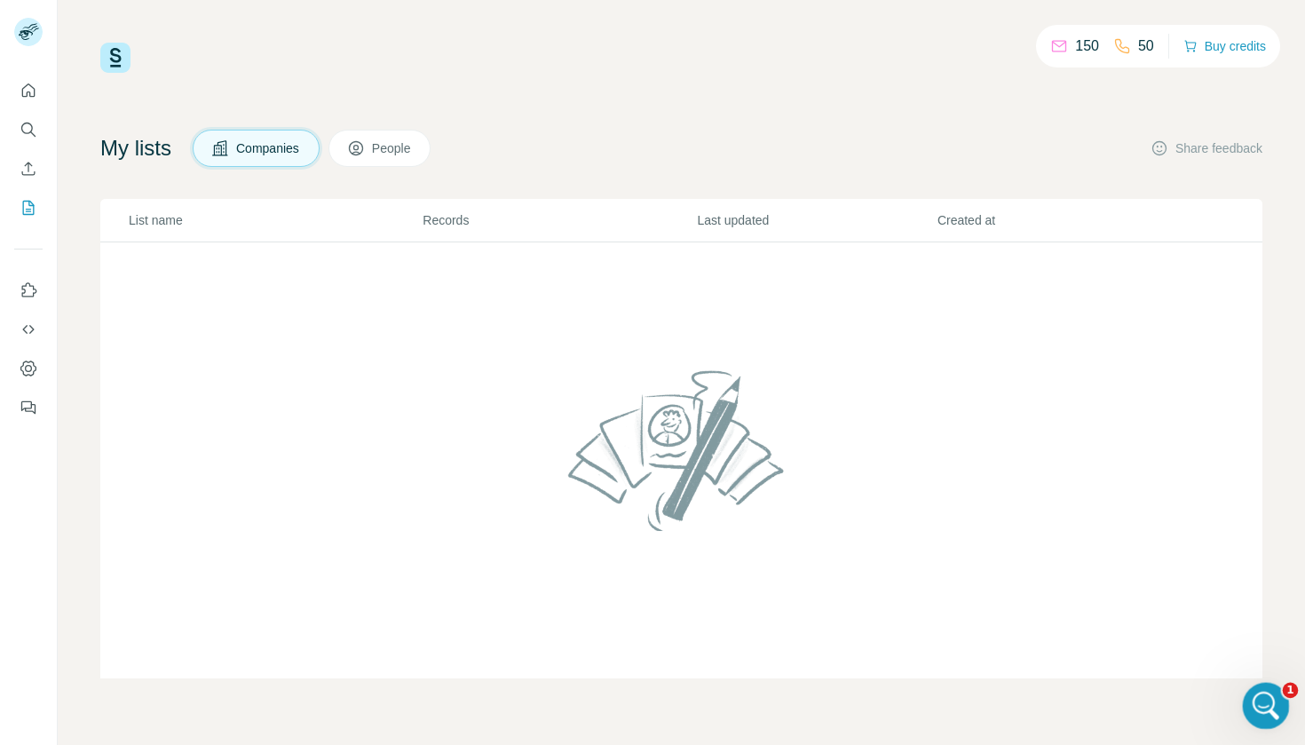
click at [1246, 701] on div "Open Intercom Messenger" at bounding box center [1263, 703] width 59 height 59
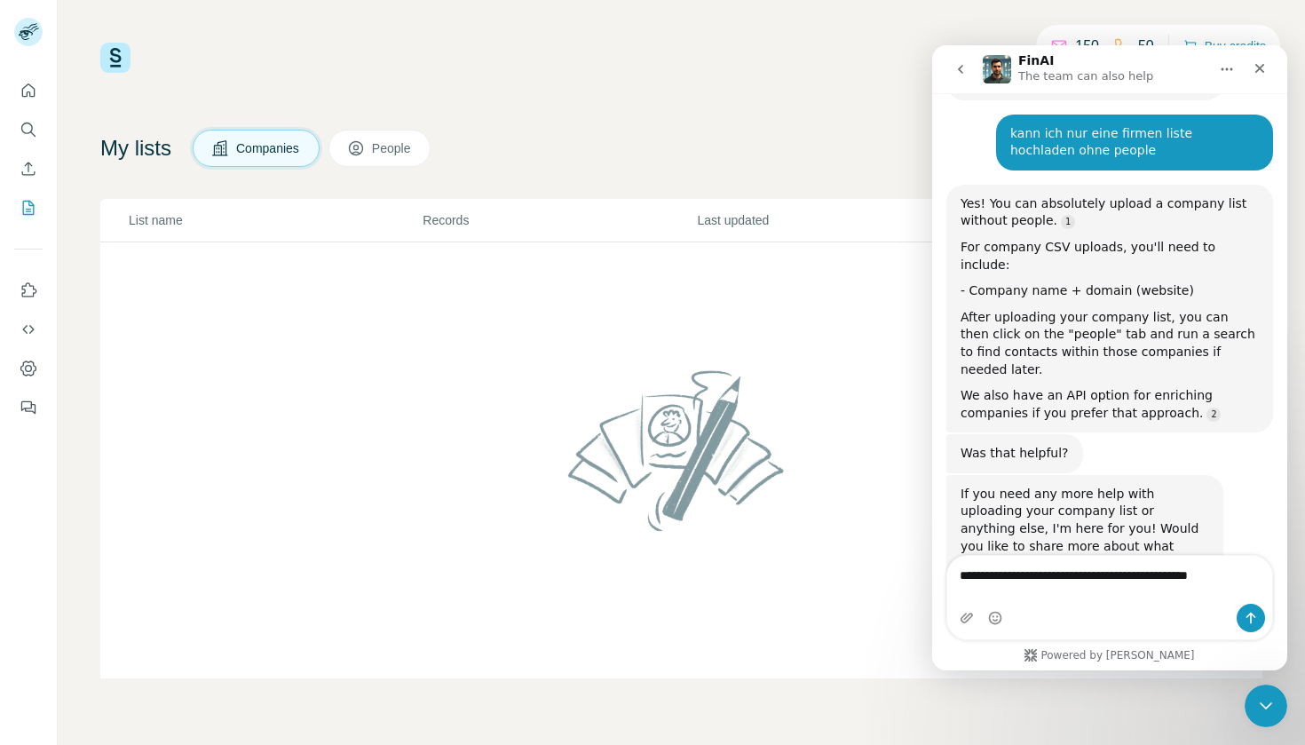
scroll to position [181, 0]
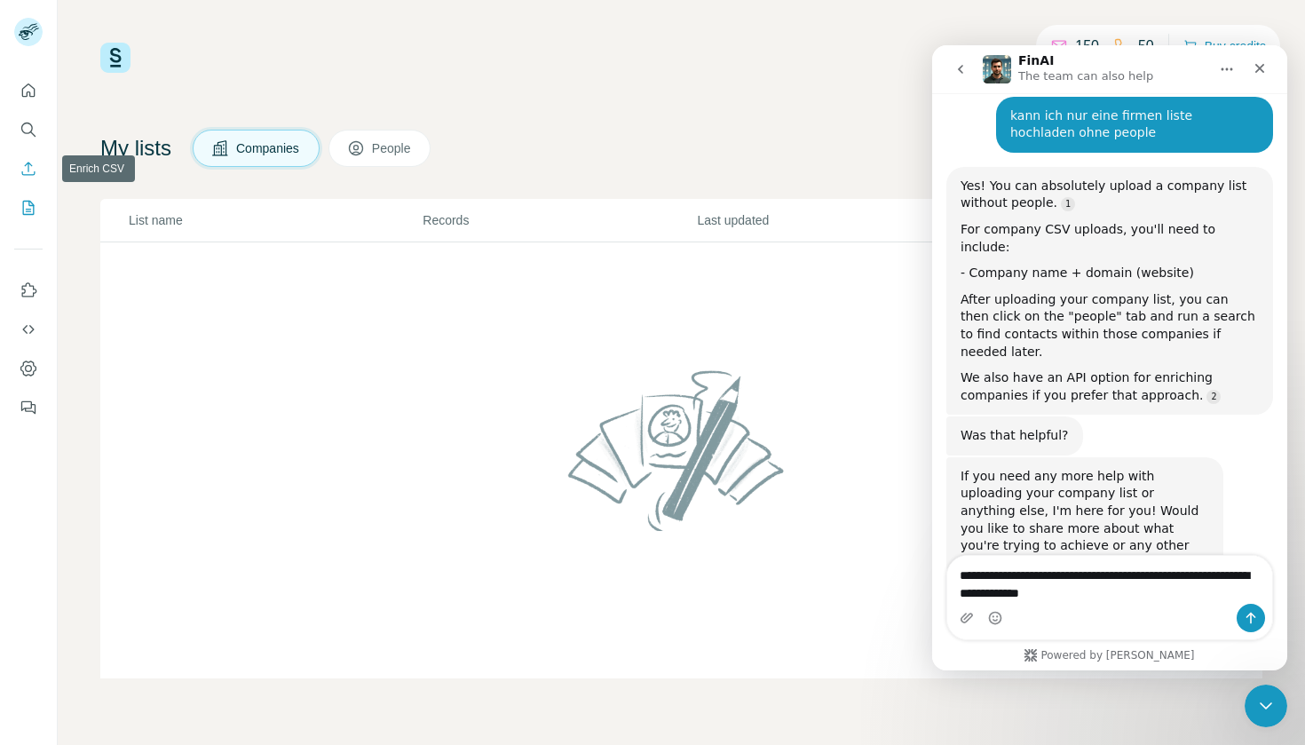
click at [35, 170] on icon "Enrich CSV" at bounding box center [29, 169] width 18 height 18
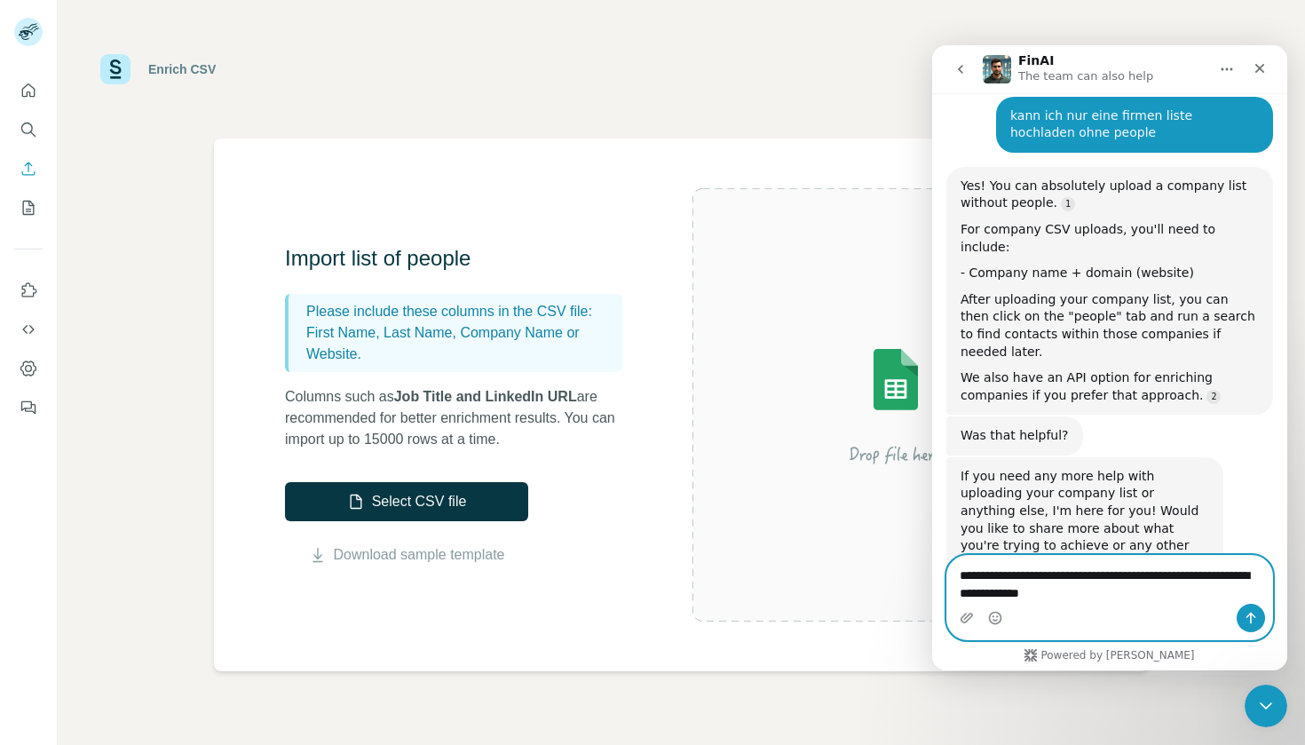
click at [1179, 591] on textarea "**********" at bounding box center [1109, 580] width 325 height 48
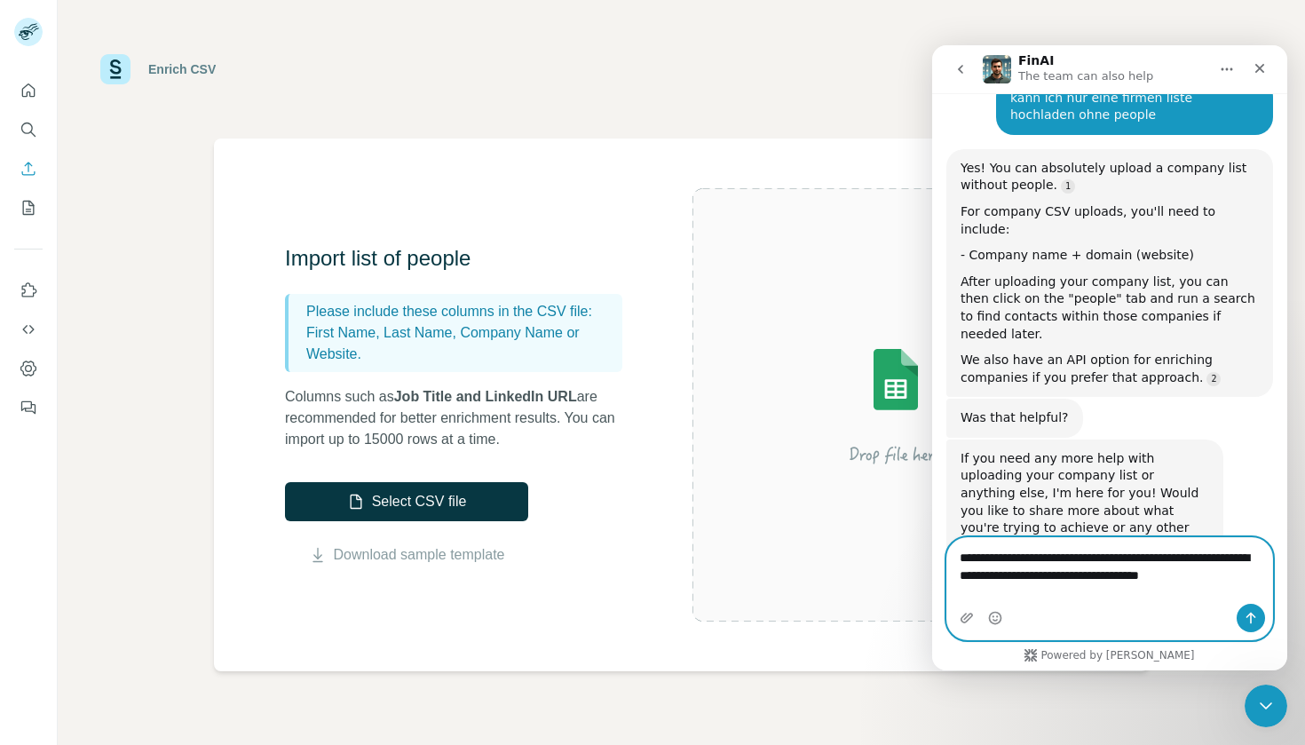
type textarea "**********"
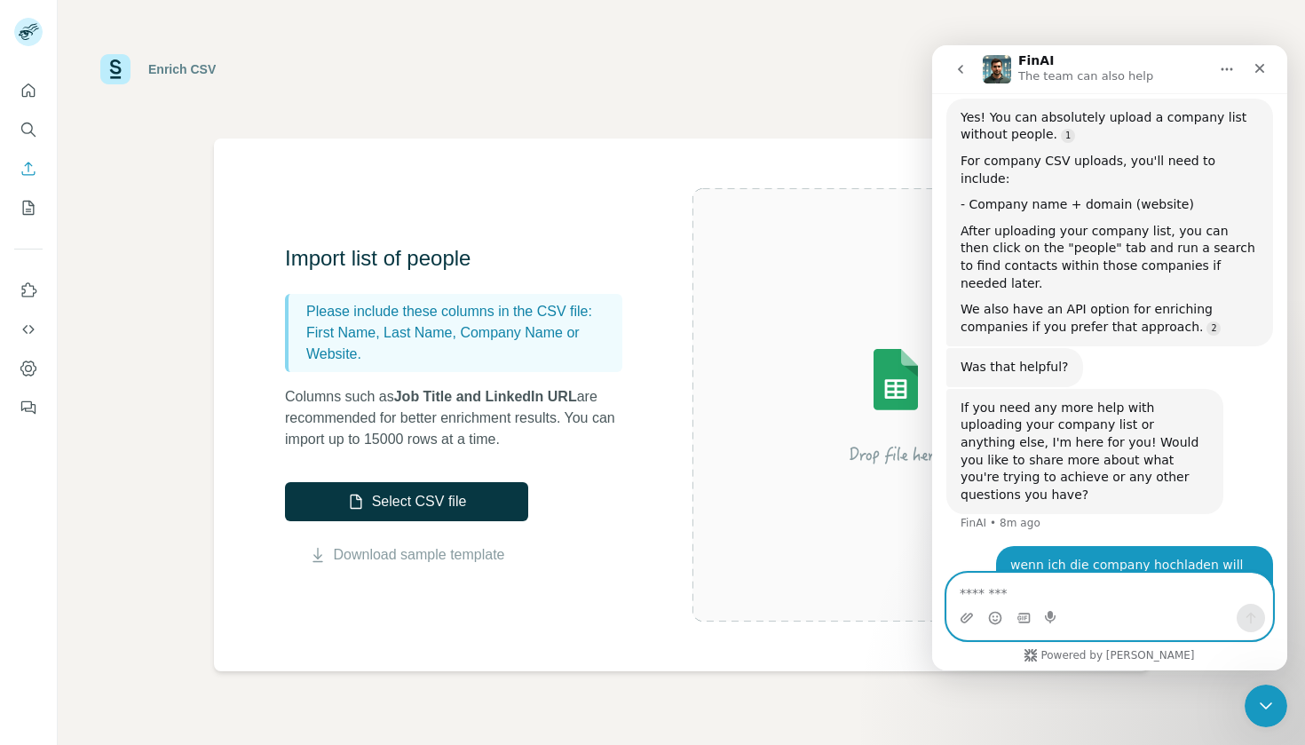
scroll to position [307, 0]
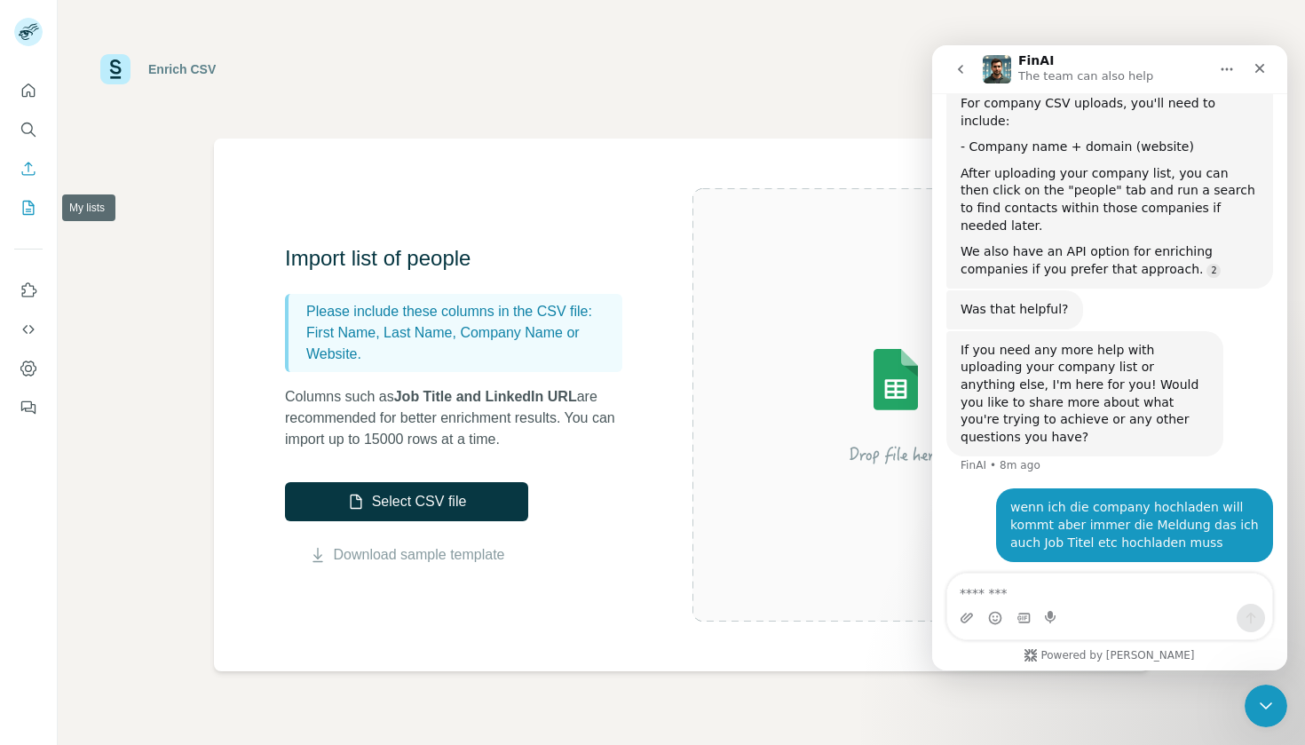
click at [32, 208] on icon "My lists" at bounding box center [29, 208] width 18 height 18
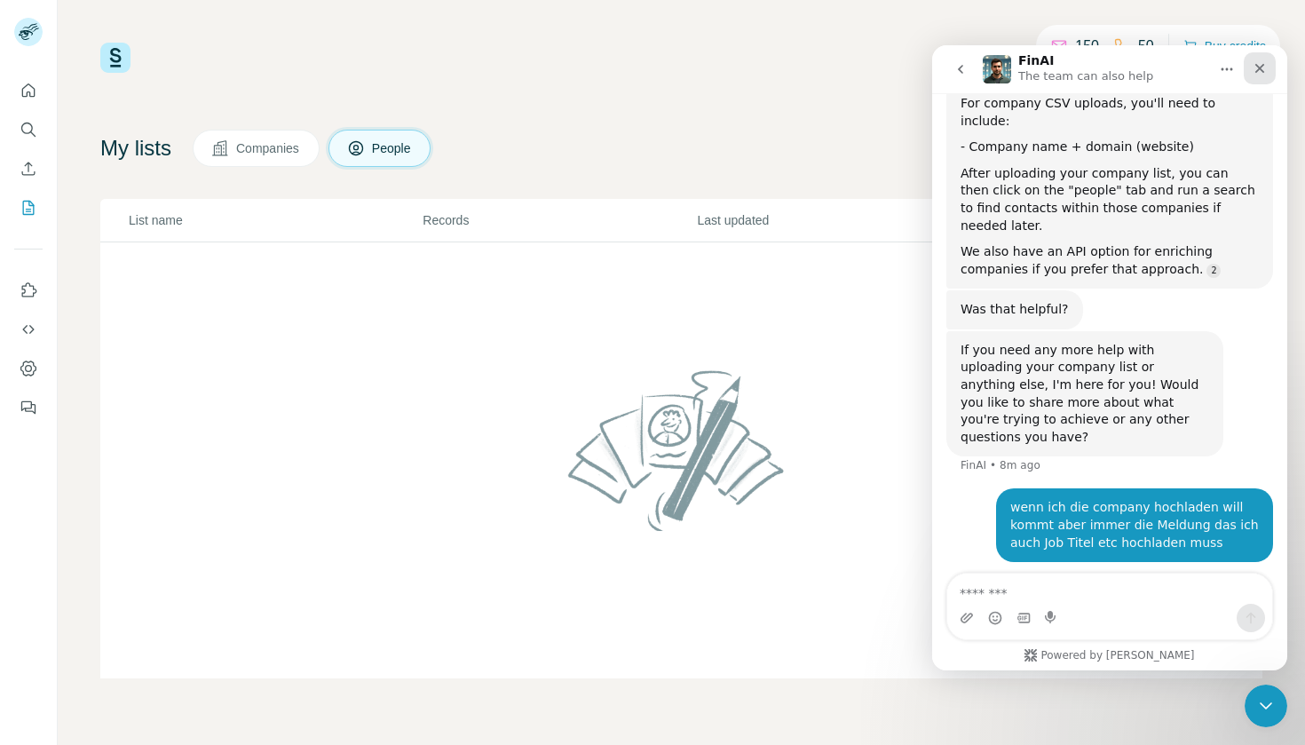
click at [1258, 76] on div "Close" at bounding box center [1259, 68] width 32 height 32
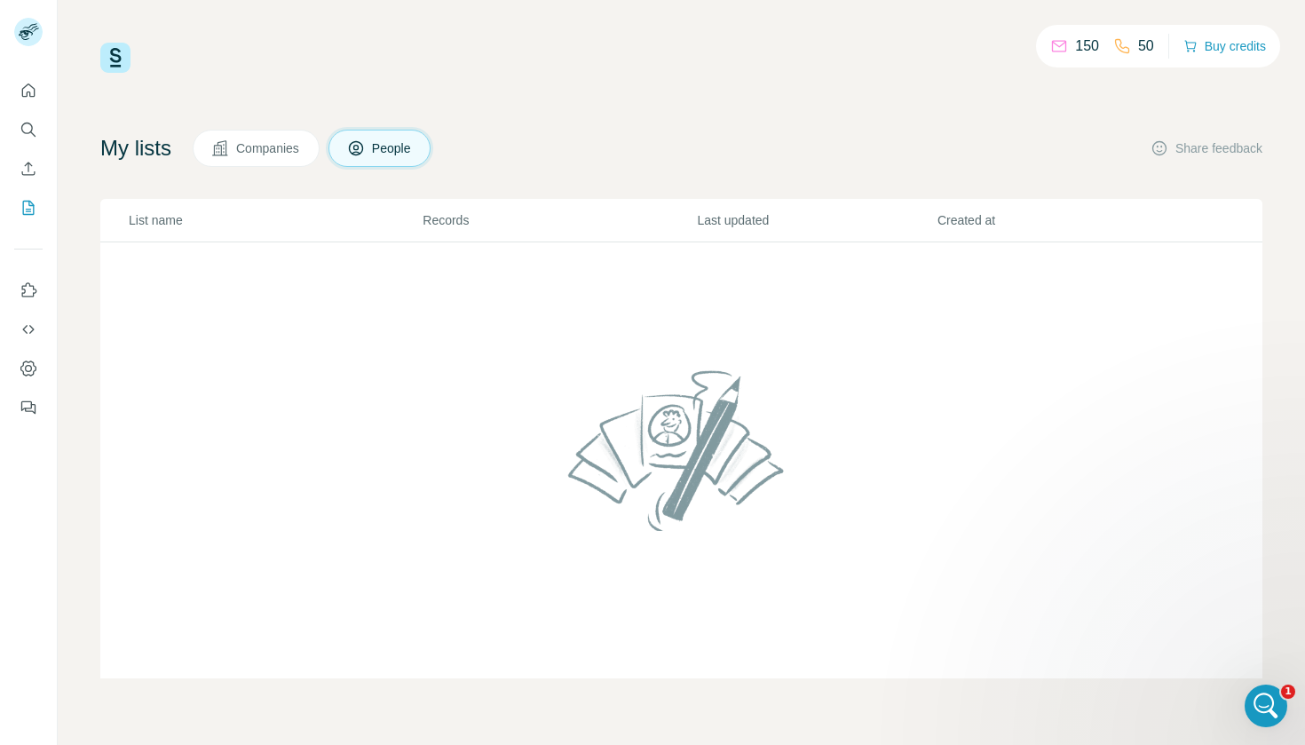
scroll to position [3, 0]
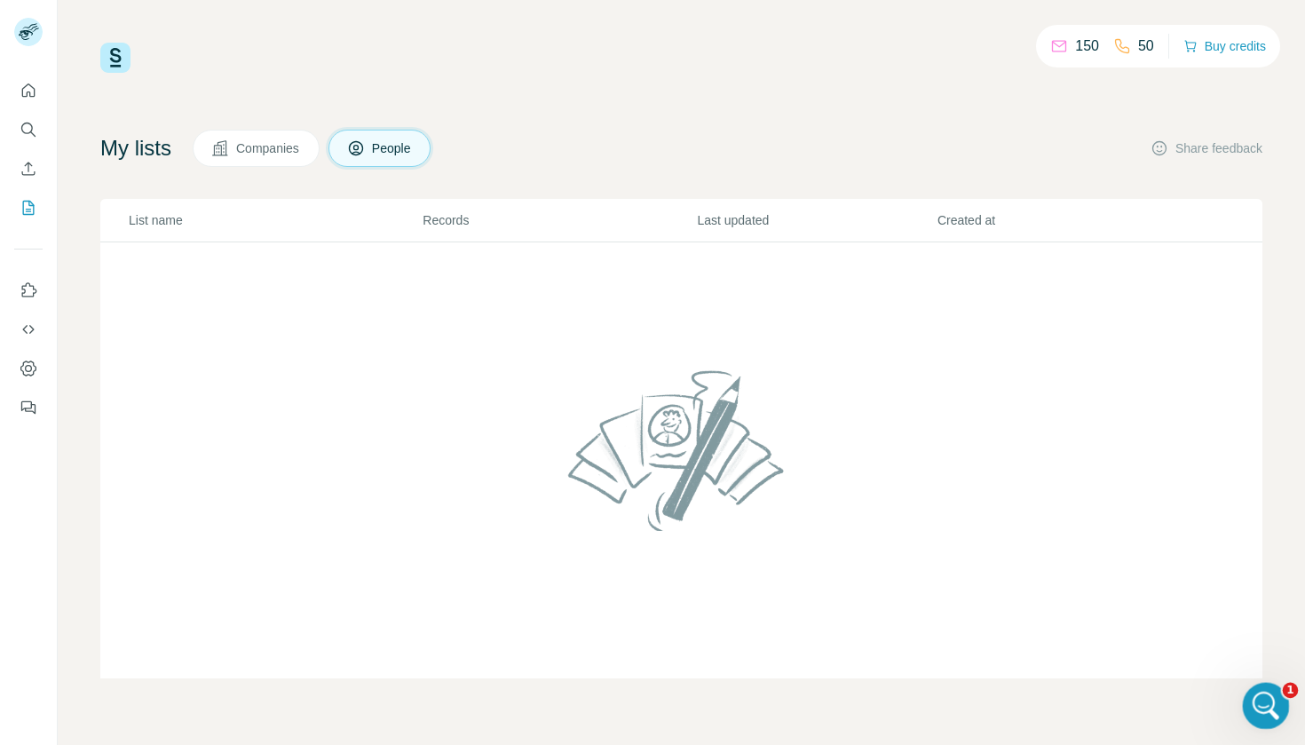
click at [1264, 699] on icon "Open Intercom Messenger" at bounding box center [1263, 703] width 12 height 14
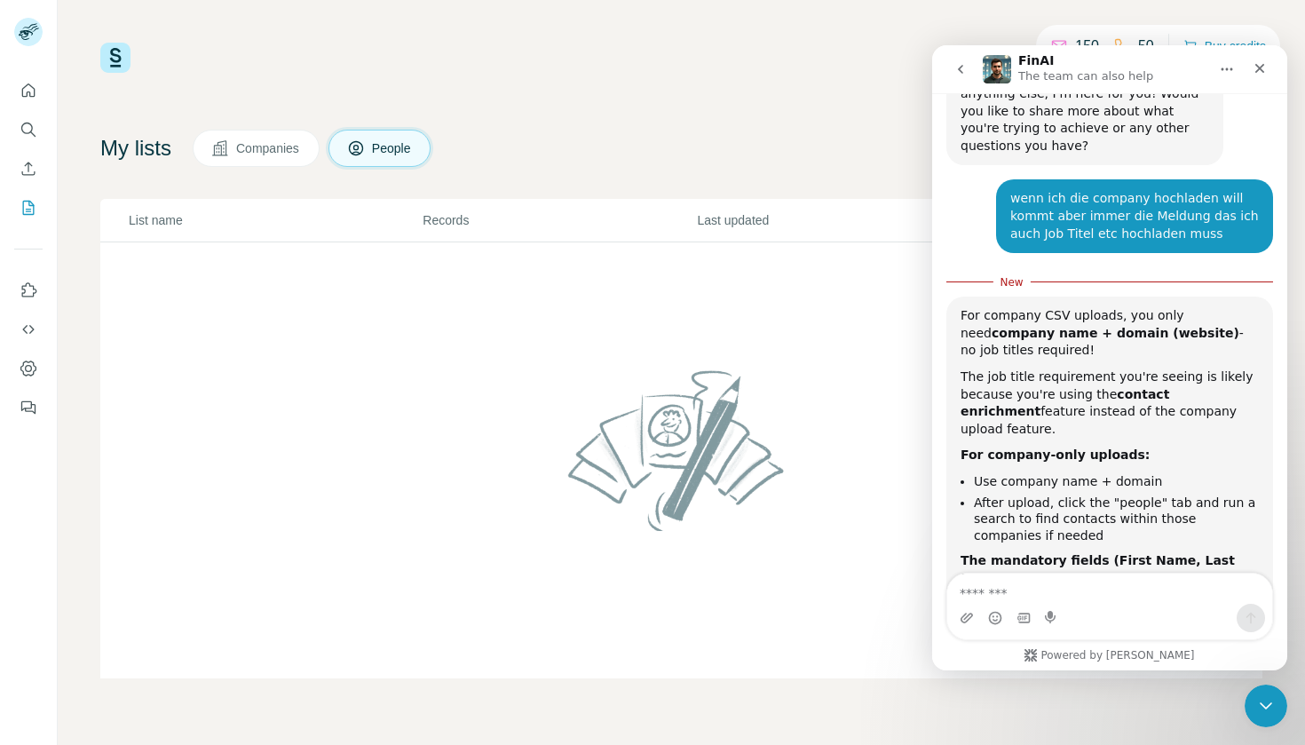
scroll to position [613, 0]
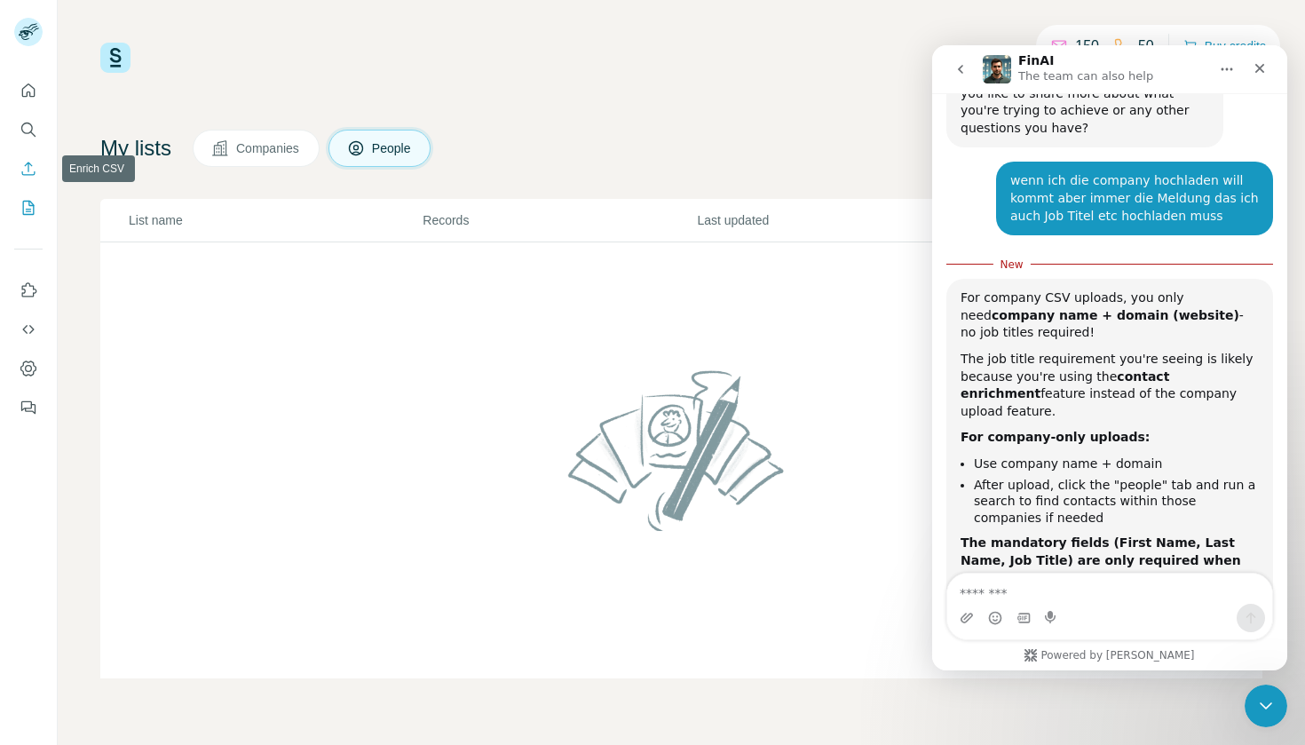
click at [17, 173] on button "Enrich CSV" at bounding box center [28, 169] width 28 height 32
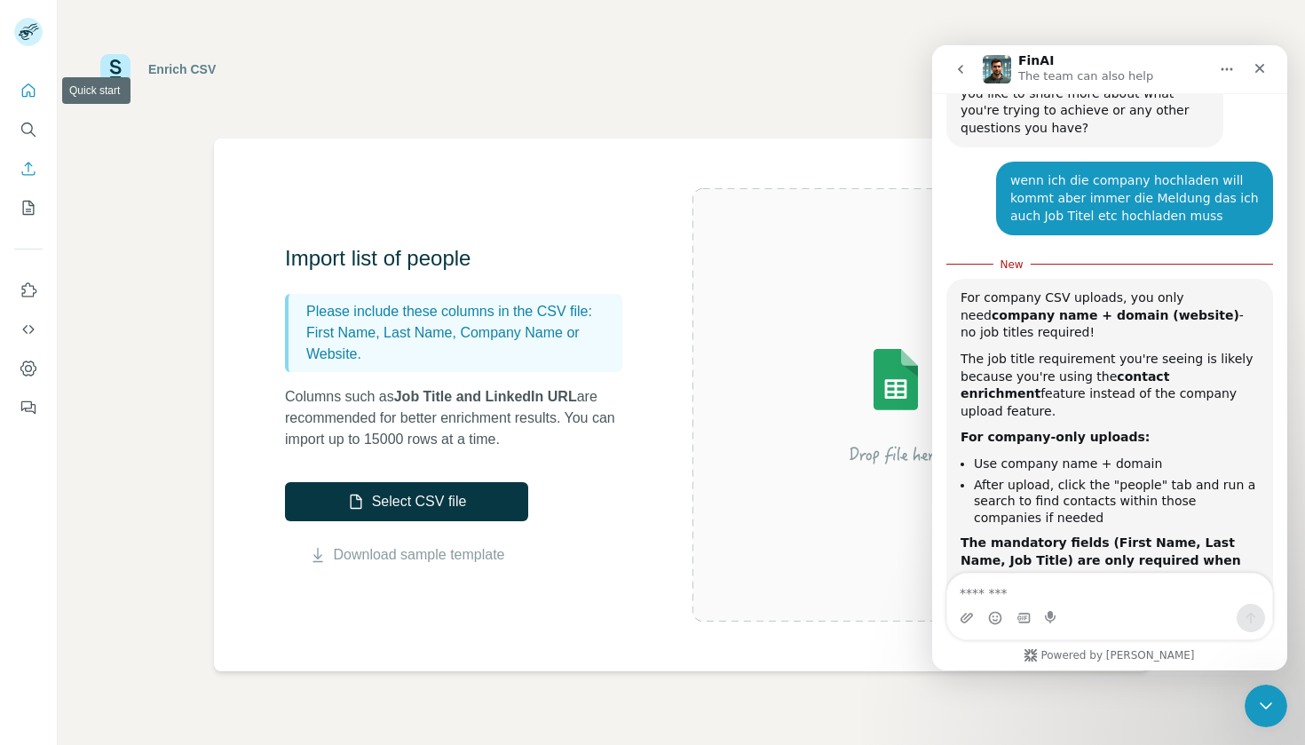
click at [32, 89] on icon "Quick start" at bounding box center [29, 91] width 18 height 18
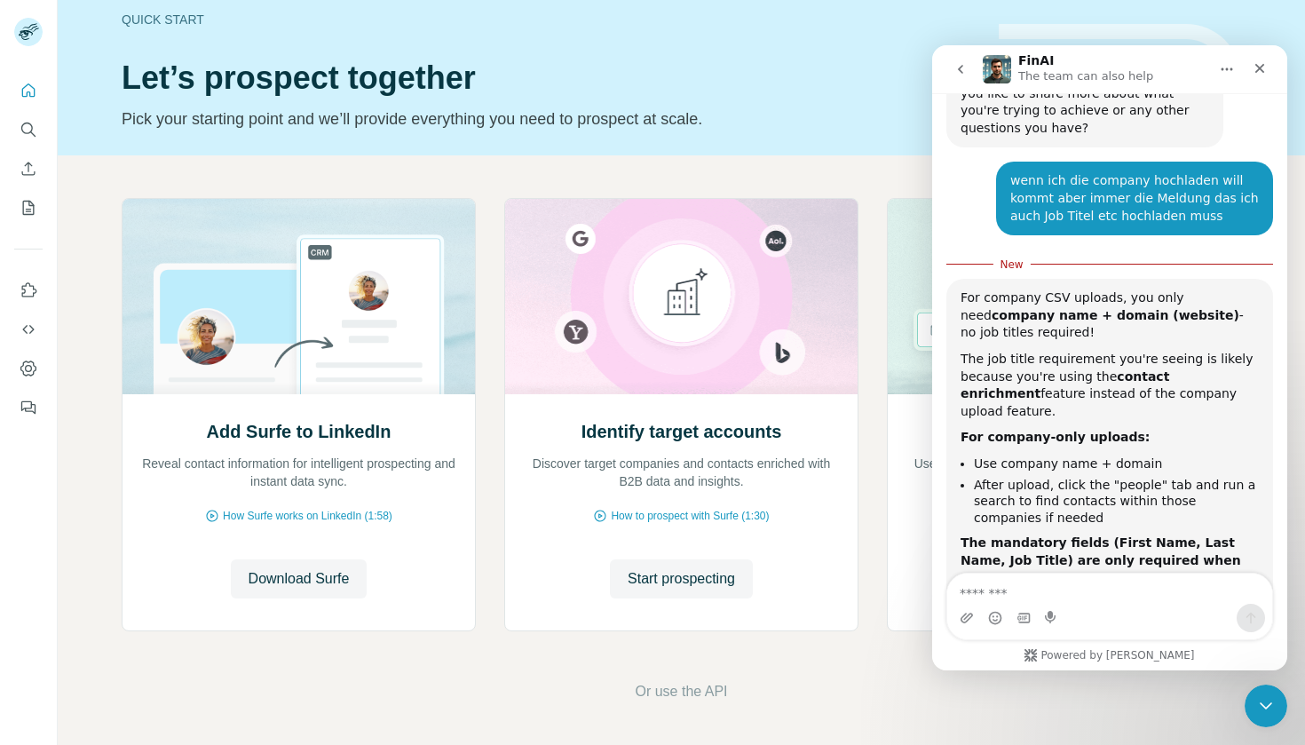
scroll to position [22, 0]
click at [1273, 69] on div "Close" at bounding box center [1259, 68] width 32 height 32
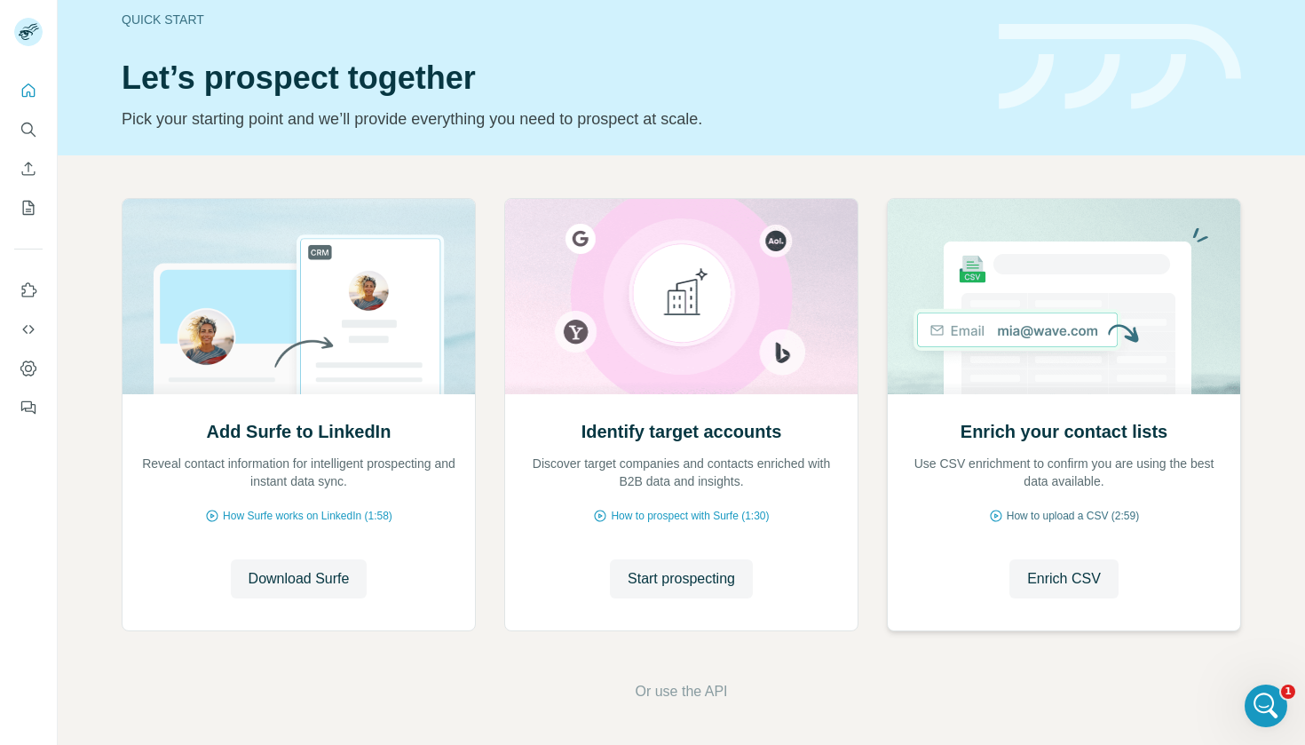
click at [1077, 511] on span "How to upload a CSV (2:59)" at bounding box center [1072, 516] width 132 height 16
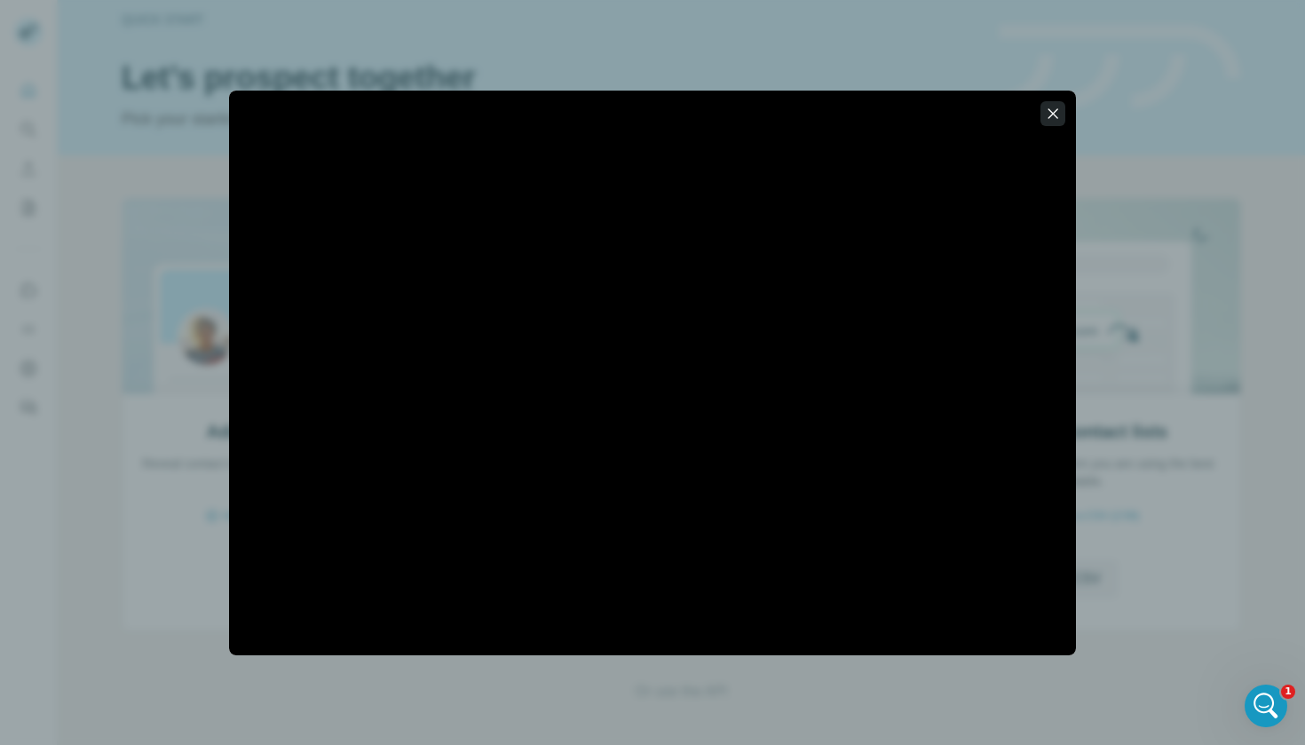
click at [1060, 116] on icon "button" at bounding box center [1053, 114] width 18 height 18
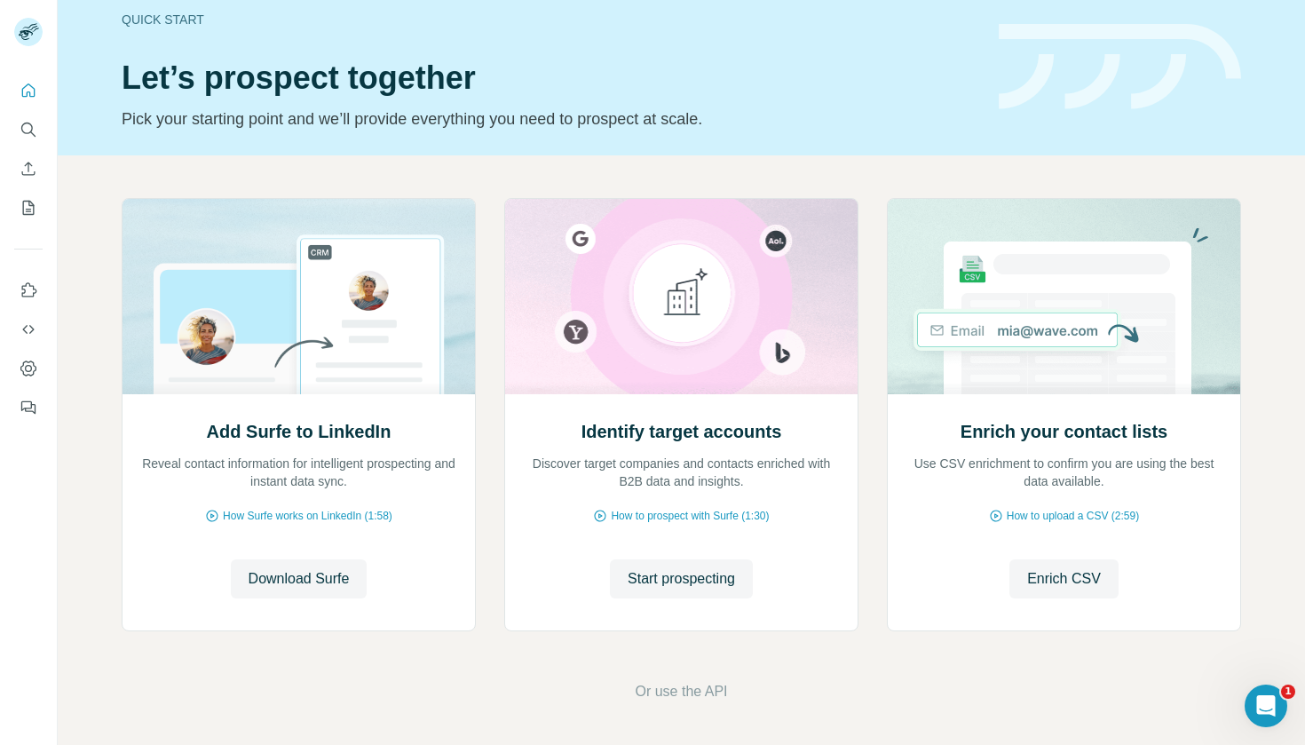
scroll to position [581, 0]
